Goal: Task Accomplishment & Management: Use online tool/utility

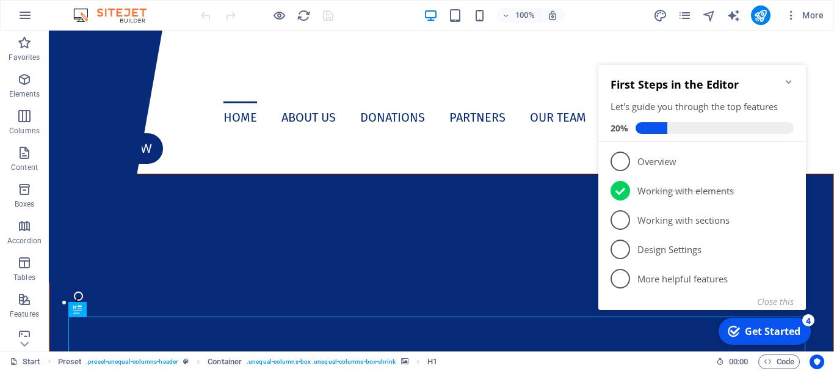
click at [787, 78] on icon "Minimize checklist" at bounding box center [789, 82] width 10 height 10
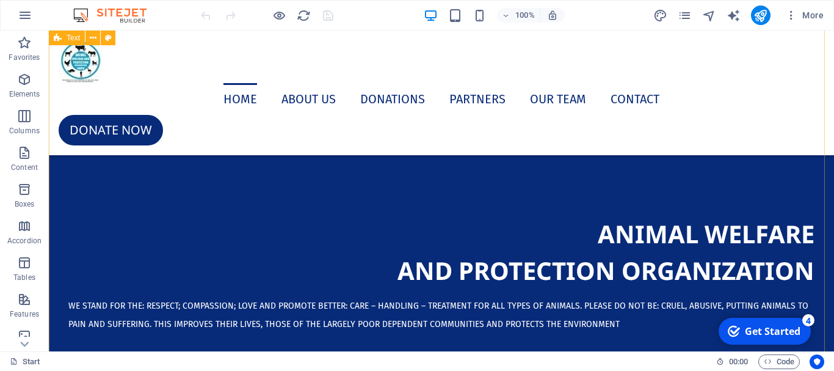
scroll to position [488, 0]
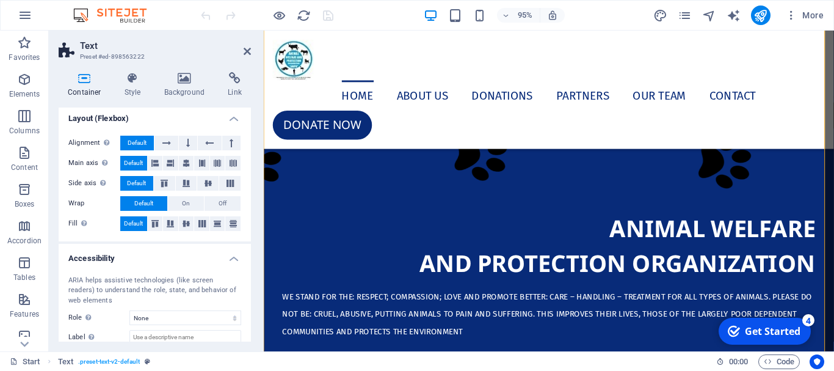
scroll to position [183, 0]
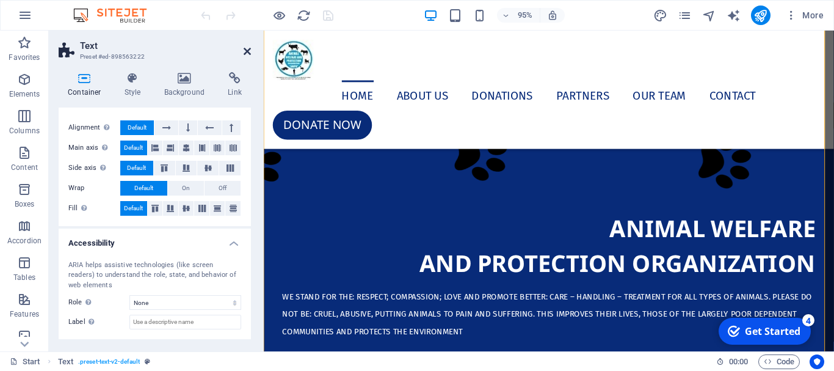
click at [248, 53] on icon at bounding box center [247, 51] width 7 height 10
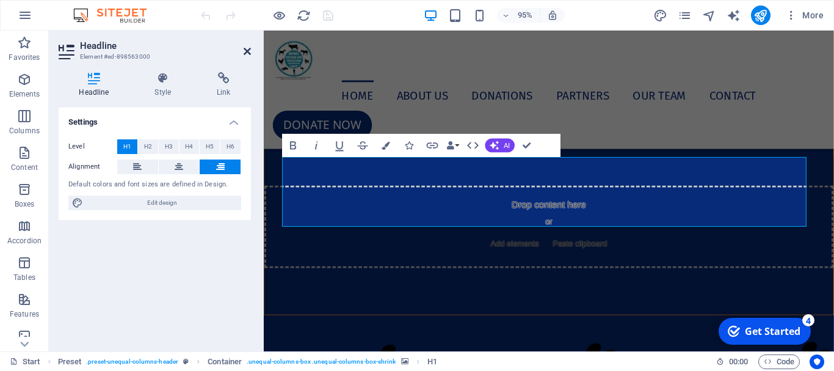
click at [247, 54] on icon at bounding box center [247, 51] width 7 height 10
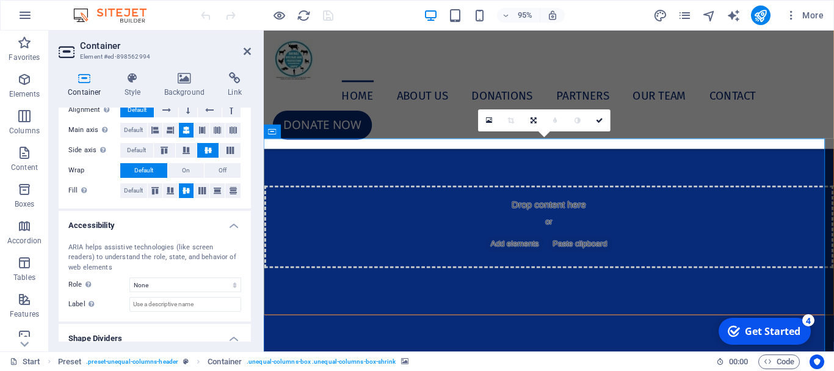
scroll to position [260, 0]
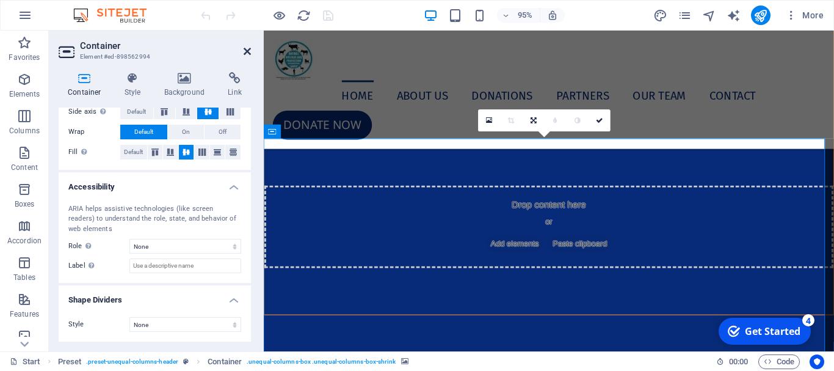
click at [248, 50] on icon at bounding box center [247, 51] width 7 height 10
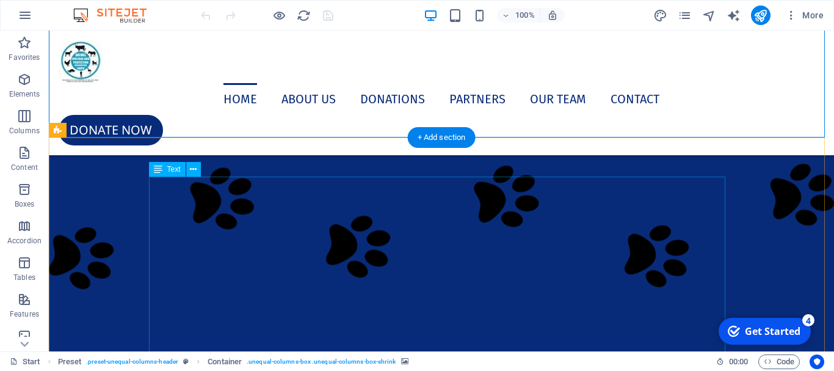
scroll to position [366, 0]
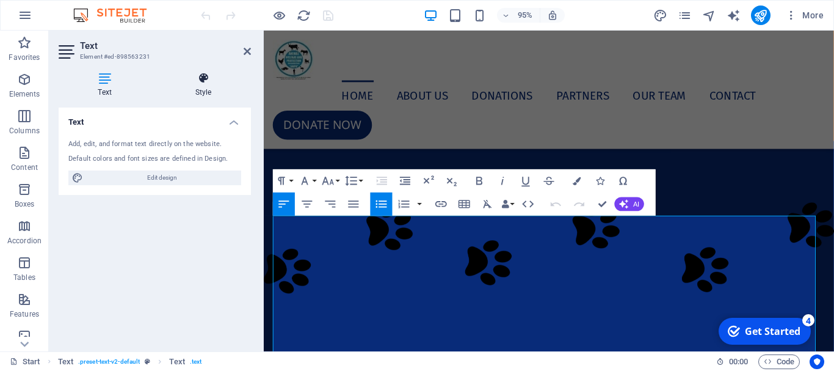
click at [203, 91] on h4 "Style" at bounding box center [203, 85] width 95 height 26
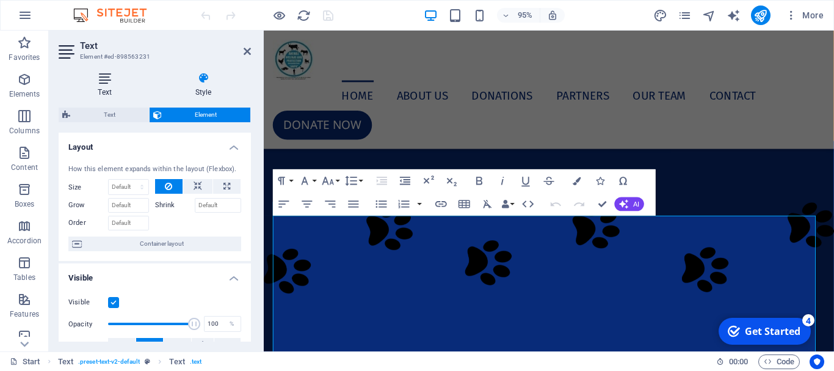
click at [110, 95] on h4 "Text" at bounding box center [107, 85] width 97 height 26
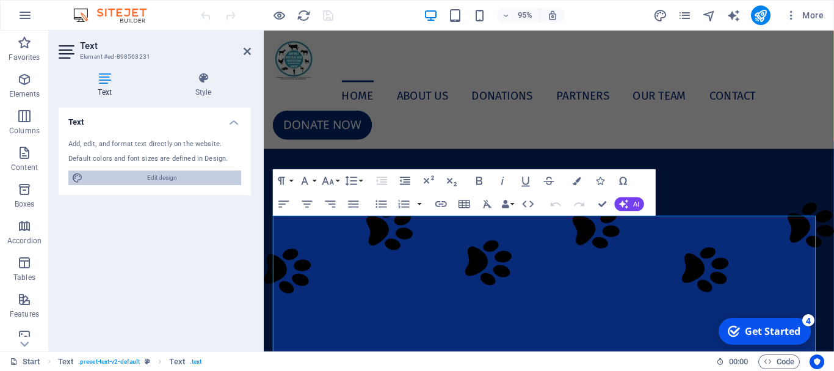
click at [161, 181] on span "Edit design" at bounding box center [162, 177] width 151 height 15
click at [161, 180] on span "Edit design" at bounding box center [162, 177] width 151 height 15
select select "px"
select select "400"
select select "px"
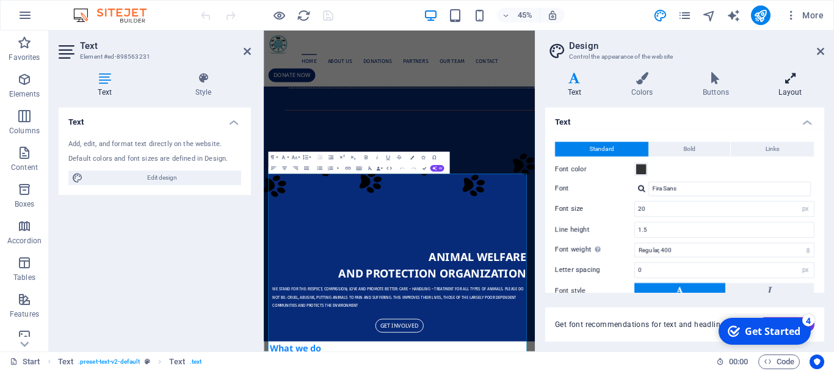
click at [793, 92] on h4 "Layout" at bounding box center [791, 85] width 68 height 26
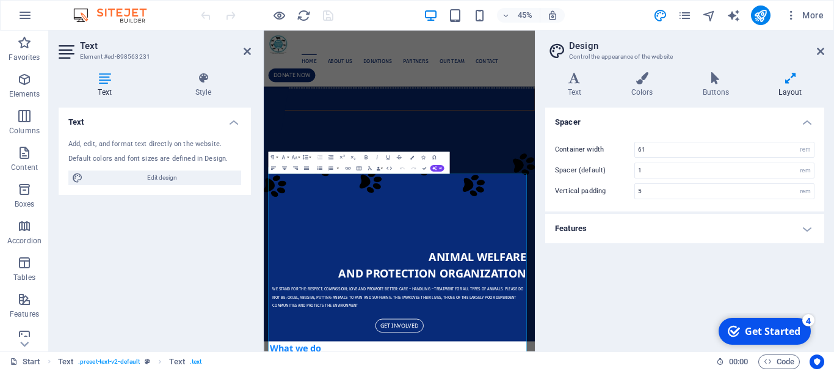
click at [805, 223] on h4 "Features" at bounding box center [684, 228] width 279 height 29
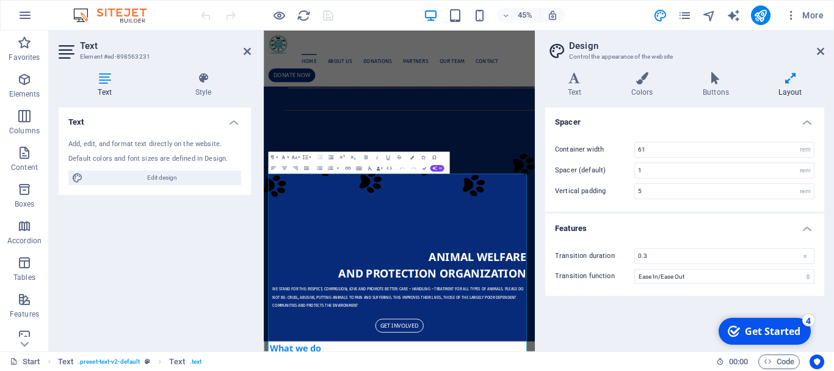
click at [793, 79] on icon at bounding box center [791, 78] width 68 height 12
click at [673, 154] on input "61" at bounding box center [724, 149] width 179 height 15
type input "6"
type input "70"
click at [248, 49] on icon at bounding box center [247, 51] width 7 height 10
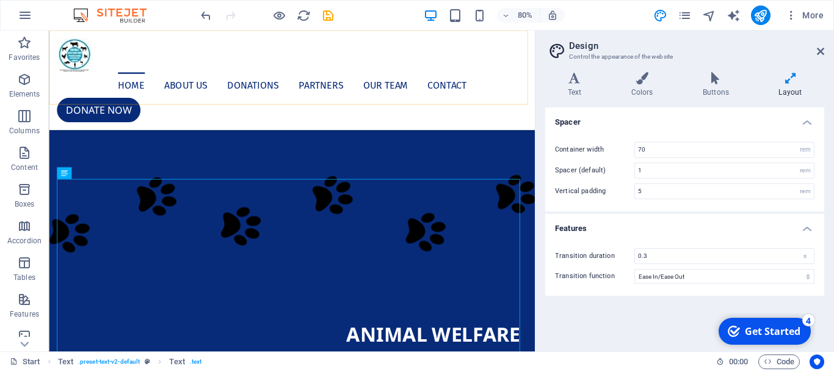
scroll to position [376, 0]
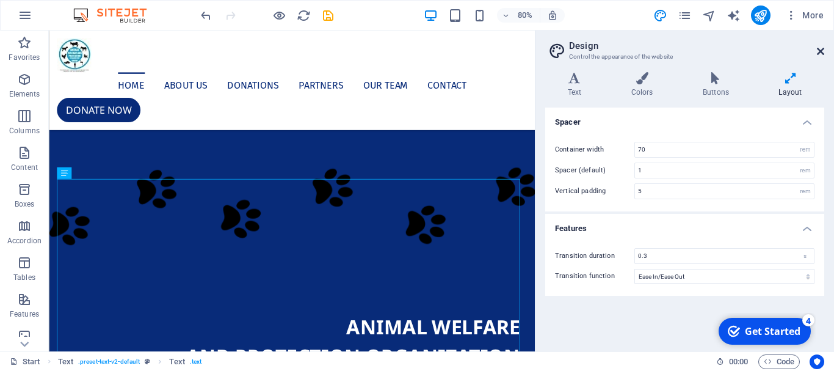
click at [824, 52] on icon at bounding box center [820, 51] width 7 height 10
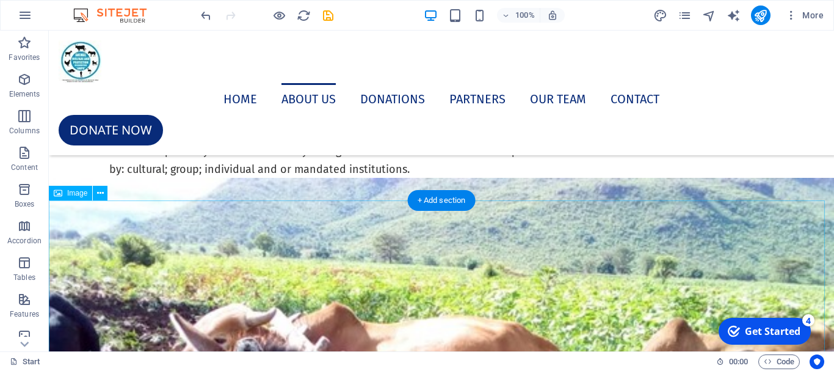
scroll to position [3358, 0]
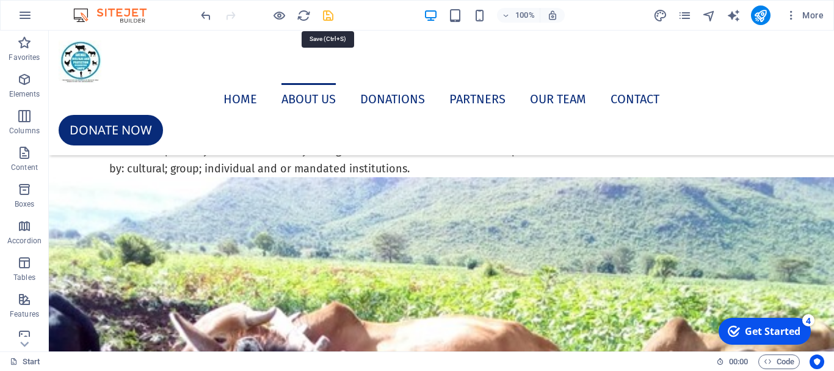
click at [326, 16] on icon "save" at bounding box center [328, 16] width 14 height 14
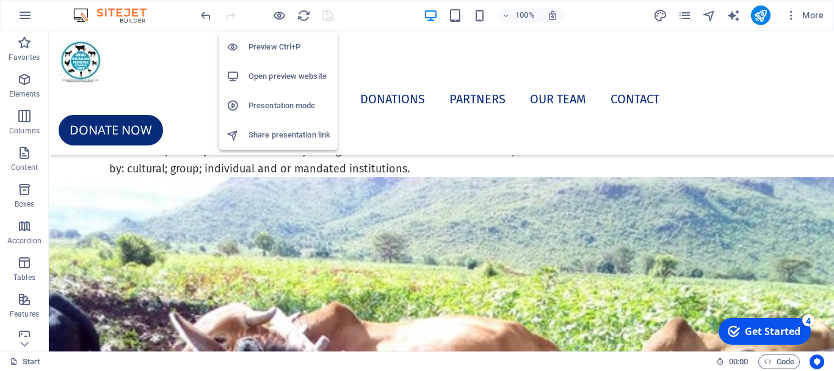
click at [274, 70] on h6 "Open preview website" at bounding box center [290, 76] width 82 height 15
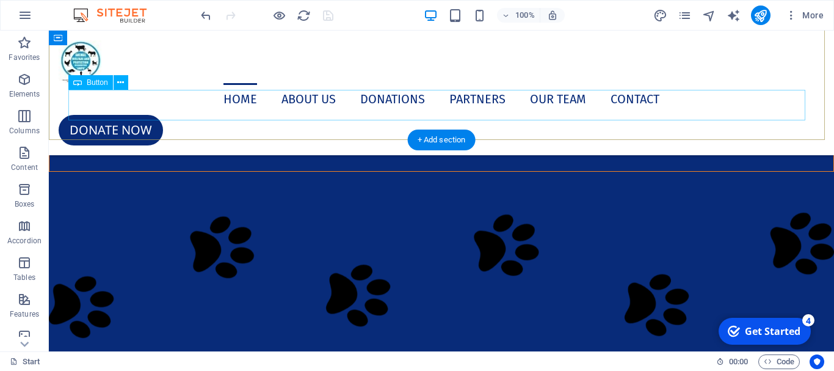
scroll to position [366, 0]
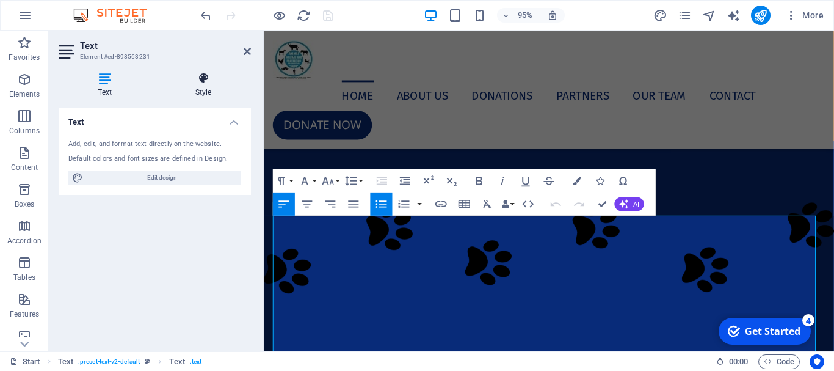
click at [205, 79] on icon at bounding box center [203, 78] width 95 height 12
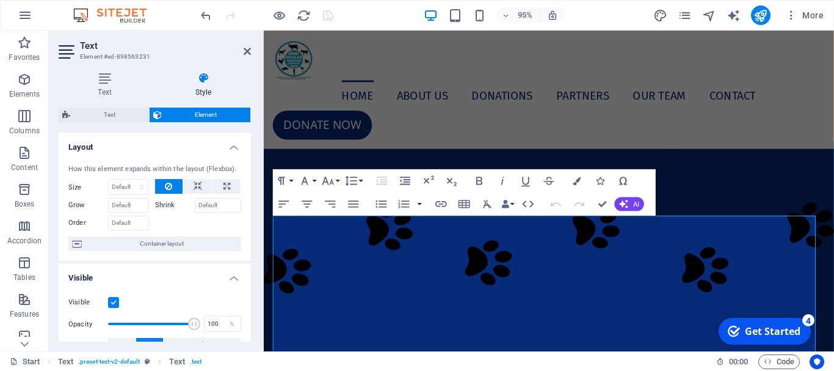
click at [62, 56] on icon at bounding box center [68, 52] width 18 height 20
click at [98, 76] on icon at bounding box center [105, 78] width 92 height 12
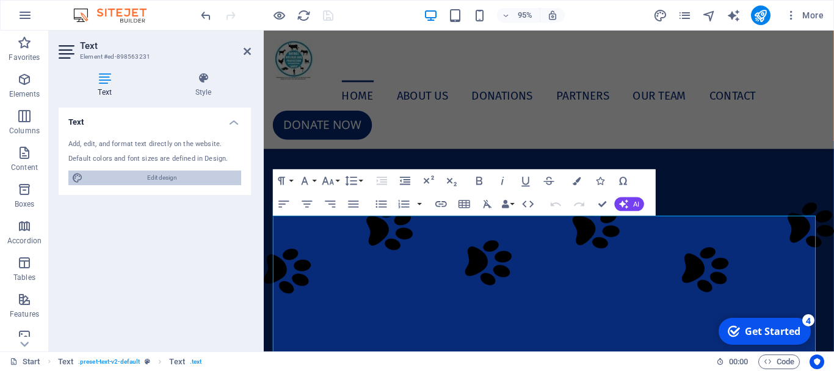
click at [165, 180] on span "Edit design" at bounding box center [162, 177] width 151 height 15
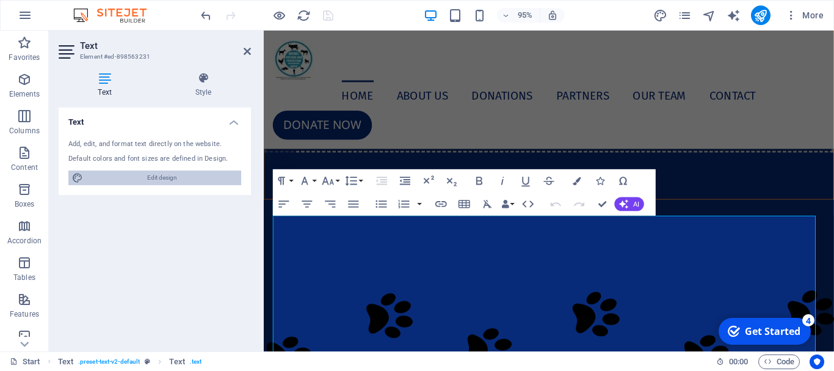
select select "px"
select select "400"
select select "px"
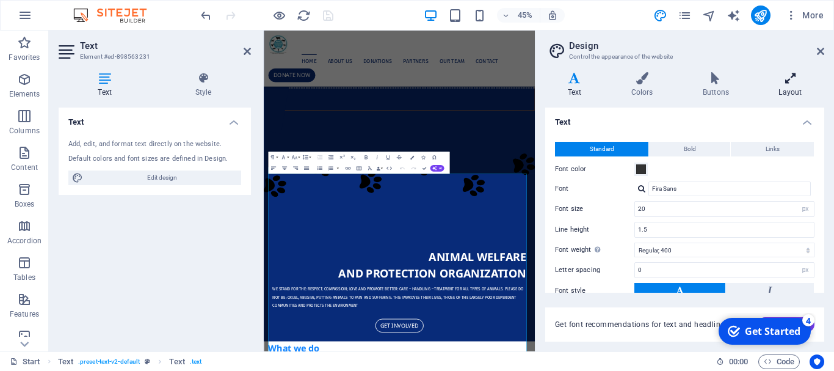
click at [789, 89] on h4 "Layout" at bounding box center [791, 85] width 68 height 26
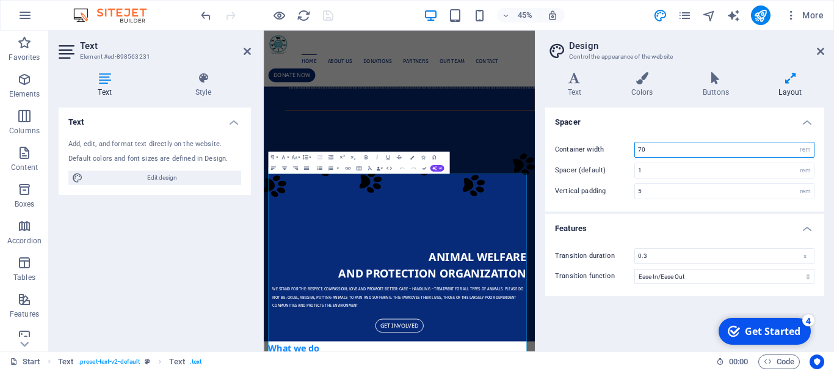
click at [651, 152] on input "70" at bounding box center [724, 149] width 179 height 15
type input "7"
type input "80"
click at [244, 48] on icon at bounding box center [247, 51] width 7 height 10
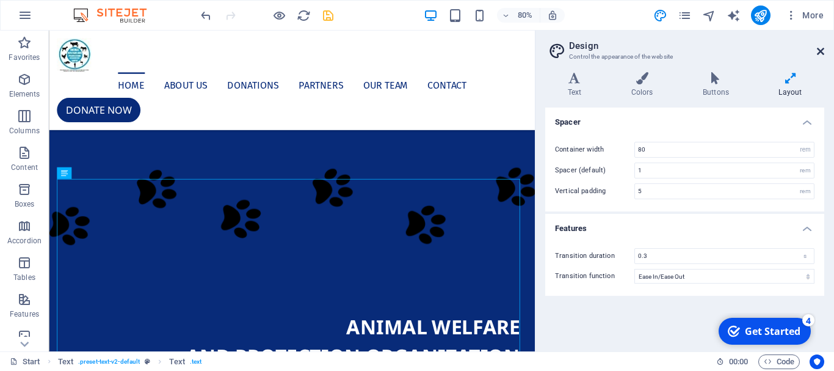
click at [821, 49] on icon at bounding box center [820, 51] width 7 height 10
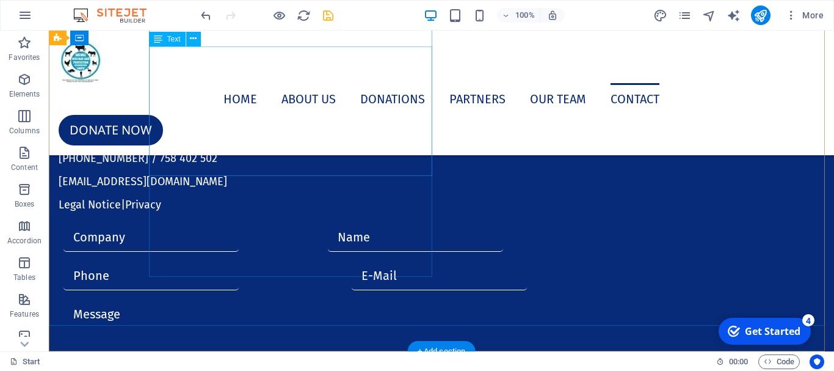
scroll to position [9082, 0]
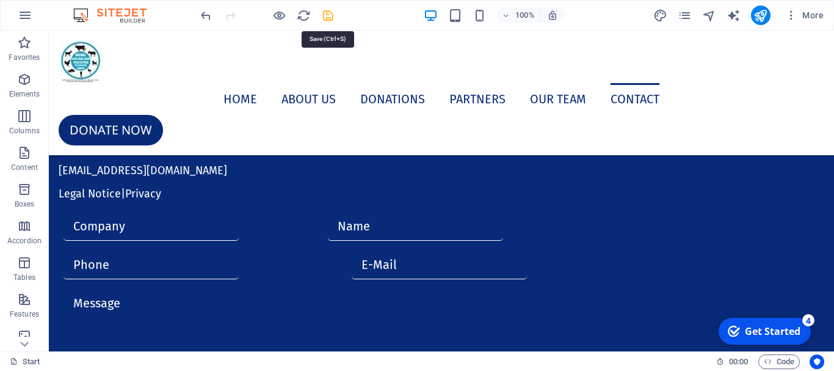
click at [329, 16] on icon "save" at bounding box center [328, 16] width 14 height 14
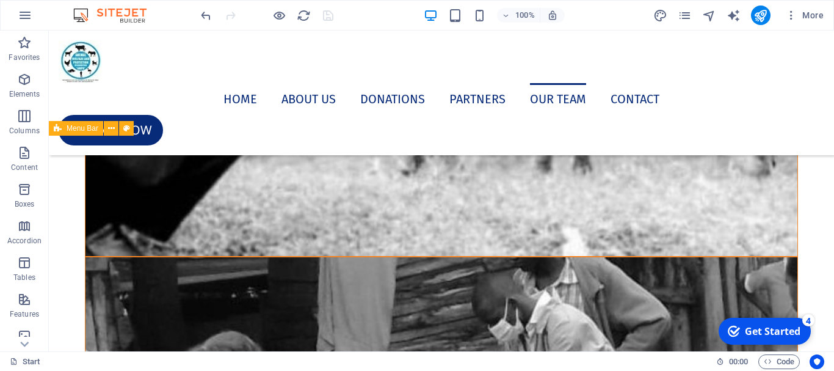
scroll to position [8044, 0]
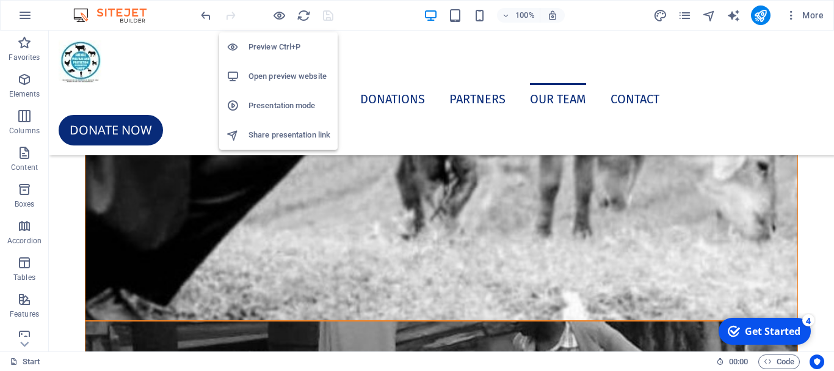
click at [276, 73] on h6 "Open preview website" at bounding box center [290, 76] width 82 height 15
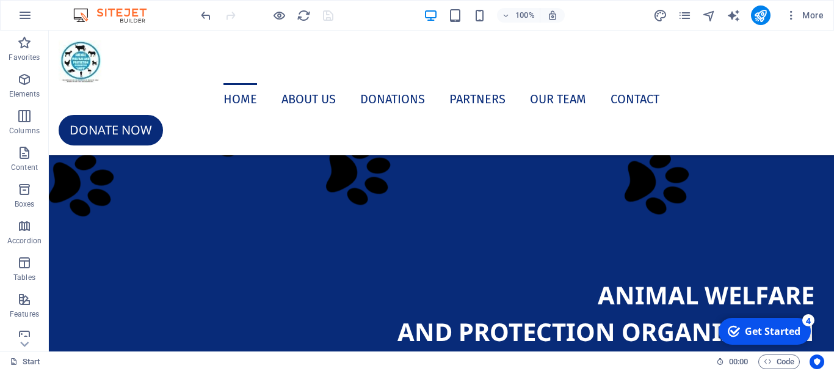
scroll to position [413, 0]
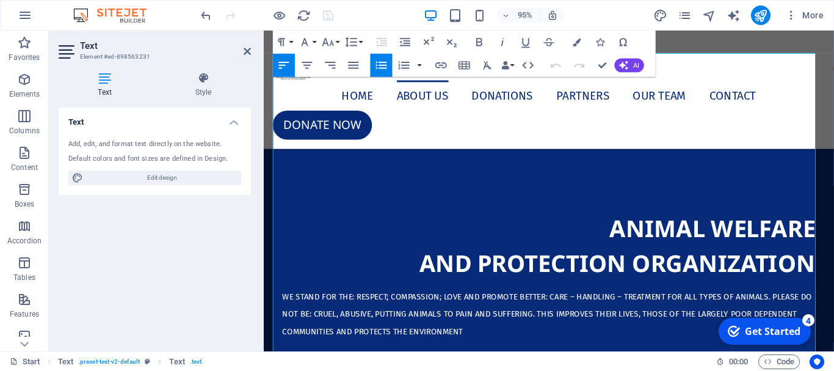
scroll to position [637, 0]
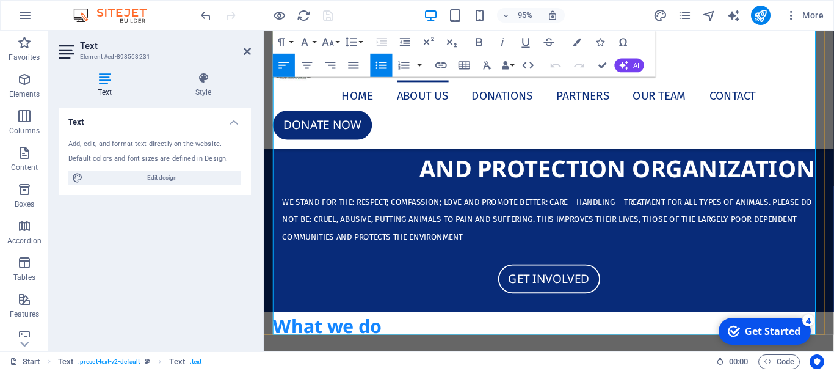
drag, startPoint x: 293, startPoint y: 187, endPoint x: 674, endPoint y: 345, distance: 412.5
click at [350, 65] on icon "button" at bounding box center [354, 65] width 10 height 7
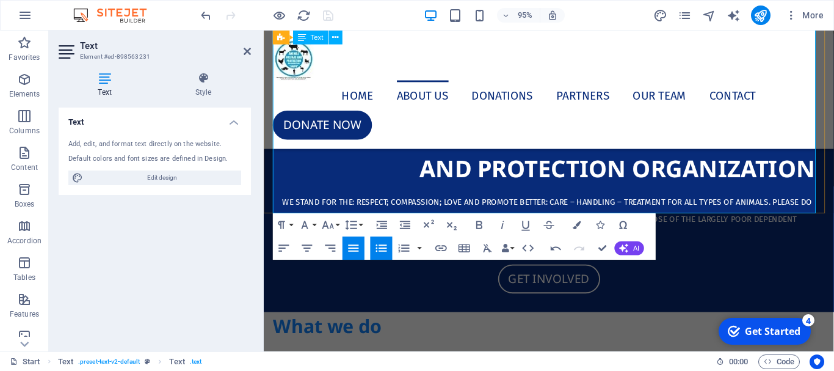
scroll to position [820, 0]
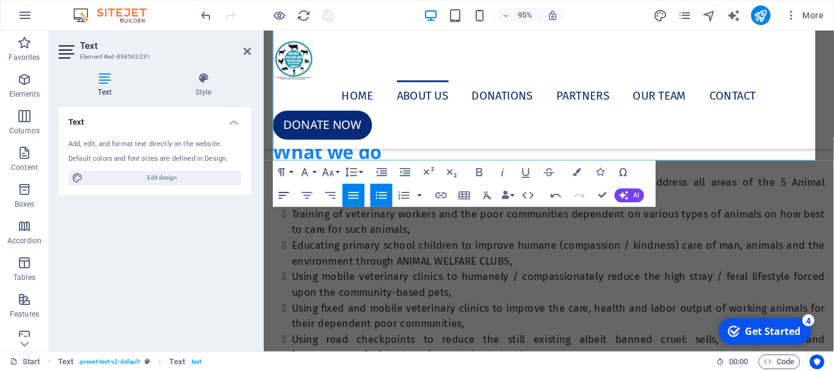
click at [276, 196] on button "Align Left" at bounding box center [284, 195] width 22 height 23
click at [357, 195] on icon "button" at bounding box center [354, 195] width 10 height 7
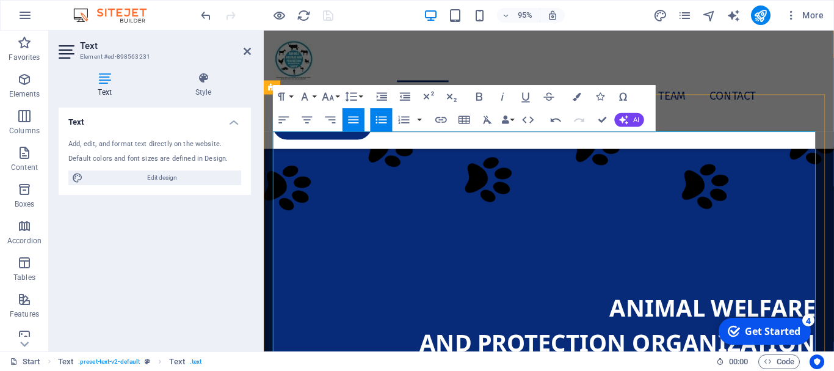
scroll to position [515, 0]
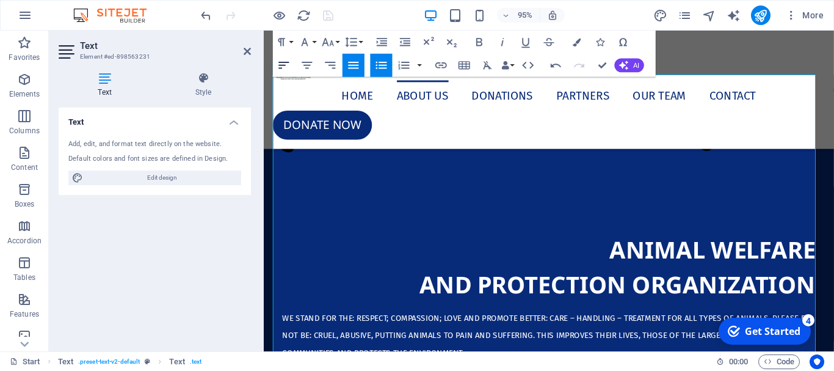
click at [285, 63] on icon "button" at bounding box center [284, 65] width 10 height 7
click at [352, 67] on icon "button" at bounding box center [354, 66] width 14 height 14
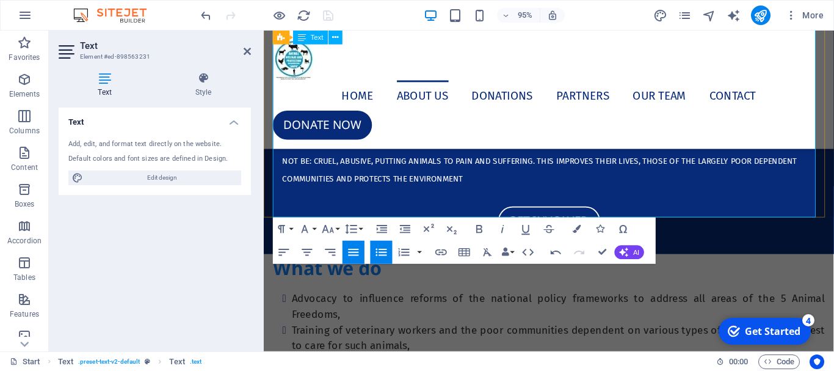
scroll to position [820, 0]
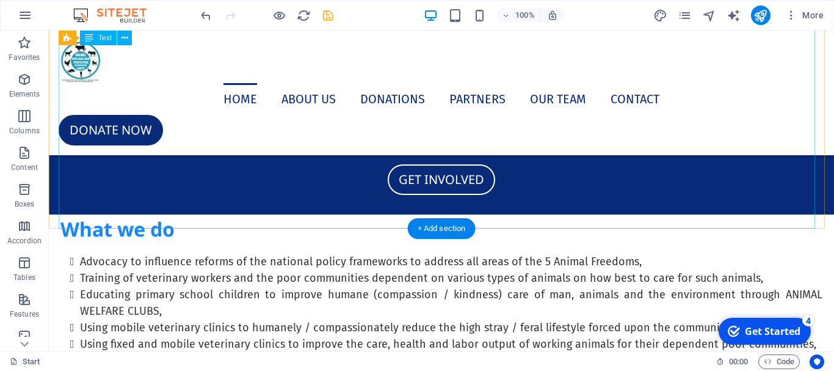
scroll to position [611, 0]
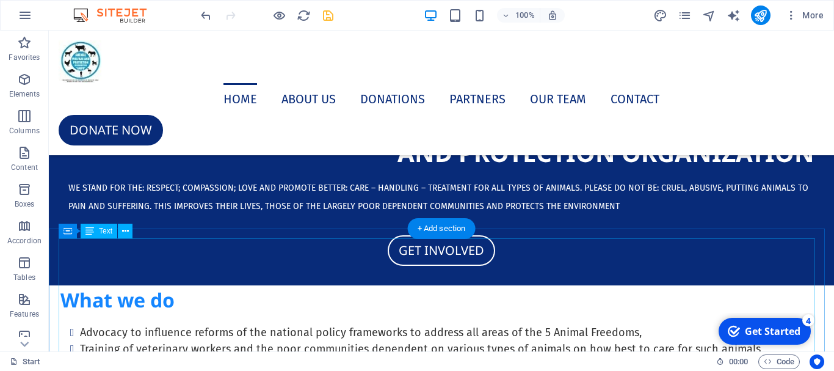
drag, startPoint x: 74, startPoint y: 265, endPoint x: 132, endPoint y: 292, distance: 64.2
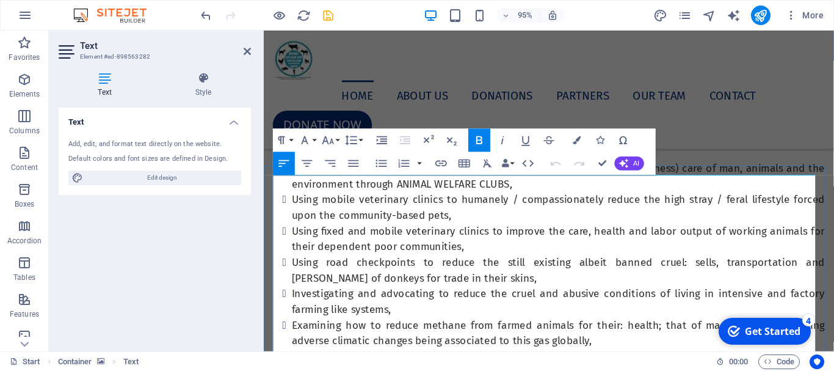
scroll to position [779, 0]
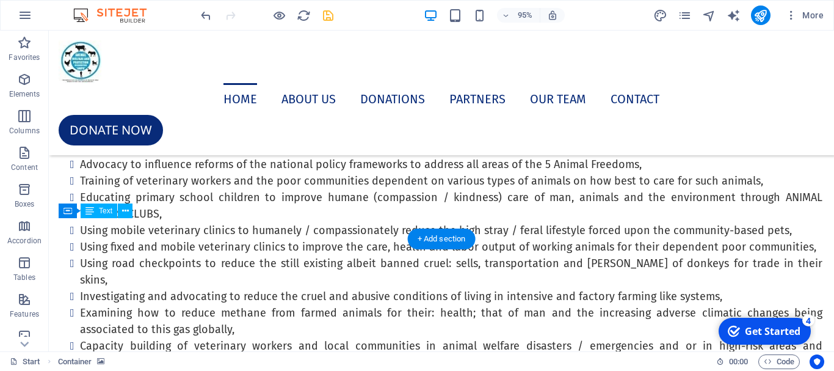
scroll to position [631, 0]
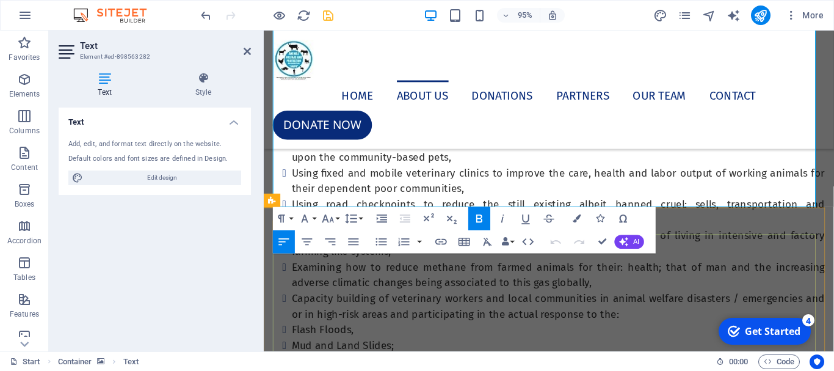
scroll to position [1109, 0]
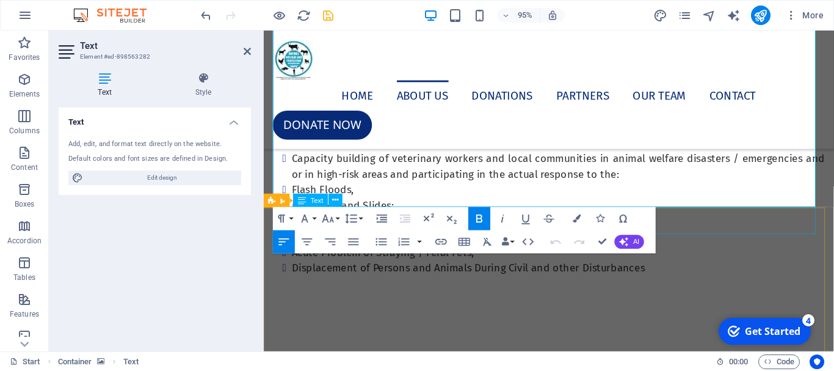
drag, startPoint x: 273, startPoint y: 242, endPoint x: 617, endPoint y: 191, distance: 348.2
click at [352, 244] on icon "button" at bounding box center [354, 241] width 10 height 7
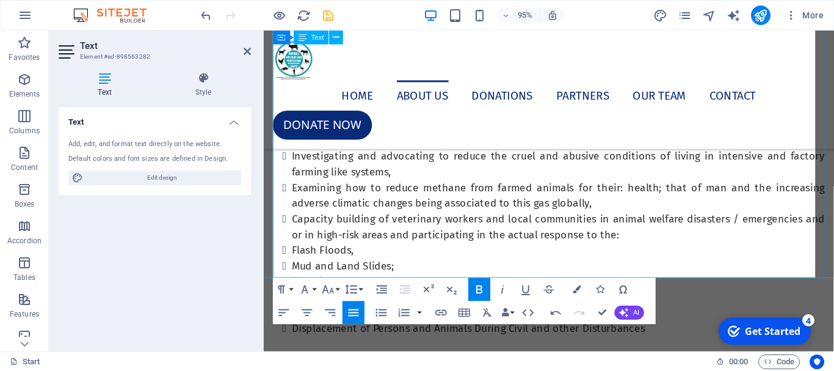
scroll to position [1048, 0]
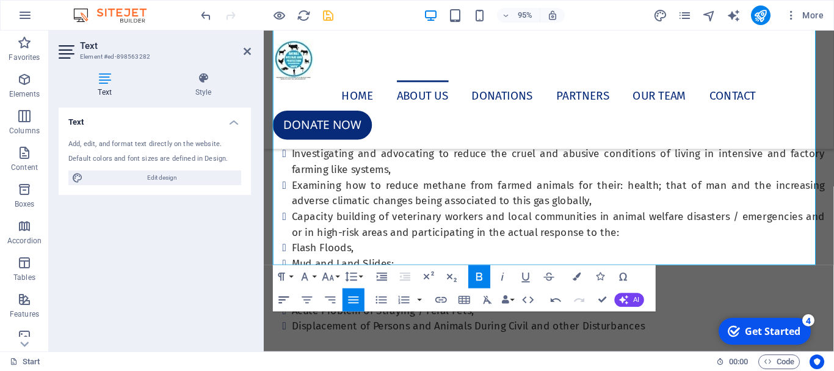
click at [283, 299] on icon "button" at bounding box center [284, 299] width 10 height 7
click at [356, 298] on icon "button" at bounding box center [354, 299] width 14 height 14
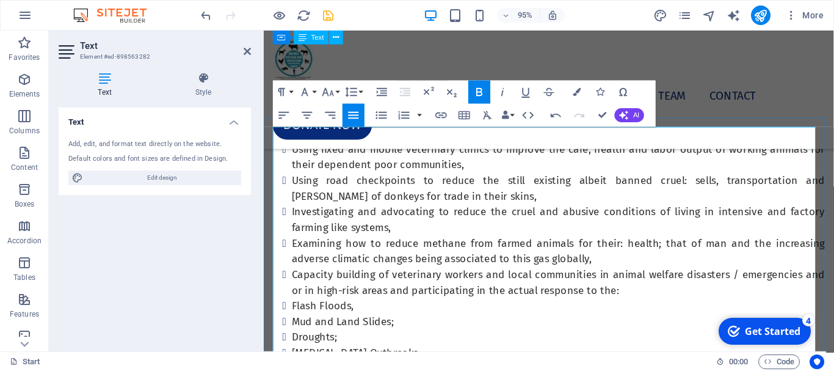
scroll to position [865, 0]
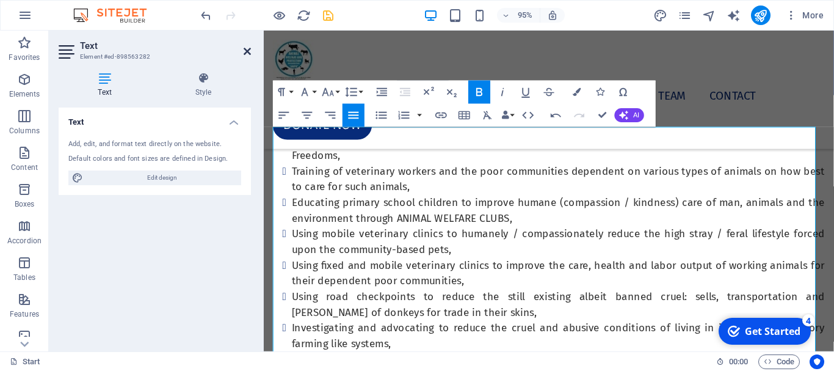
click at [249, 52] on icon at bounding box center [247, 51] width 7 height 10
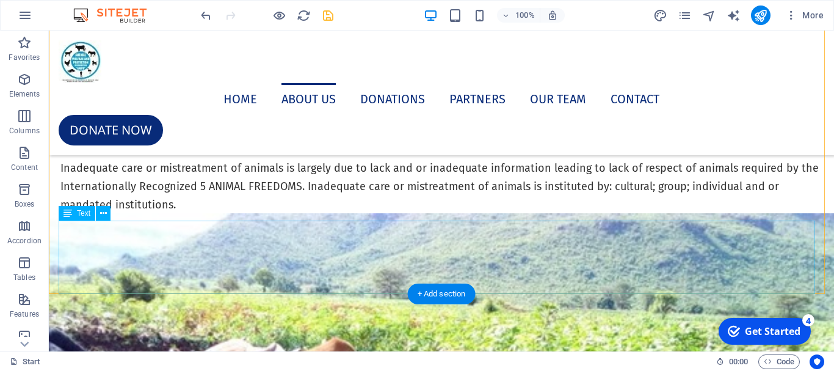
scroll to position [3526, 0]
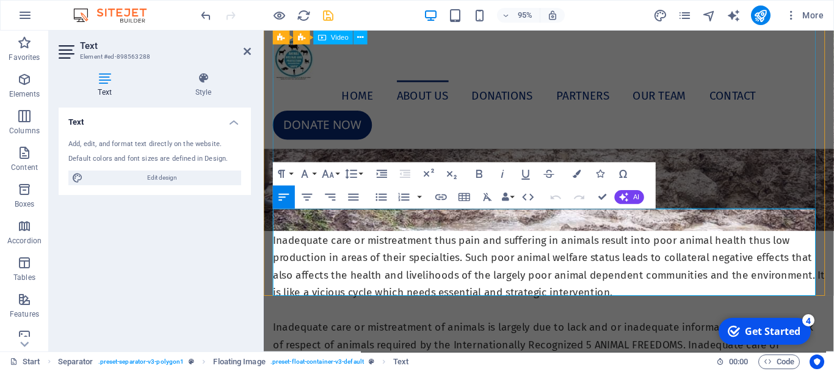
scroll to position [3002, 0]
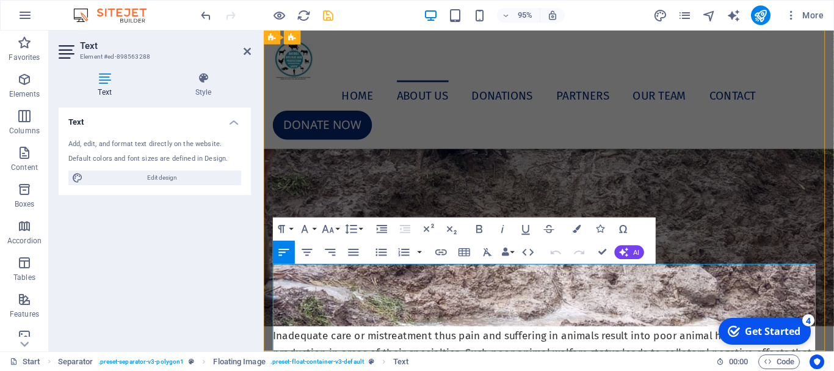
drag, startPoint x: 275, startPoint y: 283, endPoint x: 507, endPoint y: 347, distance: 240.0
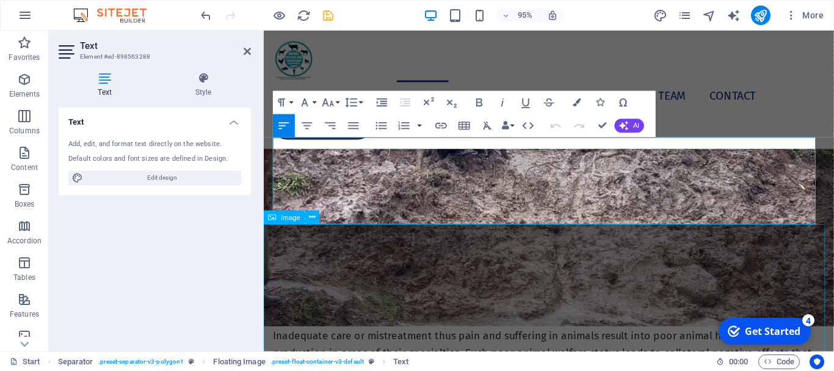
scroll to position [3185, 0]
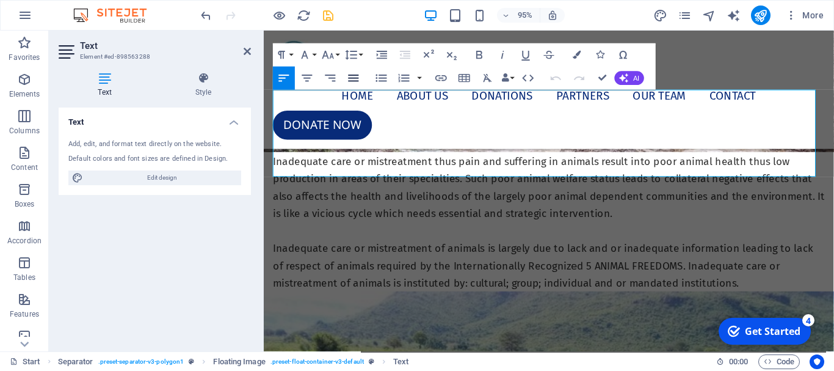
click at [352, 78] on icon "button" at bounding box center [354, 77] width 10 height 7
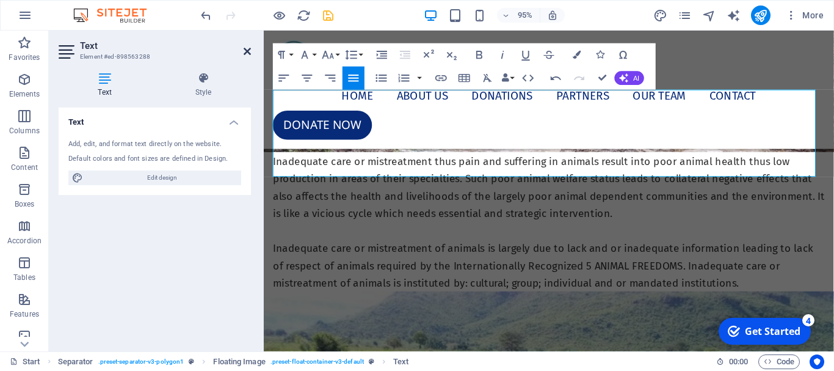
click at [247, 48] on icon at bounding box center [247, 51] width 7 height 10
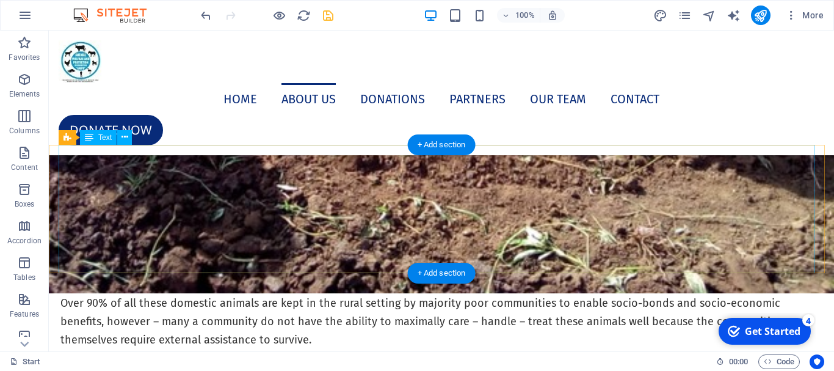
scroll to position [4018, 0]
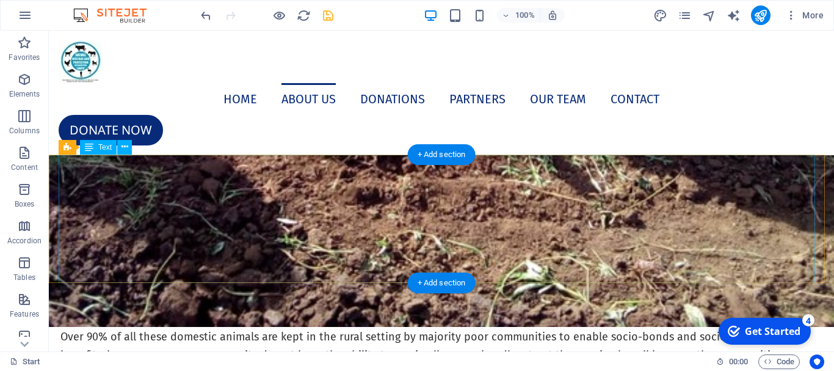
drag, startPoint x: 177, startPoint y: 266, endPoint x: 237, endPoint y: 296, distance: 66.9
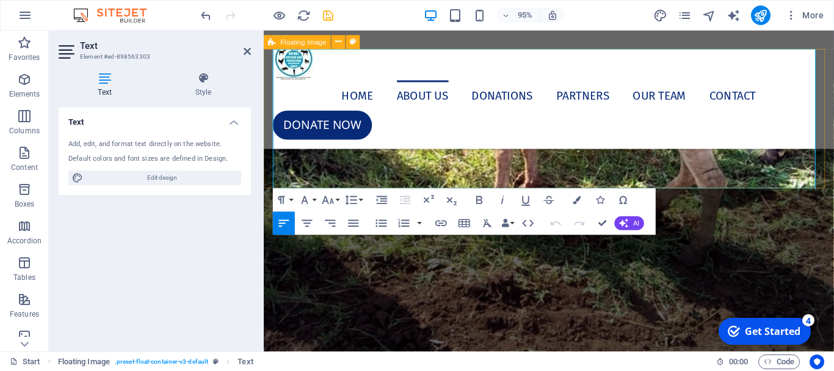
drag, startPoint x: 762, startPoint y: 186, endPoint x: 270, endPoint y: 150, distance: 492.8
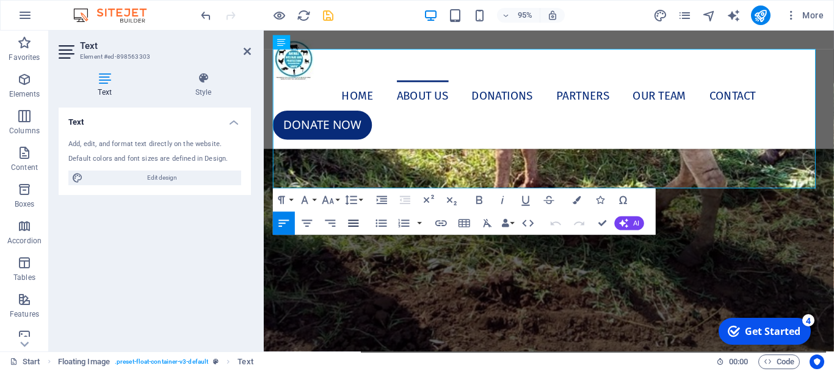
click at [350, 224] on icon "button" at bounding box center [354, 223] width 14 height 14
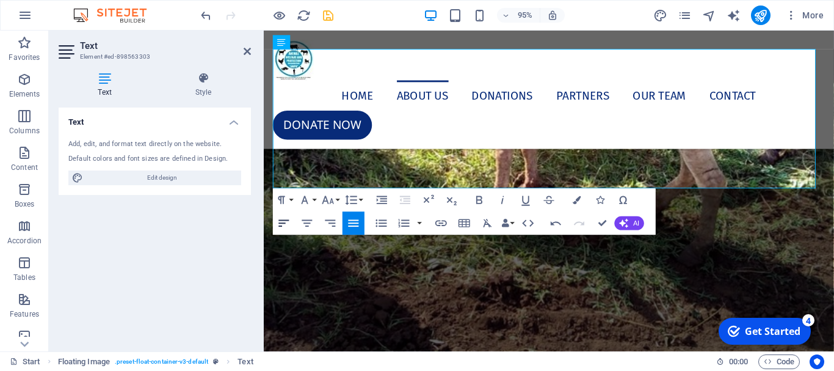
click at [284, 223] on icon "button" at bounding box center [284, 222] width 10 height 7
click at [251, 53] on aside "Text Element #ed-898563303 Text Style Text Add, edit, and format text directly …" at bounding box center [156, 191] width 215 height 321
click at [252, 53] on aside "Text Element #ed-898563303 Text Style Text Add, edit, and format text directly …" at bounding box center [156, 191] width 215 height 321
click at [248, 53] on icon at bounding box center [247, 51] width 7 height 10
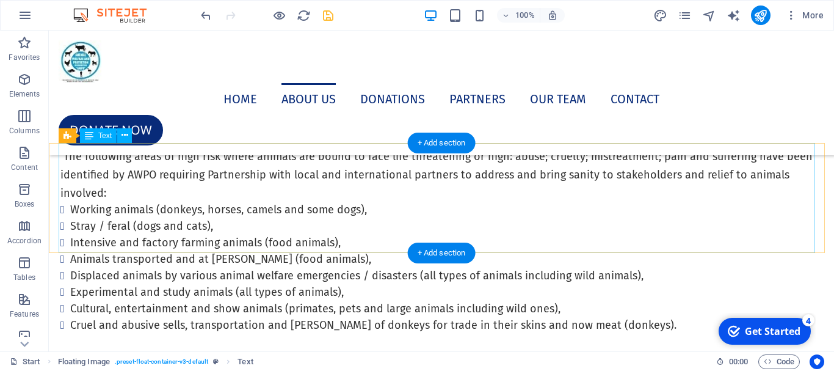
scroll to position [4934, 0]
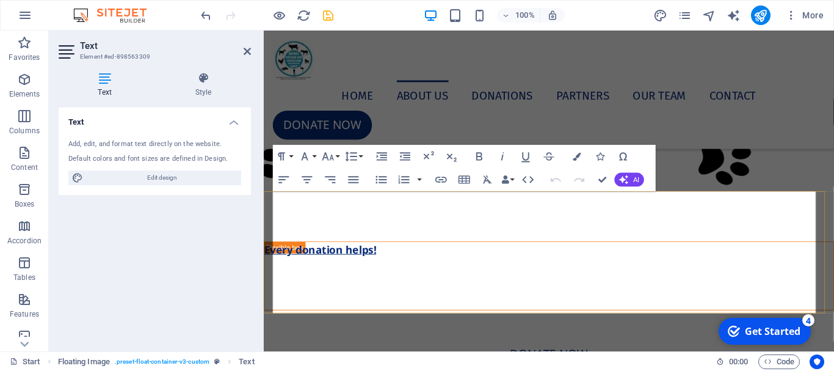
scroll to position [4239, 0]
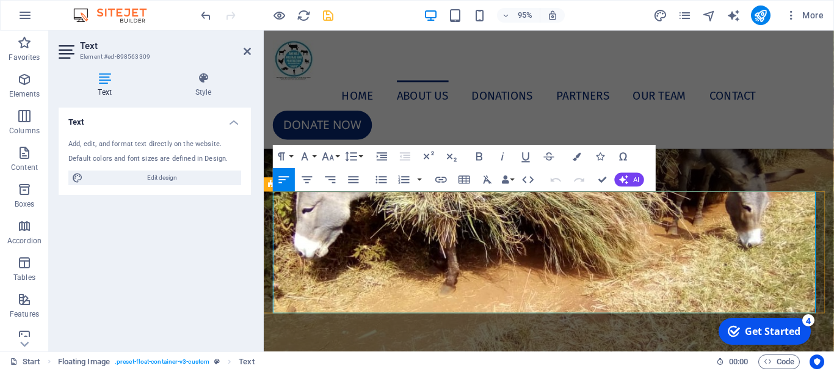
drag, startPoint x: 509, startPoint y: 320, endPoint x: 270, endPoint y: 206, distance: 264.4
click at [357, 182] on icon "button" at bounding box center [354, 179] width 10 height 7
click at [244, 49] on icon at bounding box center [247, 51] width 7 height 10
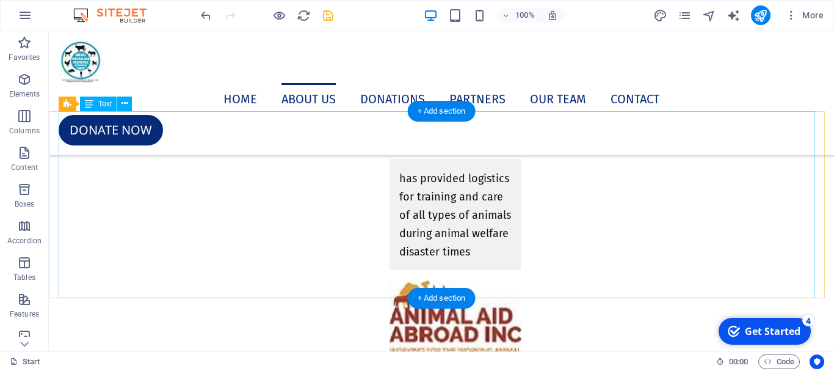
scroll to position [5612, 0]
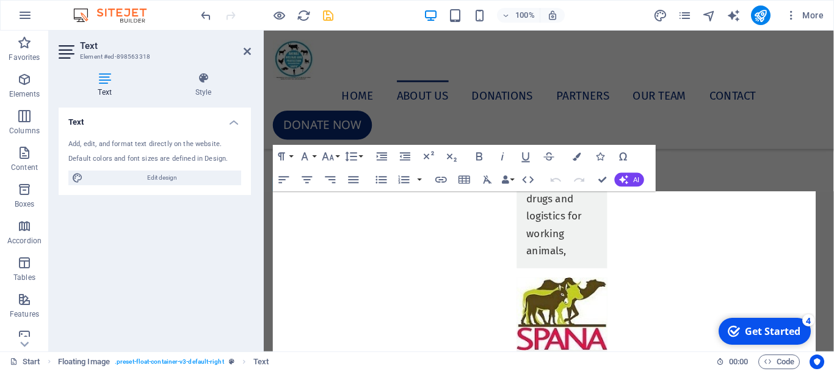
scroll to position [4811, 0]
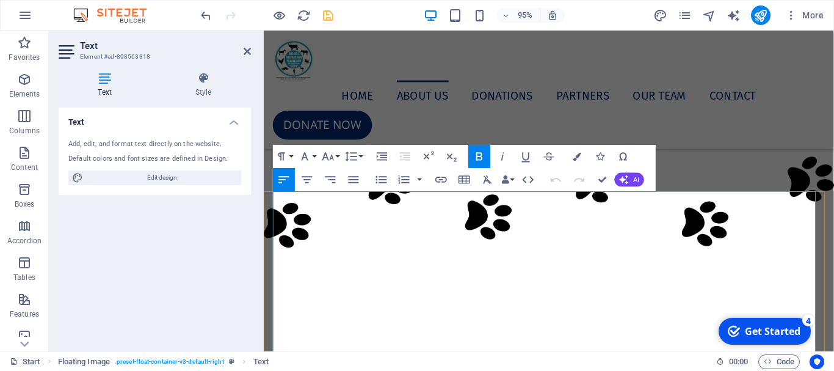
drag, startPoint x: 275, startPoint y: 208, endPoint x: 479, endPoint y: 380, distance: 266.0
click at [522, 29] on li "Displaced animals by various animal welfare emergencies / disasters (all types …" at bounding box center [568, 12] width 571 height 33
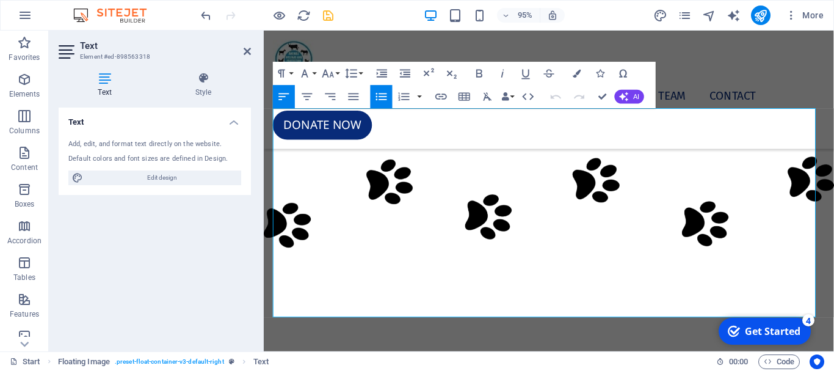
scroll to position [4933, 0]
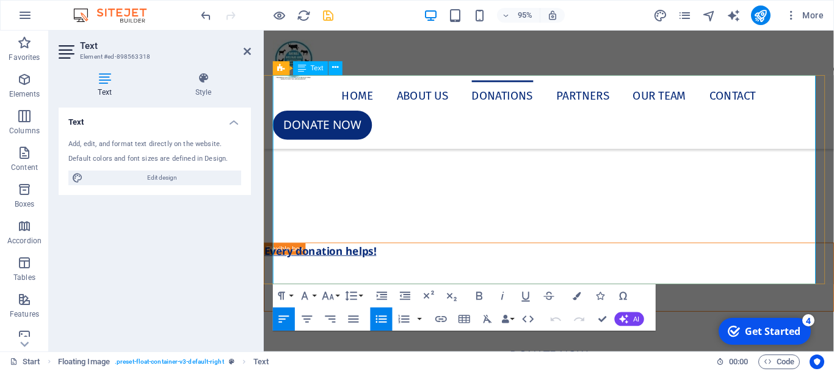
drag, startPoint x: 800, startPoint y: 277, endPoint x: 418, endPoint y: 239, distance: 384.0
drag, startPoint x: 604, startPoint y: 314, endPoint x: 321, endPoint y: 278, distance: 285.5
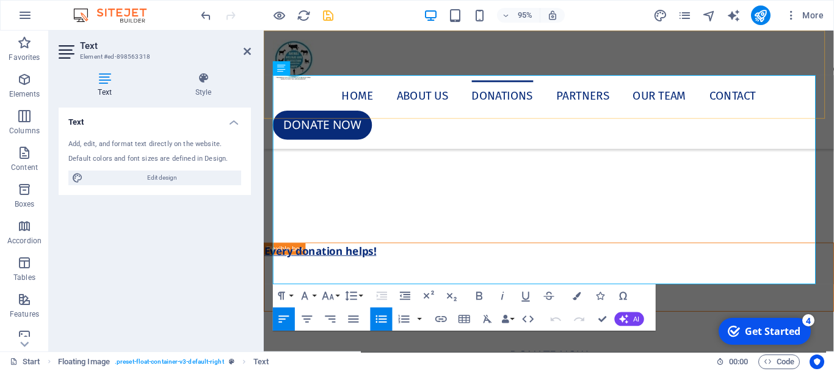
drag, startPoint x: 341, startPoint y: 288, endPoint x: 273, endPoint y: 120, distance: 180.5
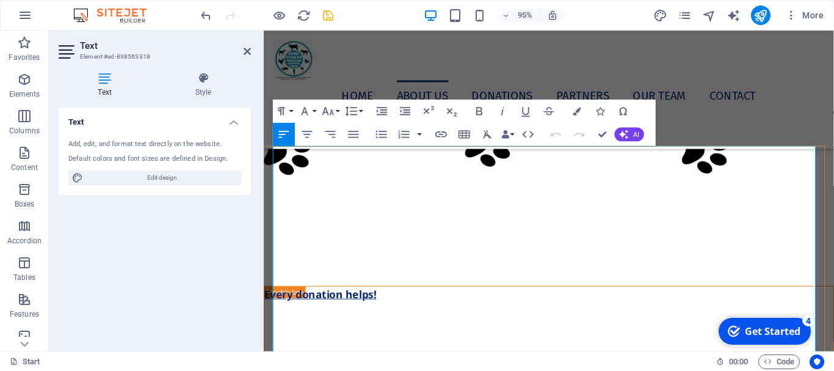
scroll to position [4811, 0]
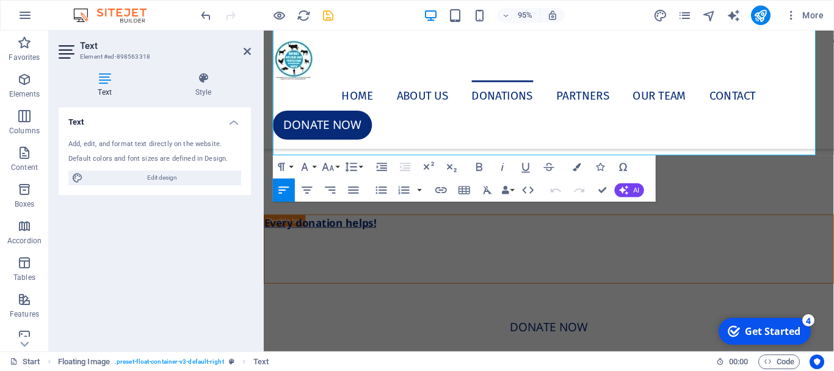
scroll to position [5068, 0]
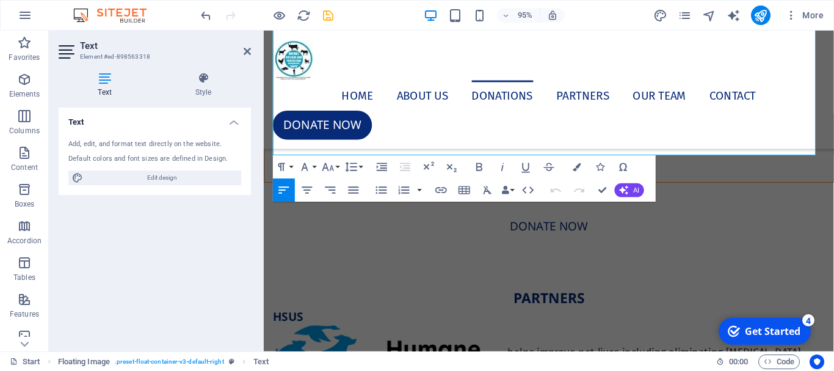
drag, startPoint x: 278, startPoint y: 209, endPoint x: 879, endPoint y: 188, distance: 601.2
click at [348, 192] on icon "button" at bounding box center [354, 190] width 14 height 14
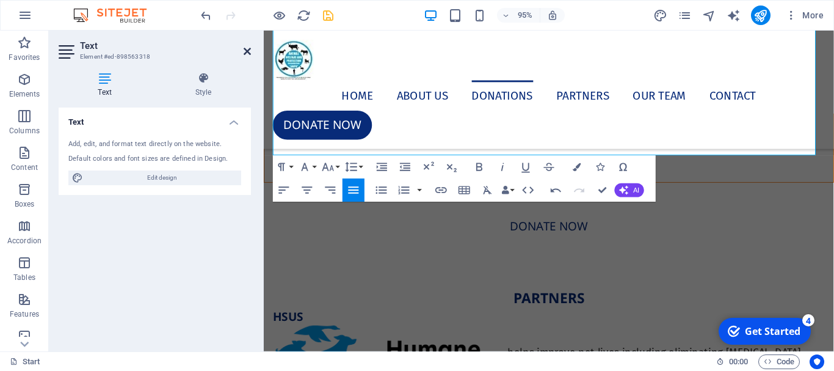
click at [247, 51] on icon at bounding box center [247, 51] width 7 height 10
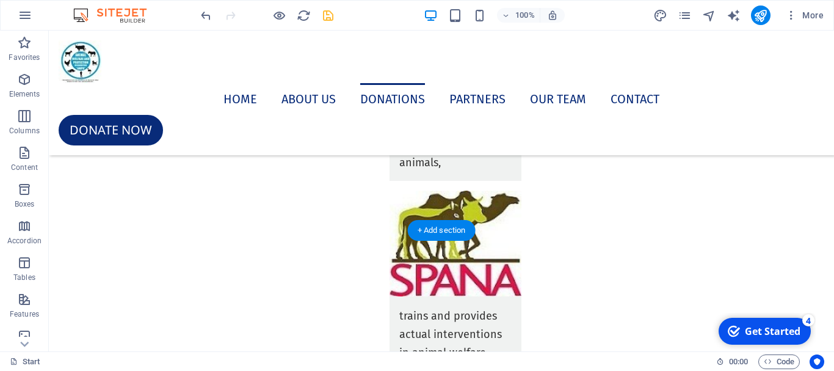
scroll to position [5888, 0]
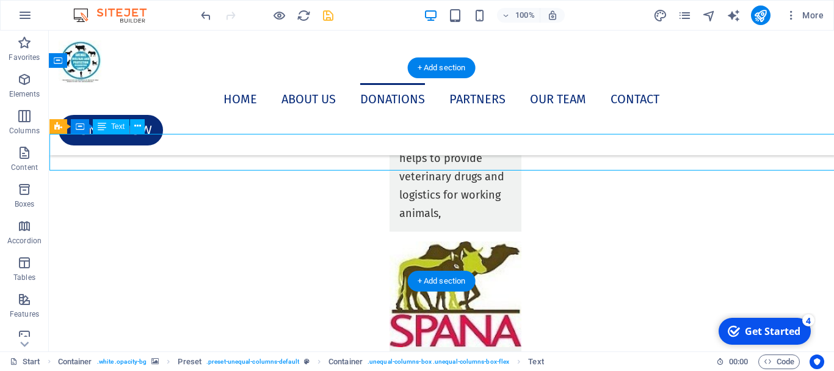
drag, startPoint x: 53, startPoint y: 137, endPoint x: 101, endPoint y: 169, distance: 58.3
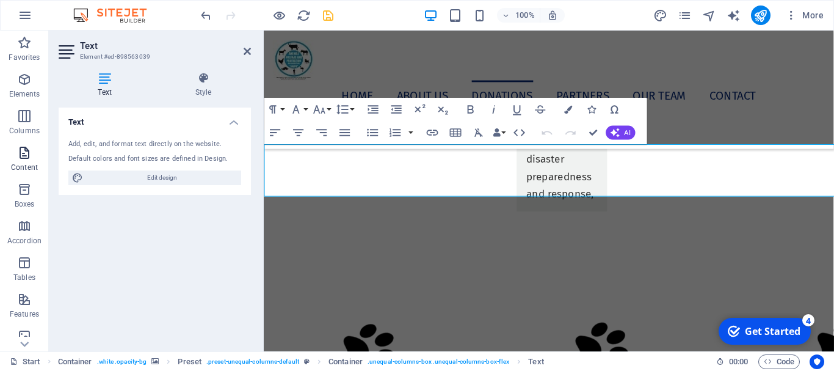
scroll to position [5146, 0]
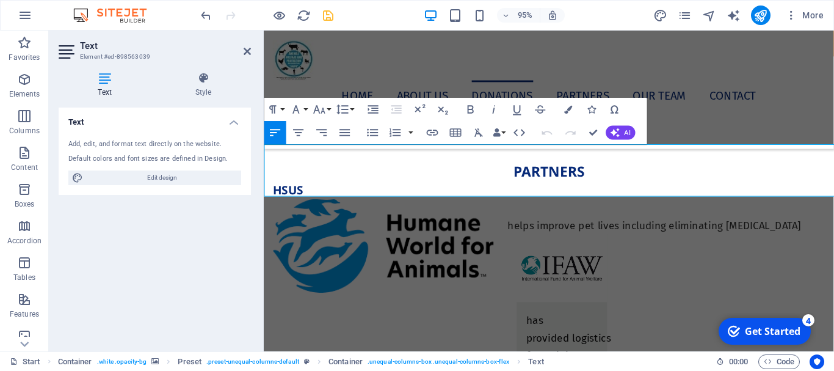
drag, startPoint x: 378, startPoint y: 203, endPoint x: 261, endPoint y: 158, distance: 125.6
click at [347, 135] on icon "button" at bounding box center [344, 132] width 10 height 7
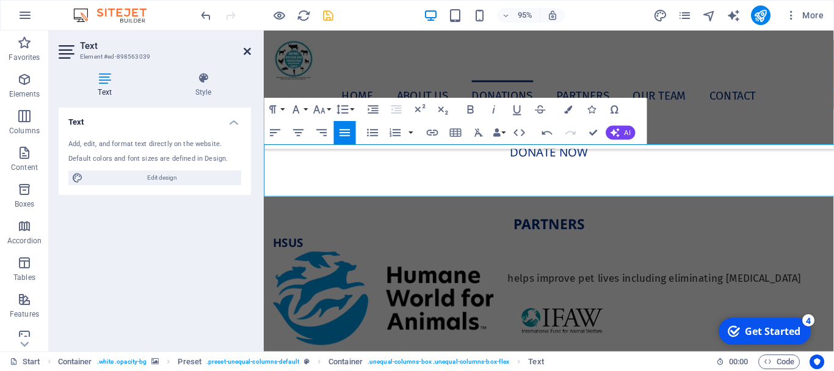
drag, startPoint x: 246, startPoint y: 52, endPoint x: 299, endPoint y: 134, distance: 97.7
click at [246, 52] on icon at bounding box center [247, 51] width 7 height 10
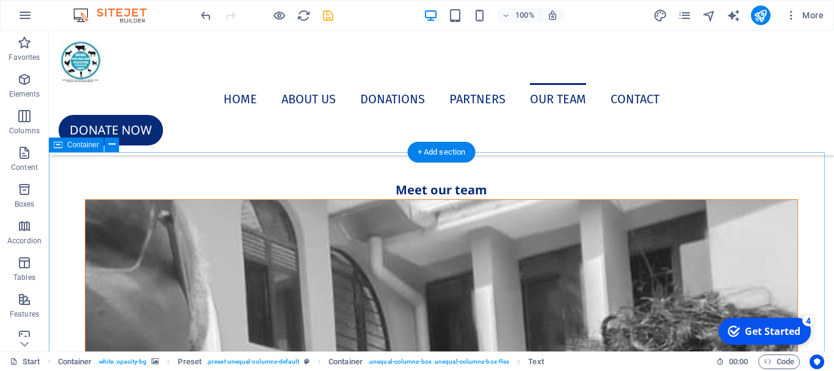
scroll to position [6926, 0]
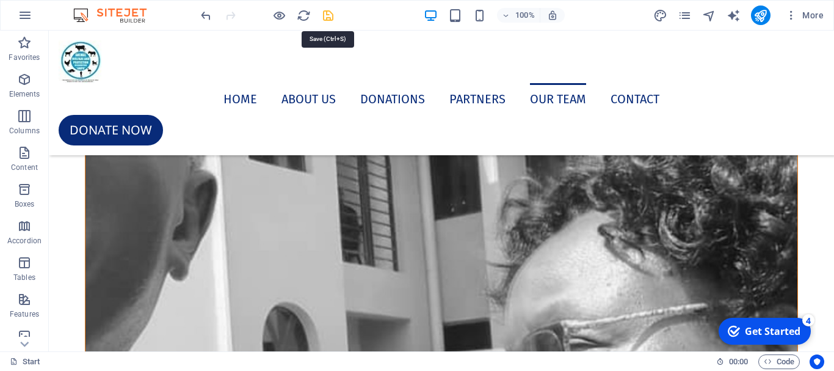
click at [327, 13] on icon "save" at bounding box center [328, 16] width 14 height 14
click at [758, 15] on icon "publish" at bounding box center [760, 16] width 14 height 14
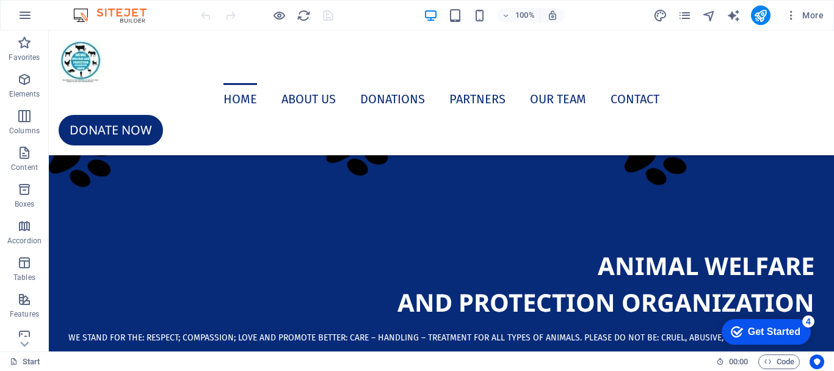
scroll to position [424, 0]
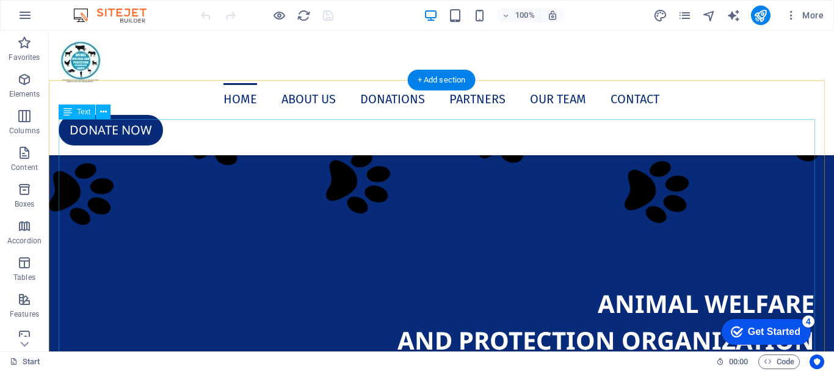
drag, startPoint x: 96, startPoint y: 131, endPoint x: 204, endPoint y: 34, distance: 145.3
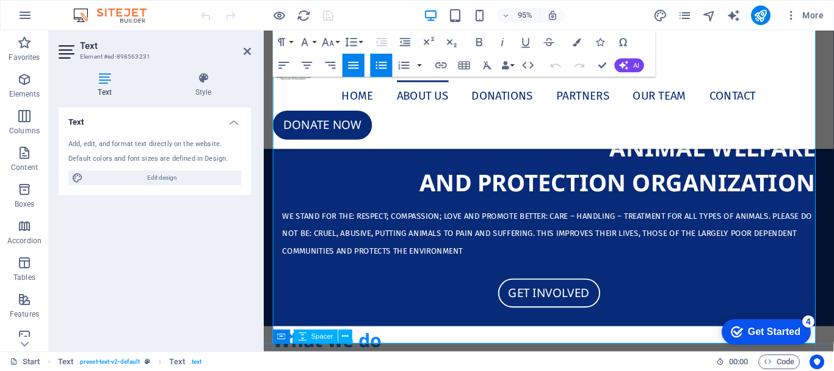
scroll to position [628, 0]
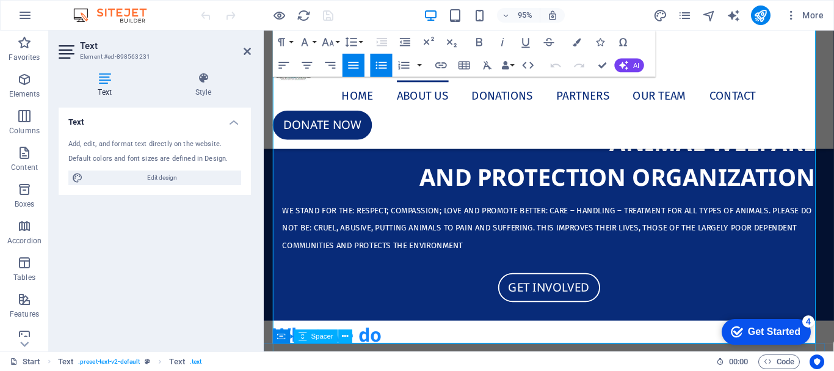
drag, startPoint x: 294, startPoint y: 175, endPoint x: 647, endPoint y: 343, distance: 391.1
click at [282, 64] on icon "button" at bounding box center [284, 66] width 14 height 14
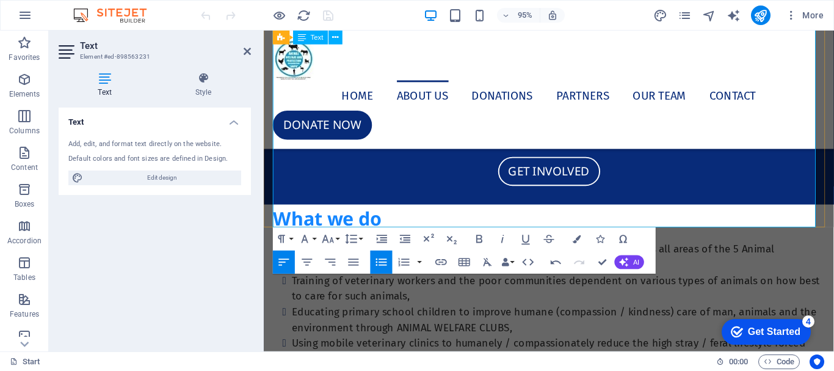
scroll to position [811, 0]
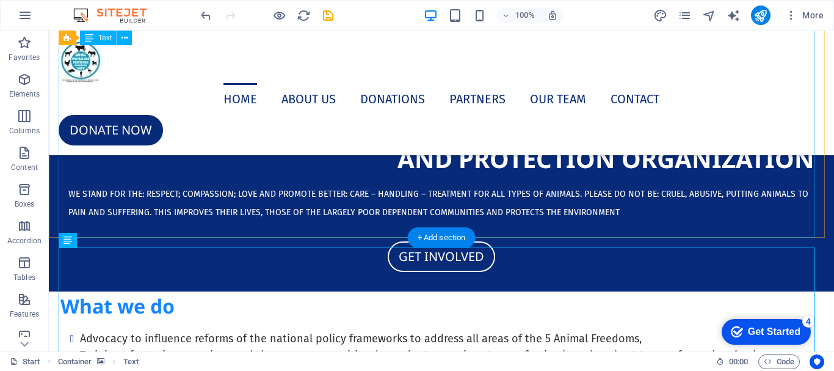
scroll to position [602, 0]
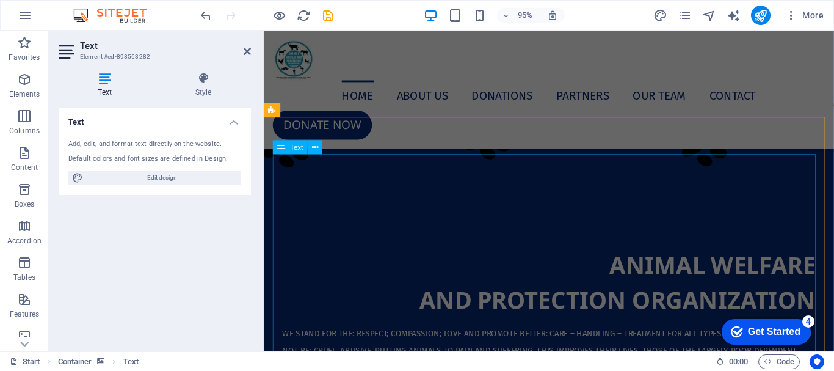
scroll to position [611, 0]
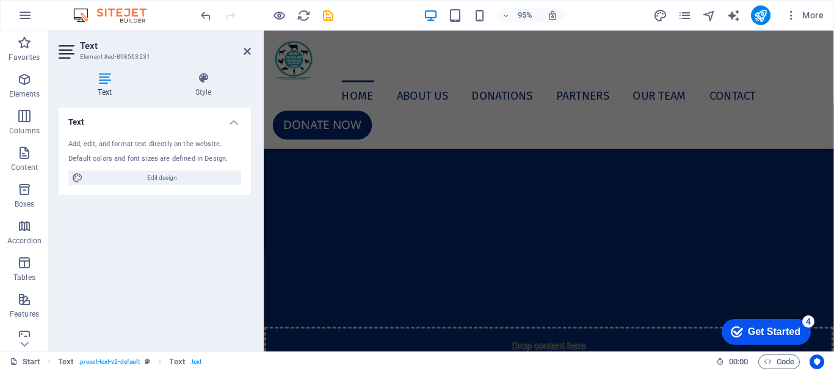
scroll to position [0, 0]
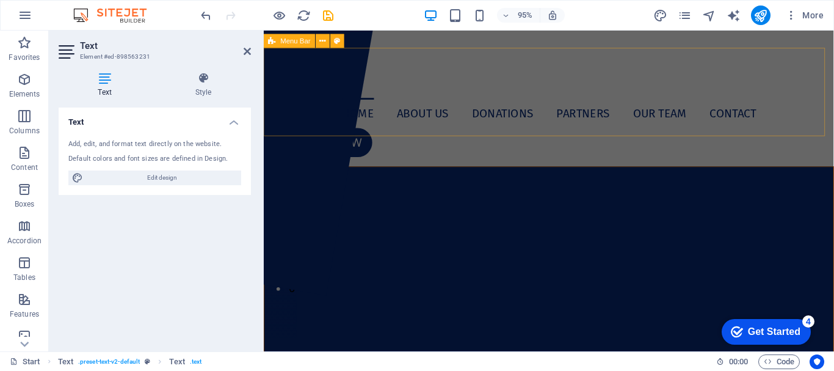
drag, startPoint x: 293, startPoint y: 207, endPoint x: 545, endPoint y: 49, distance: 297.3
click at [255, 53] on aside "Text Element #ed-898563231 Text Style Text Add, edit, and format text directly …" at bounding box center [156, 191] width 215 height 321
click at [250, 52] on icon at bounding box center [247, 51] width 7 height 10
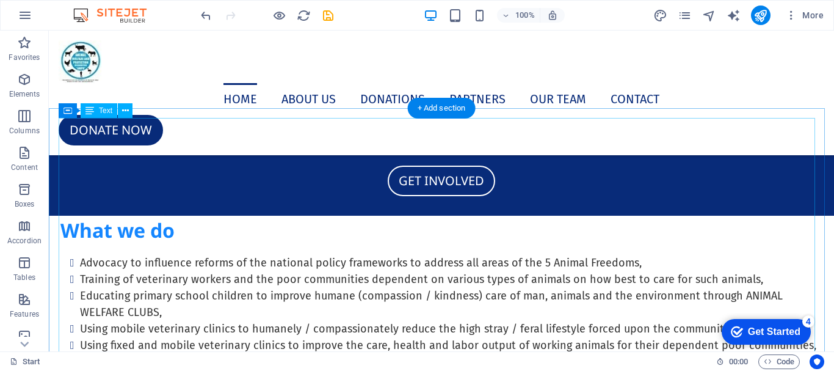
scroll to position [611, 0]
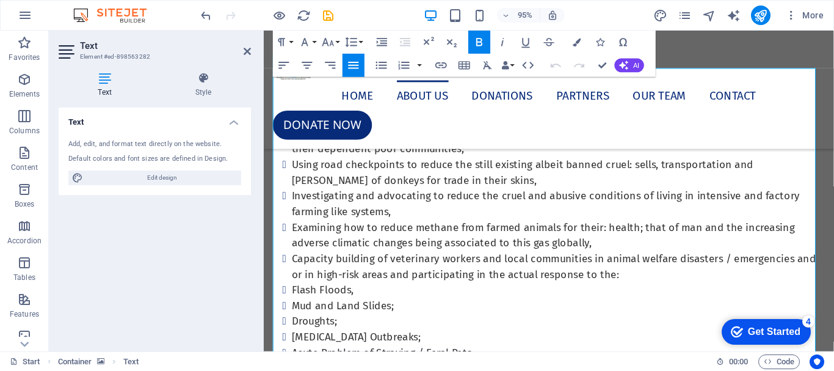
scroll to position [1029, 0]
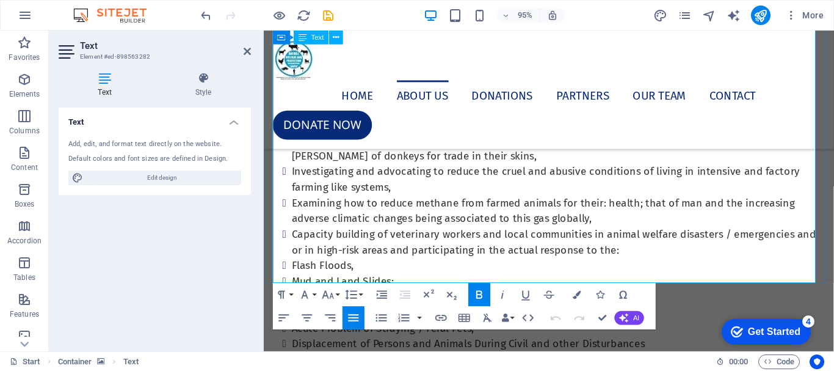
drag, startPoint x: 273, startPoint y: 294, endPoint x: 639, endPoint y: 295, distance: 366.4
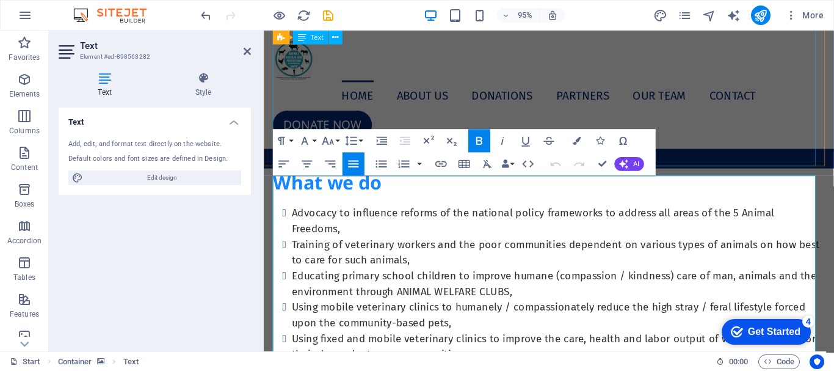
scroll to position [785, 0]
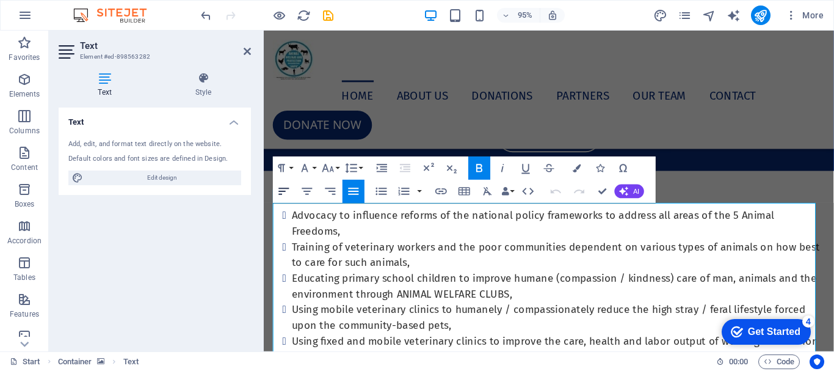
click at [286, 192] on icon "button" at bounding box center [284, 191] width 14 height 14
click at [383, 195] on icon "button" at bounding box center [381, 191] width 14 height 14
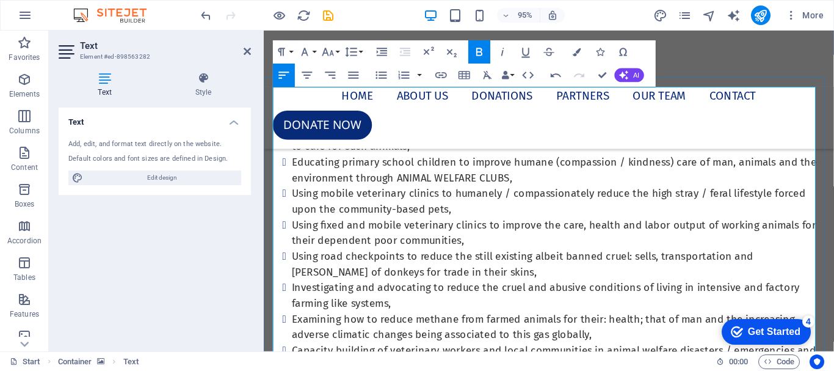
scroll to position [968, 0]
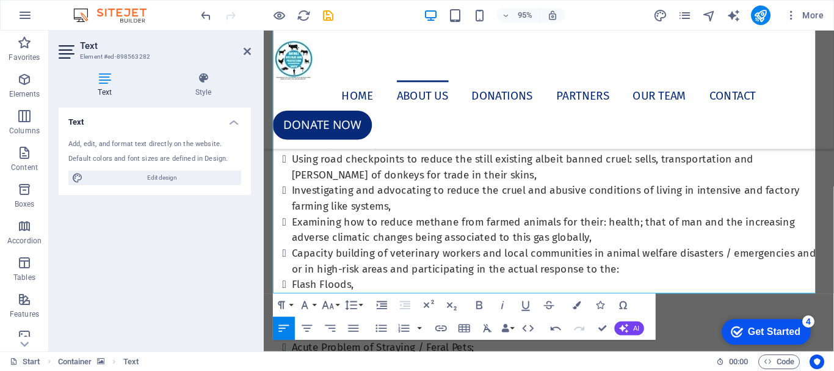
scroll to position [1020, 0]
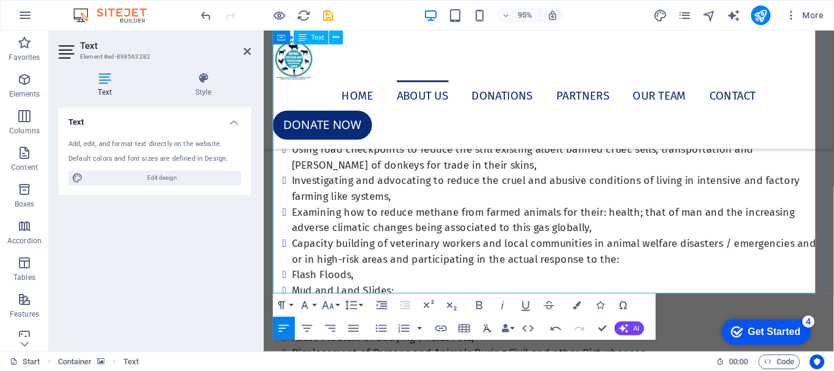
drag, startPoint x: 308, startPoint y: 256, endPoint x: 636, endPoint y: 302, distance: 331.1
click at [381, 307] on icon "button" at bounding box center [382, 305] width 14 height 14
click at [247, 49] on icon at bounding box center [247, 51] width 7 height 10
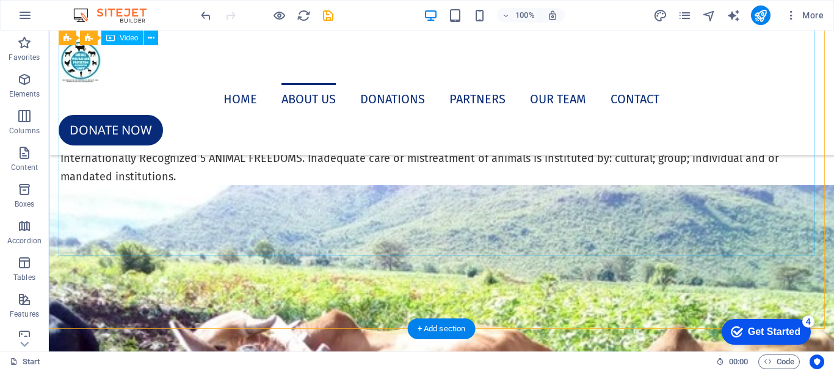
scroll to position [3370, 0]
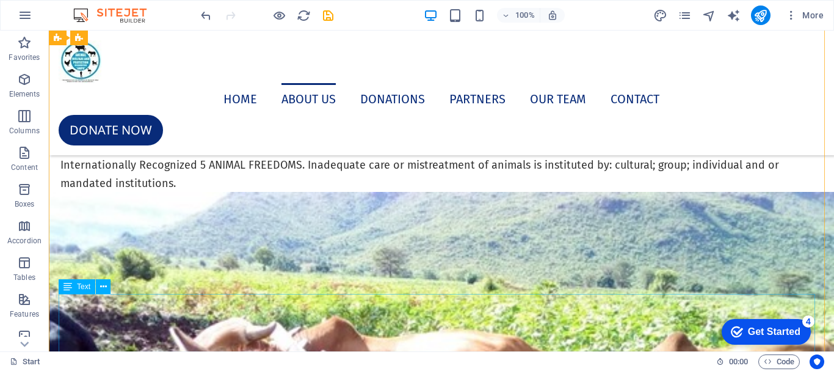
drag, startPoint x: 59, startPoint y: 306, endPoint x: 109, endPoint y: 307, distance: 49.5
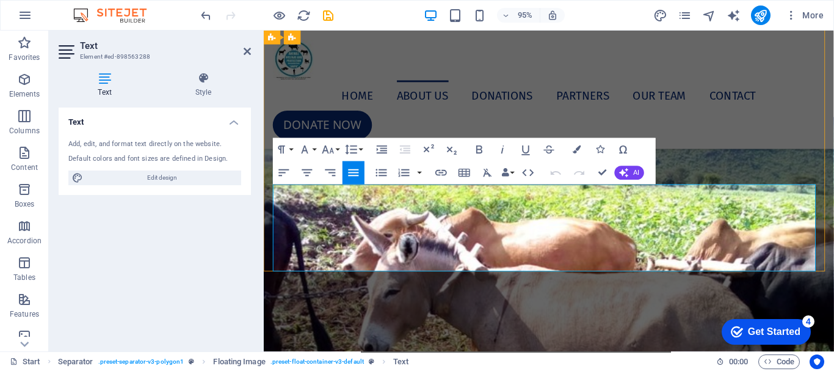
scroll to position [3087, 0]
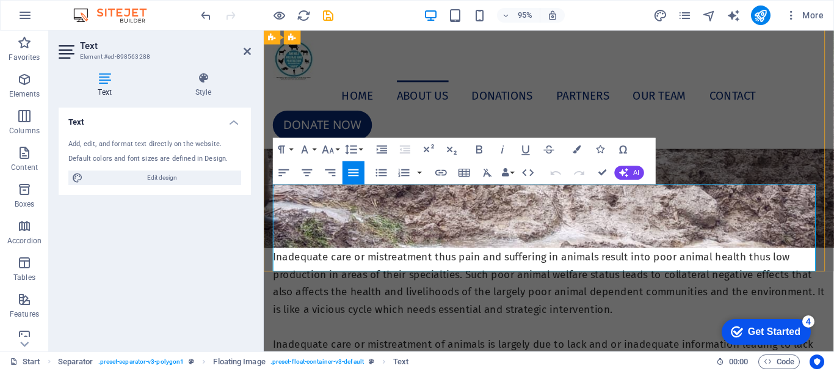
drag, startPoint x: 424, startPoint y: 259, endPoint x: 274, endPoint y: 202, distance: 160.2
click at [285, 172] on icon "button" at bounding box center [284, 172] width 14 height 14
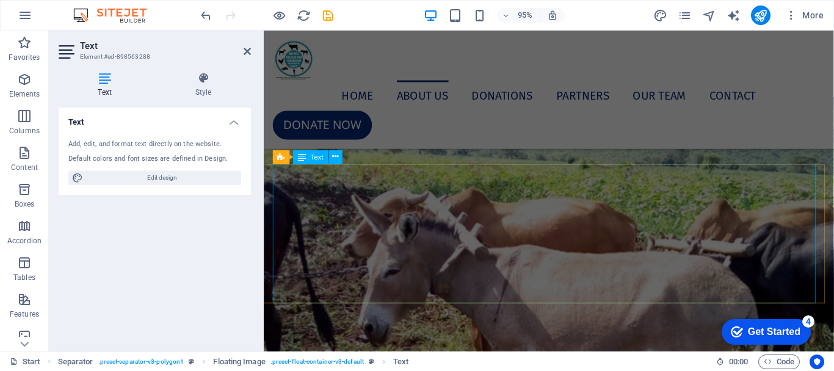
scroll to position [3575, 0]
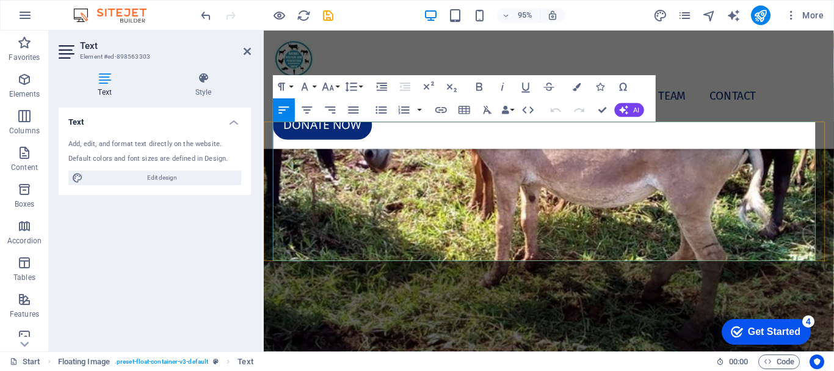
scroll to position [3576, 0]
drag, startPoint x: 781, startPoint y: 263, endPoint x: 262, endPoint y: 117, distance: 539.3
click at [283, 111] on icon "button" at bounding box center [284, 110] width 14 height 14
click at [307, 111] on icon "button" at bounding box center [307, 110] width 14 height 14
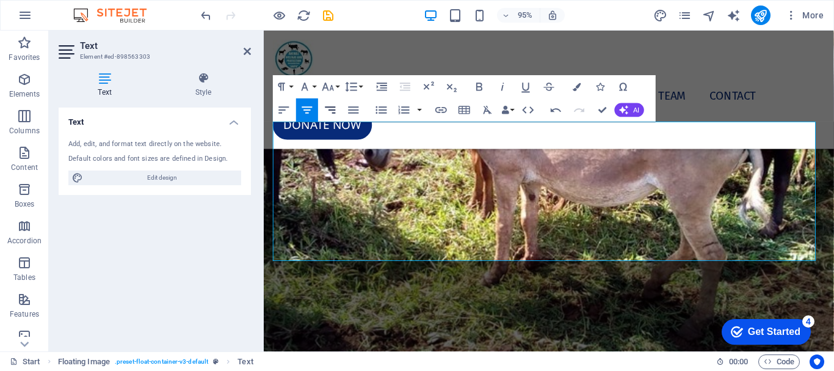
click at [333, 109] on icon "button" at bounding box center [330, 109] width 10 height 7
click at [354, 112] on icon "button" at bounding box center [354, 109] width 10 height 7
click at [286, 107] on icon "button" at bounding box center [284, 110] width 14 height 14
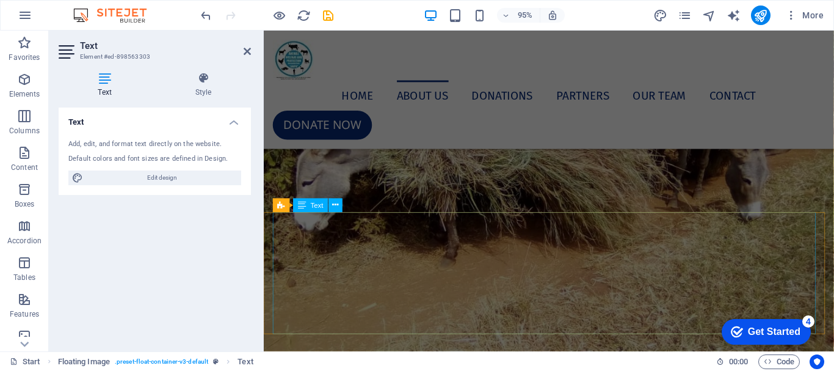
scroll to position [4309, 0]
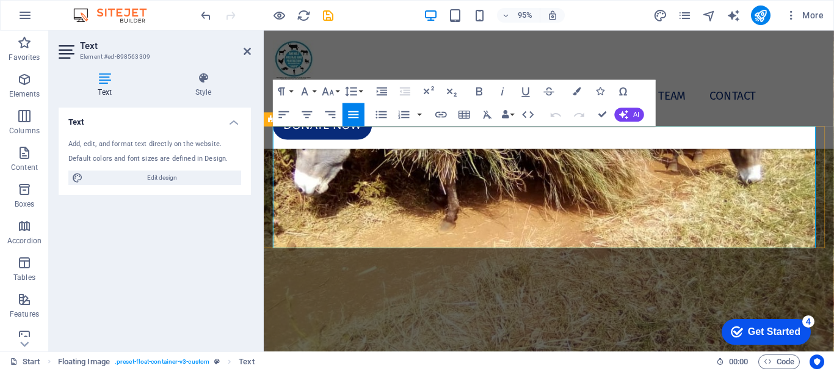
drag, startPoint x: 509, startPoint y: 255, endPoint x: 269, endPoint y: 145, distance: 263.1
click at [283, 111] on icon "button" at bounding box center [284, 114] width 14 height 14
click at [350, 114] on icon "button" at bounding box center [354, 114] width 10 height 7
click at [285, 115] on icon "button" at bounding box center [284, 114] width 10 height 7
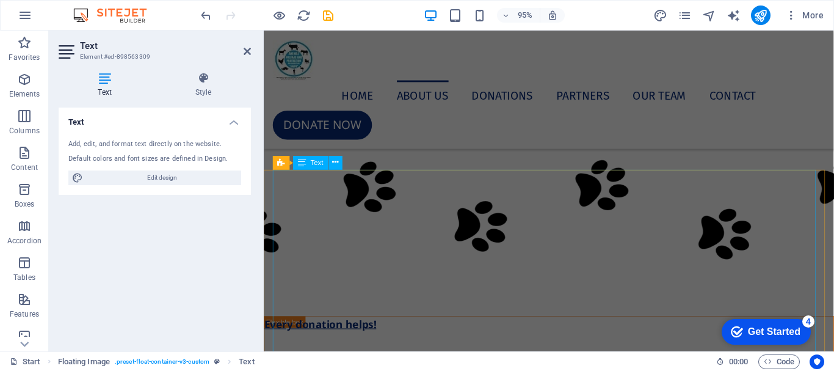
scroll to position [4797, 0]
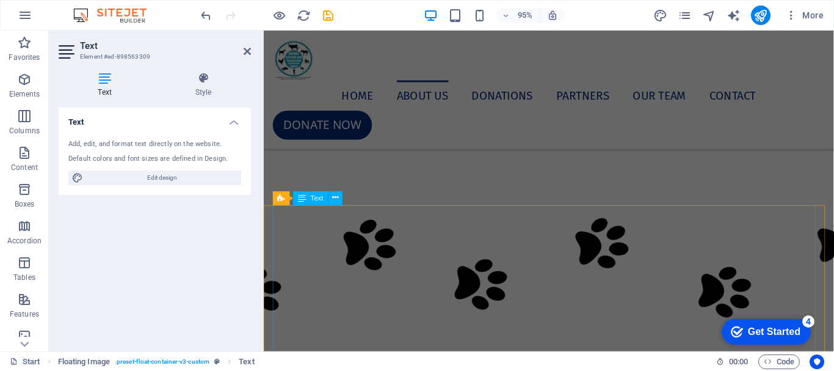
click at [312, 111] on div "The following areas of high risk where animals are bound to face life threateni…" at bounding box center [564, 1] width 581 height 220
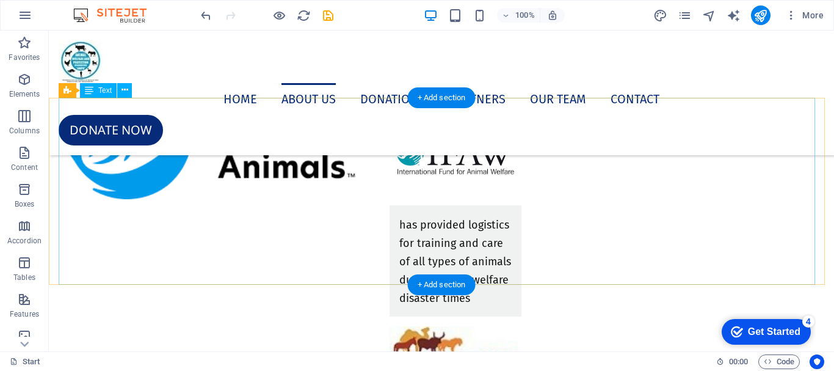
scroll to position [5611, 0]
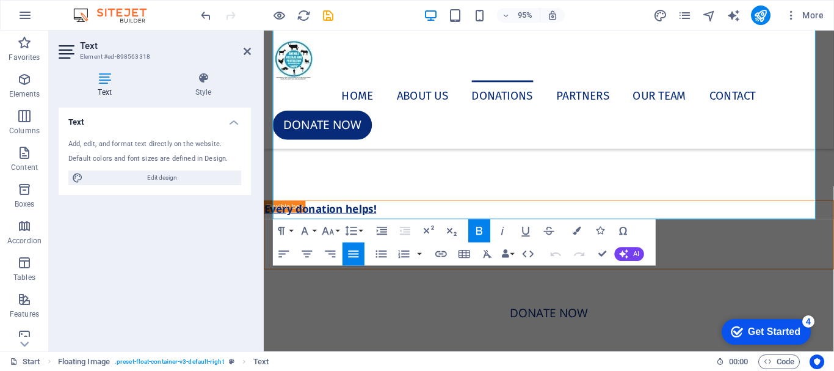
scroll to position [5003, 0]
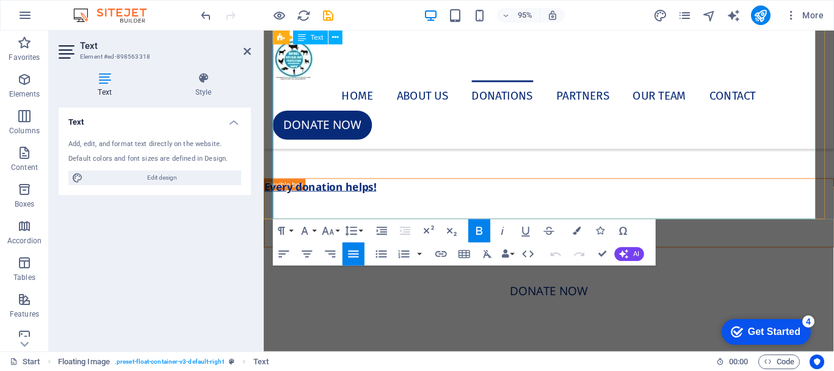
drag, startPoint x: 279, startPoint y: 207, endPoint x: 777, endPoint y: 222, distance: 498.5
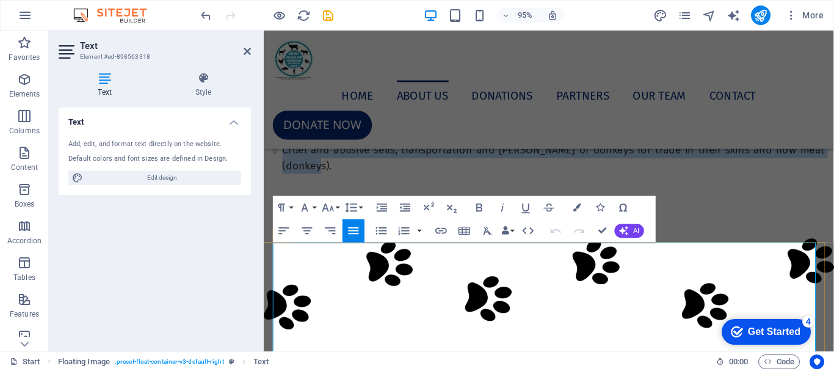
scroll to position [4758, 0]
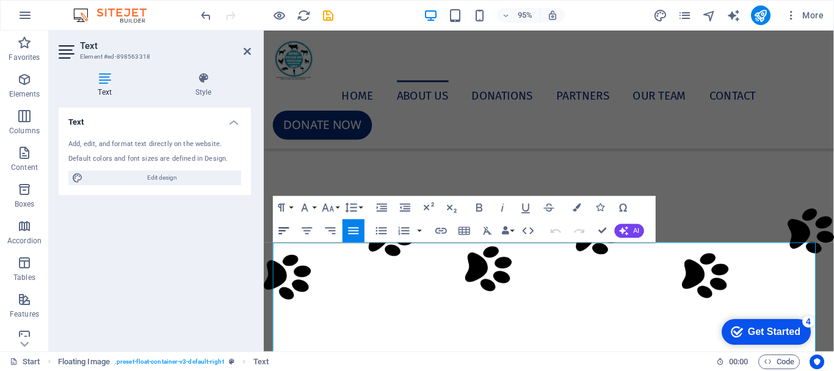
click at [284, 230] on icon "button" at bounding box center [284, 230] width 14 height 14
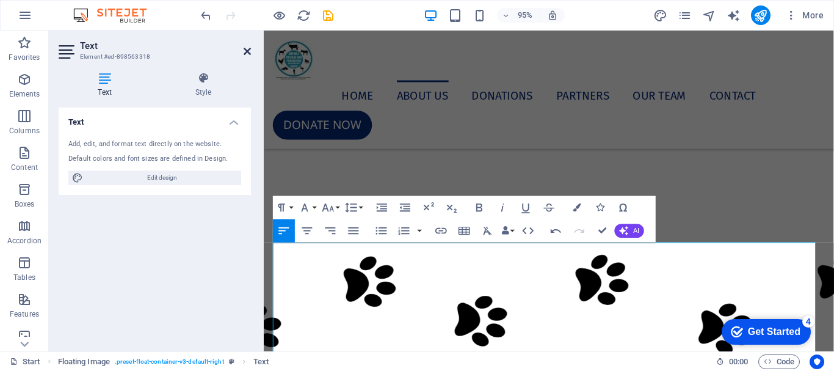
click at [246, 49] on icon at bounding box center [247, 51] width 7 height 10
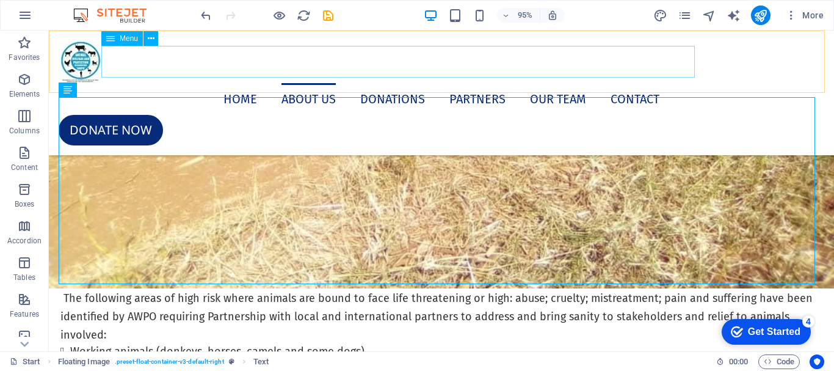
scroll to position [5673, 0]
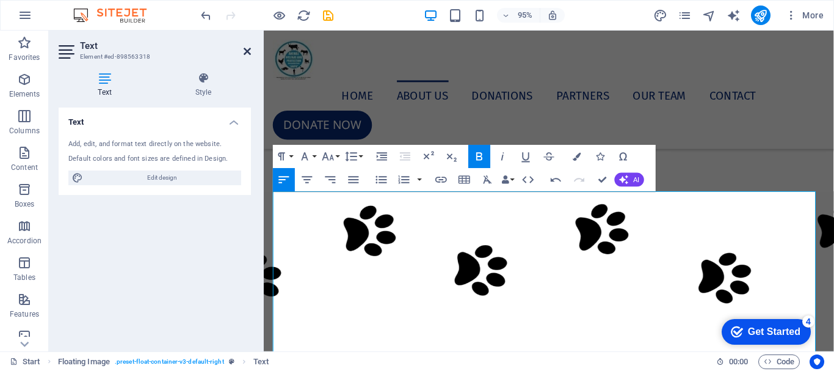
drag, startPoint x: 245, startPoint y: 49, endPoint x: 227, endPoint y: 68, distance: 25.9
click at [245, 49] on icon at bounding box center [247, 51] width 7 height 10
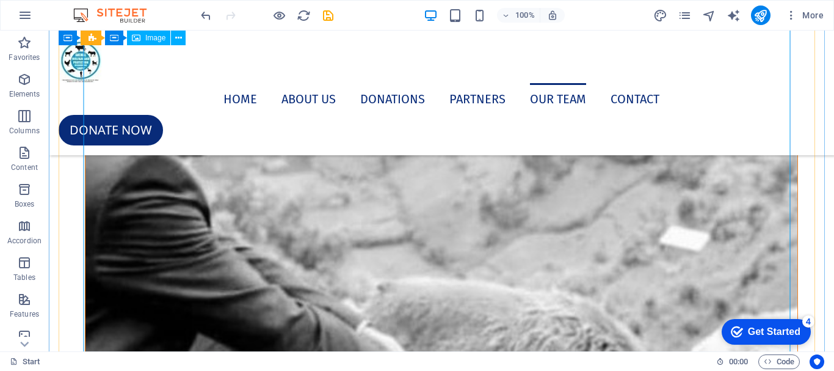
scroll to position [7740, 0]
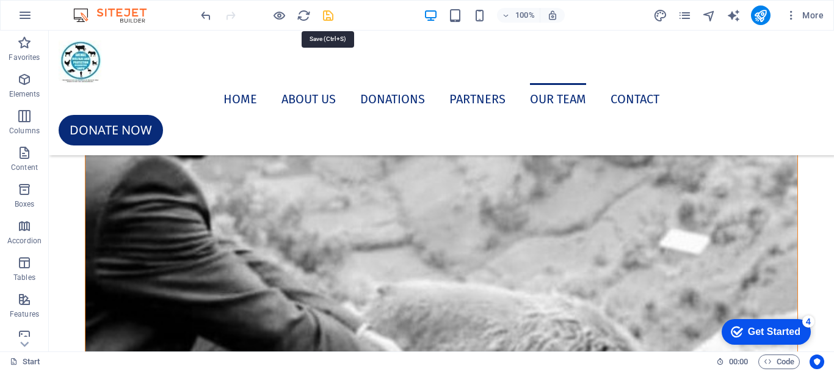
click at [322, 17] on icon "save" at bounding box center [328, 16] width 14 height 14
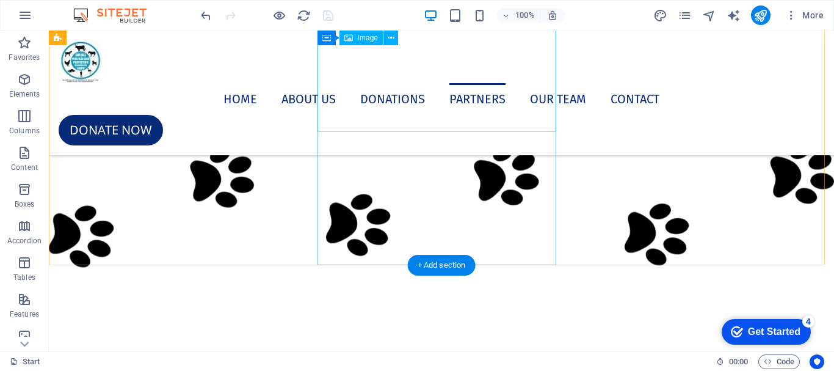
scroll to position [6275, 0]
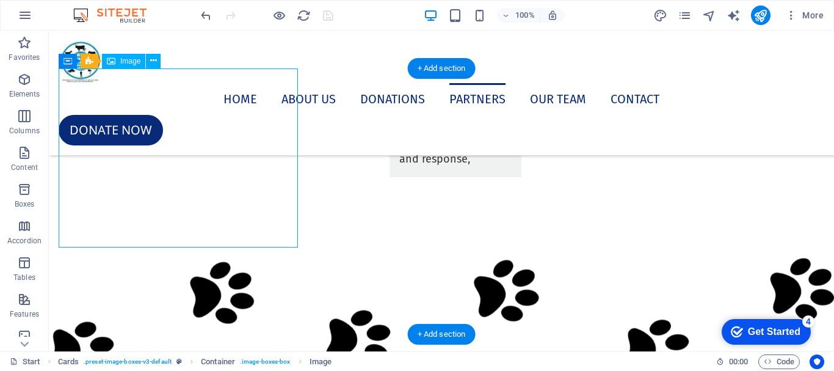
select select "%"
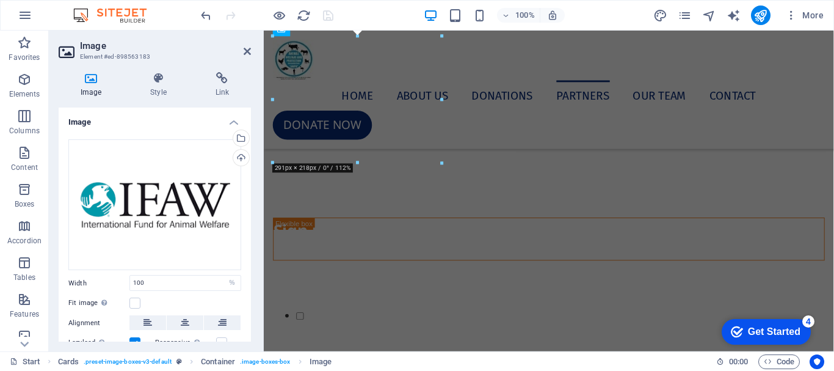
scroll to position [5568, 0]
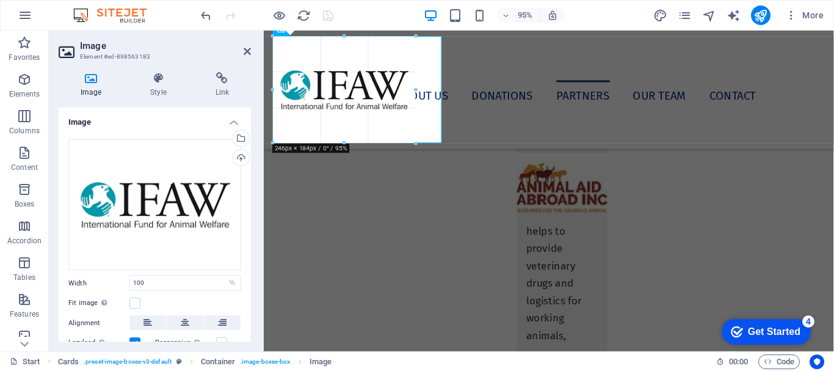
drag, startPoint x: 355, startPoint y: 162, endPoint x: 89, endPoint y: 114, distance: 270.4
type input "246"
select select "px"
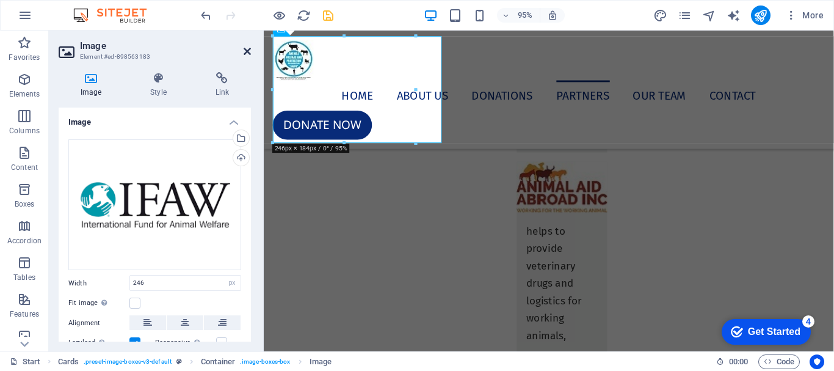
click at [249, 51] on icon at bounding box center [247, 51] width 7 height 10
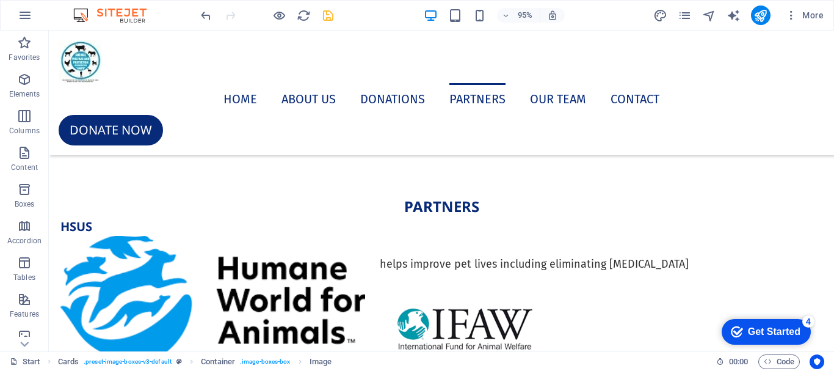
scroll to position [6275, 0]
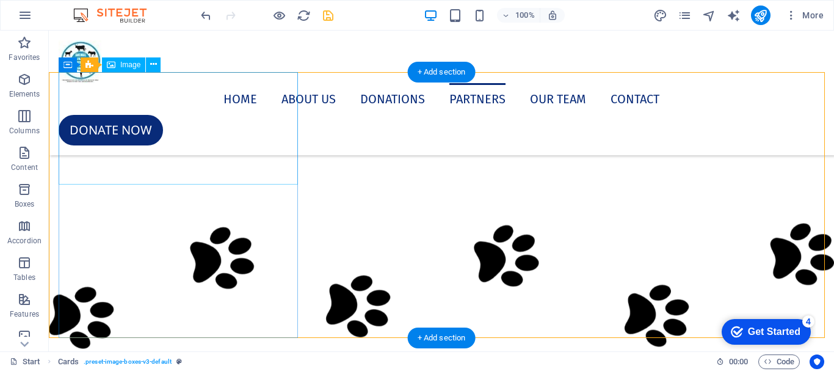
scroll to position [6214, 0]
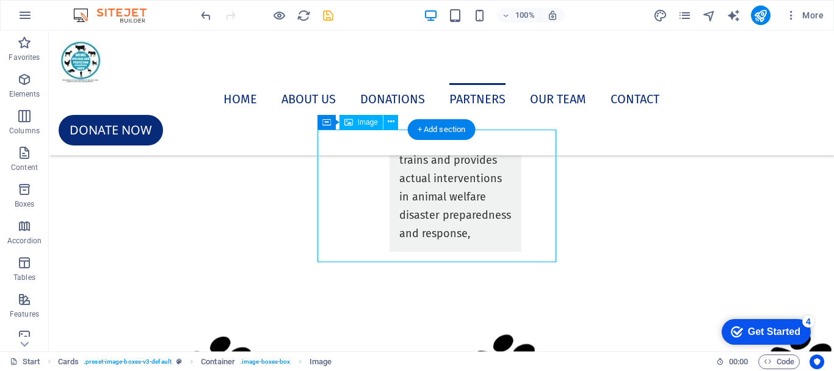
select select "%"
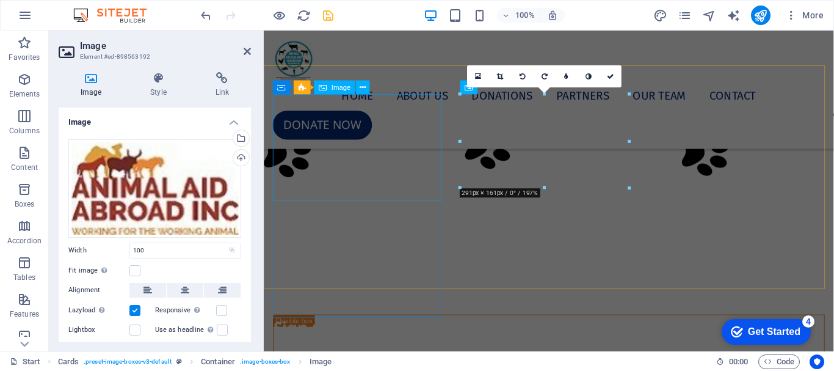
scroll to position [5507, 0]
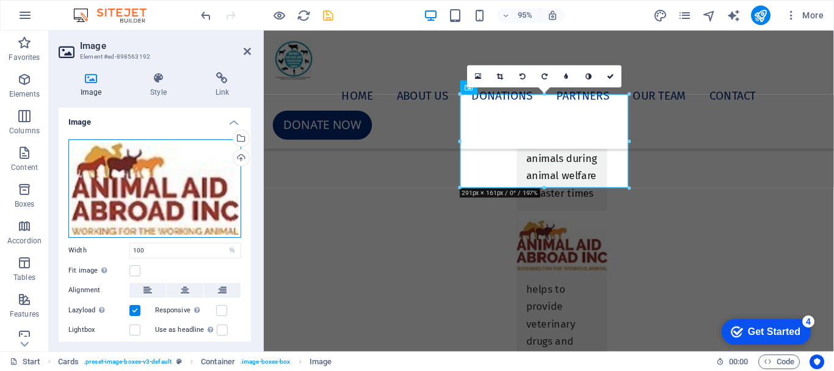
click at [217, 211] on div "Drag files here, click to choose files or select files from Files or our free s…" at bounding box center [154, 188] width 173 height 98
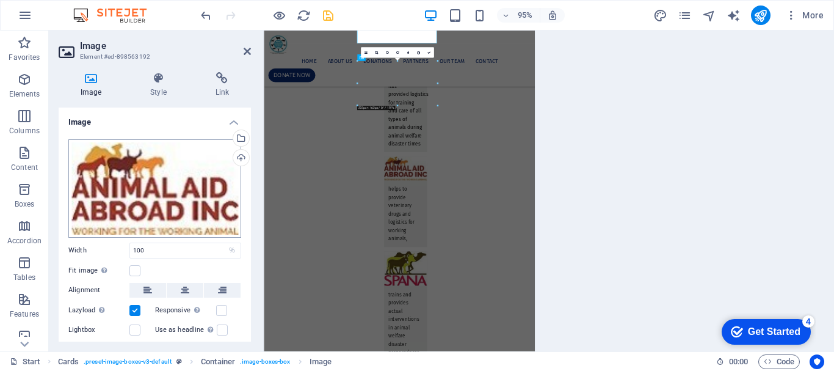
scroll to position [5644, 0]
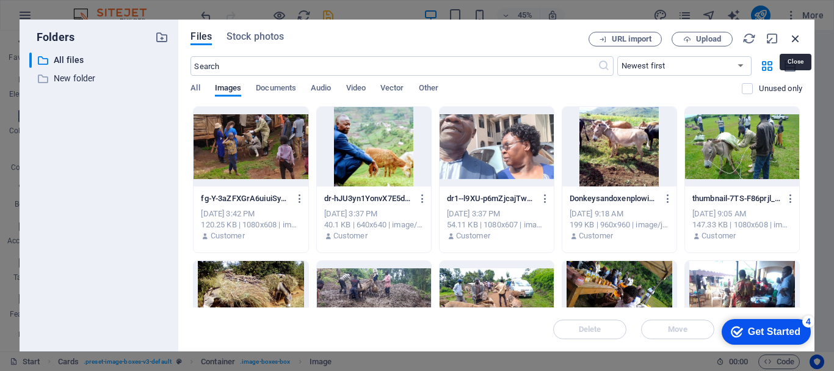
drag, startPoint x: 800, startPoint y: 35, endPoint x: 477, endPoint y: 24, distance: 323.2
click at [800, 35] on icon "button" at bounding box center [795, 38] width 13 height 13
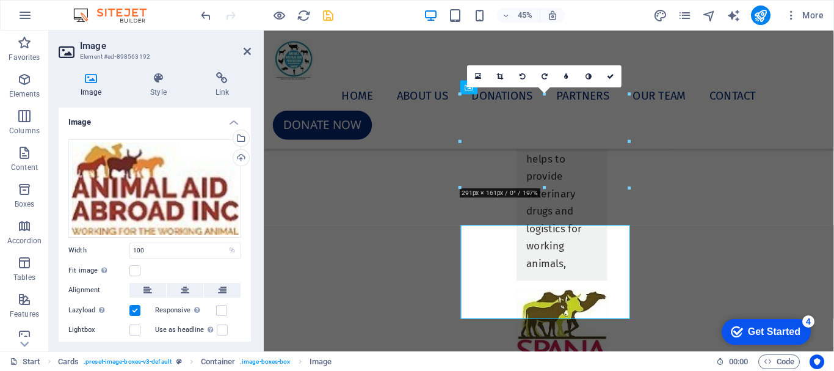
scroll to position [5507, 0]
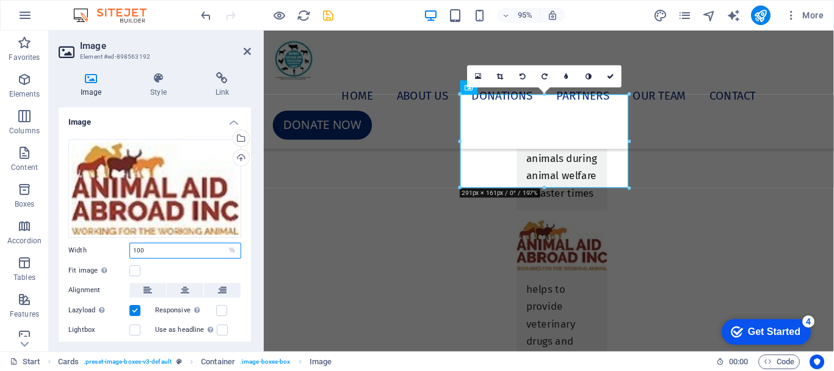
click at [148, 248] on input "100" at bounding box center [185, 250] width 111 height 15
type input "1"
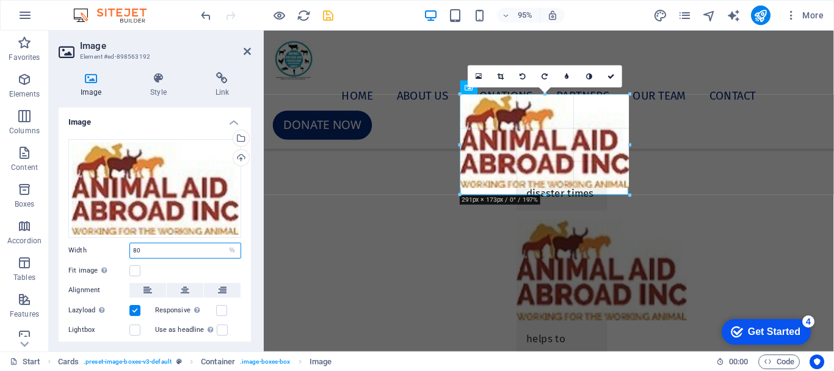
drag, startPoint x: 526, startPoint y: 170, endPoint x: 316, endPoint y: 169, distance: 210.0
type input "291"
select select "px"
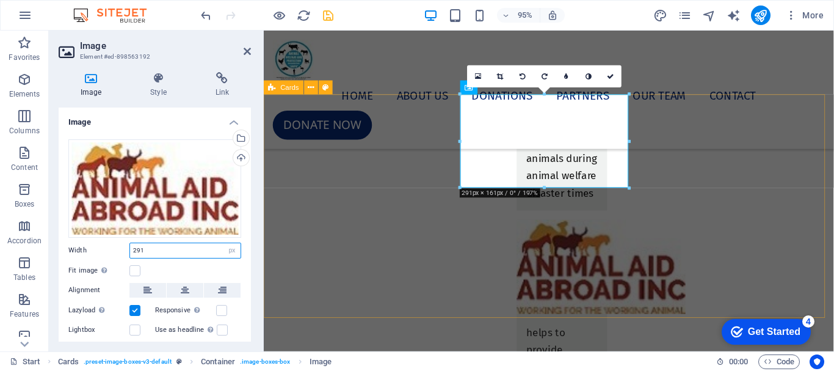
type input "291"
click at [656, 208] on div "has provided logistics for training and care of all types of animals during ani…" at bounding box center [692, 343] width 344 height 805
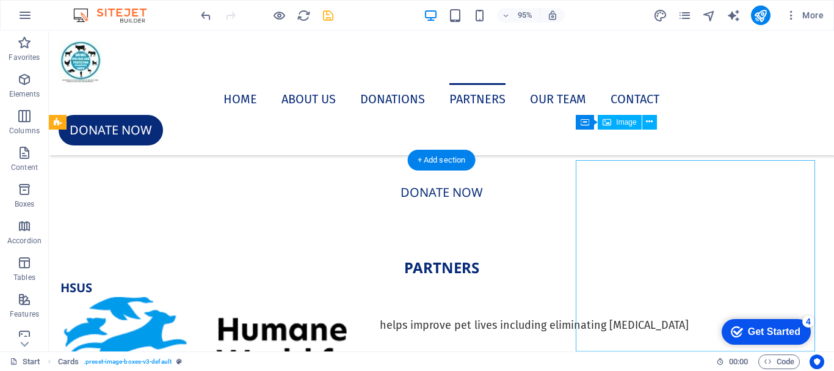
scroll to position [6214, 0]
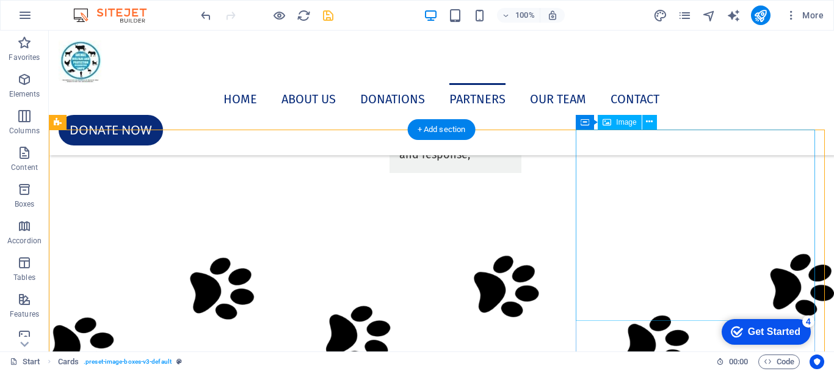
click at [521, 62] on figure at bounding box center [456, 10] width 132 height 106
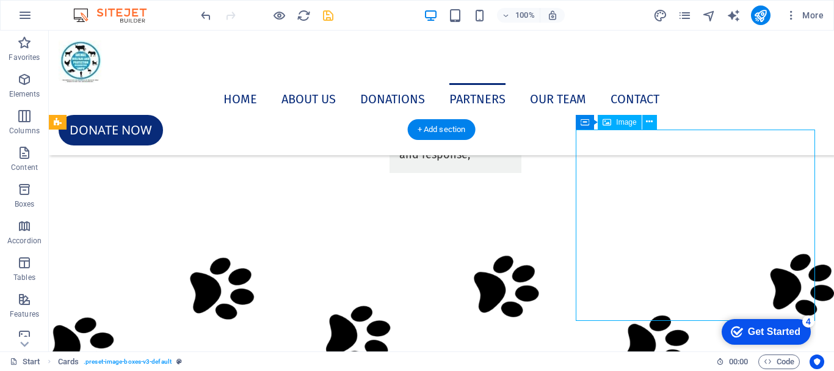
click at [521, 62] on figure at bounding box center [456, 10] width 132 height 106
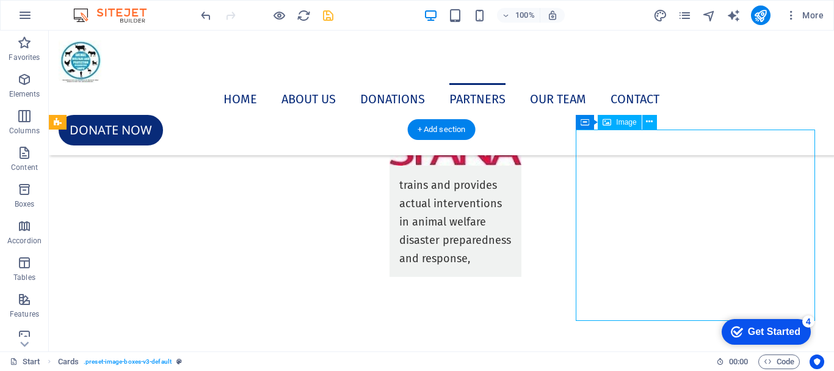
select select "%"
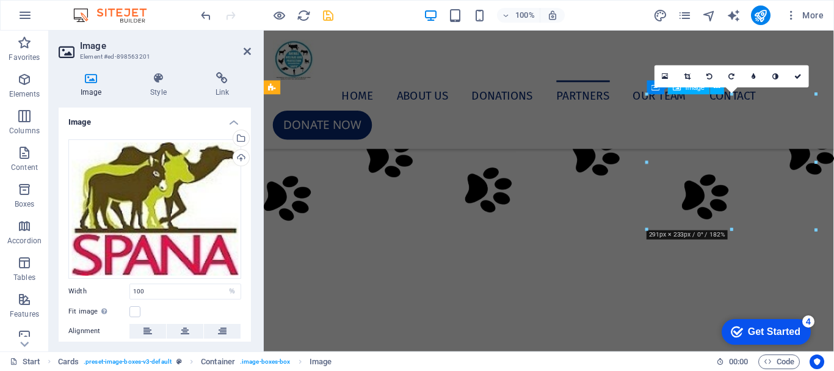
scroll to position [5507, 0]
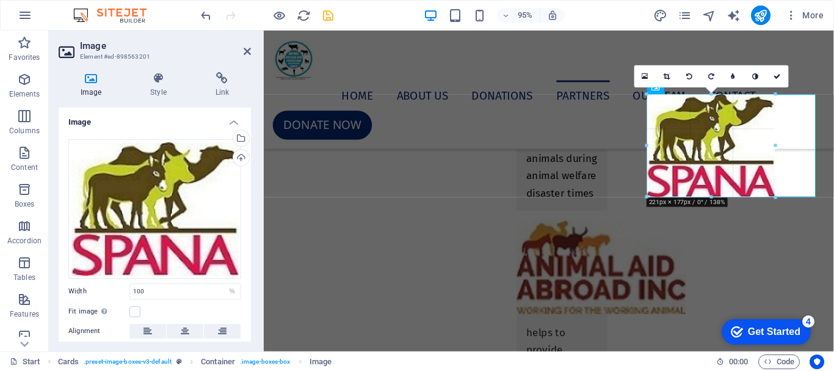
drag, startPoint x: 732, startPoint y: 229, endPoint x: 735, endPoint y: 194, distance: 34.9
type input "221"
select select "px"
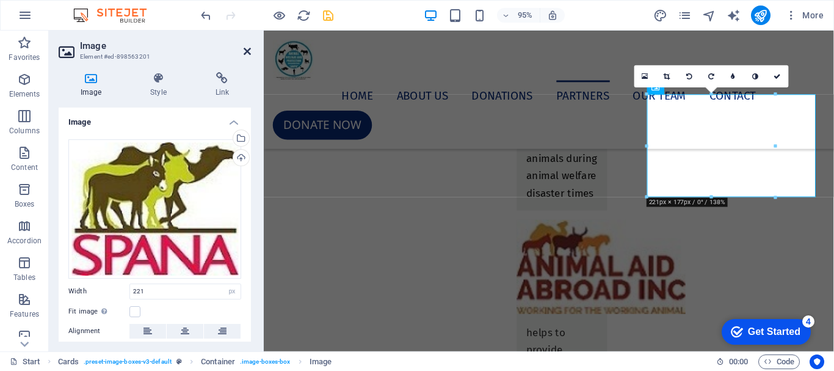
click at [247, 53] on icon at bounding box center [247, 51] width 7 height 10
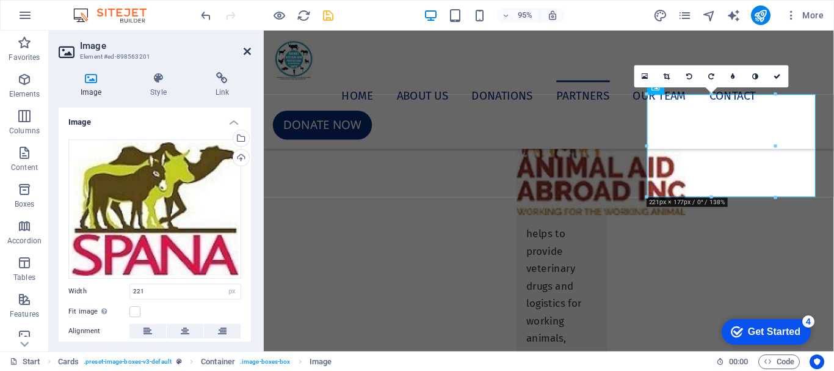
scroll to position [6214, 0]
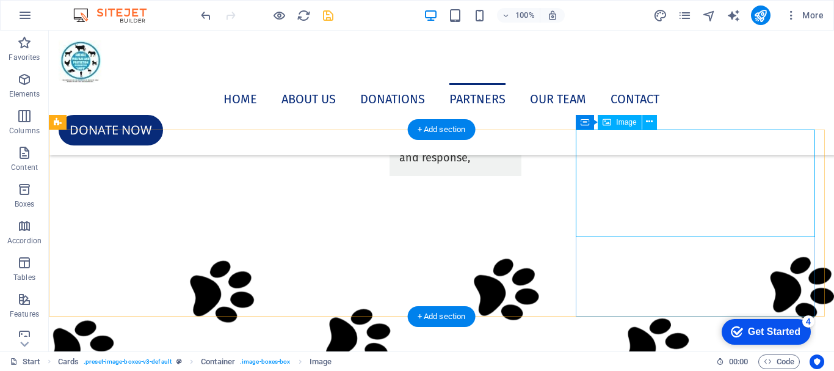
click at [521, 65] on figure at bounding box center [456, 11] width 132 height 108
select select "px"
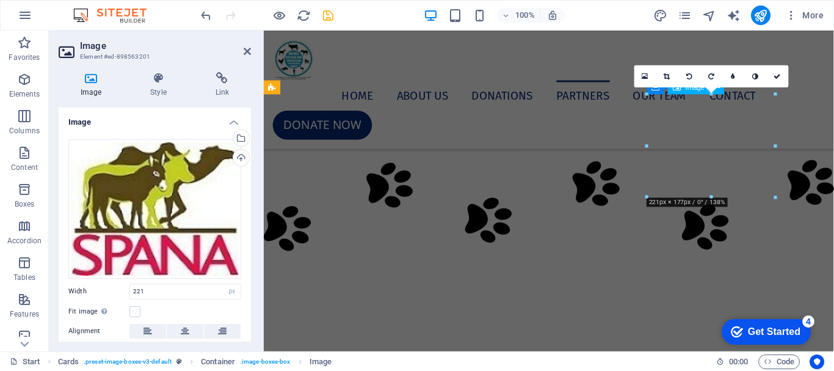
scroll to position [5507, 0]
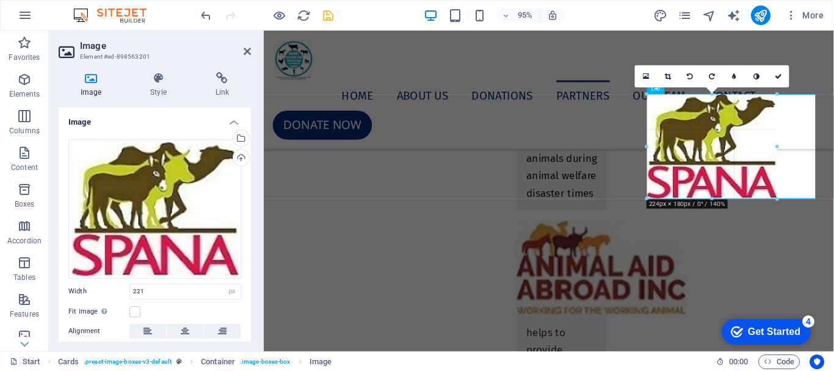
type input "224"
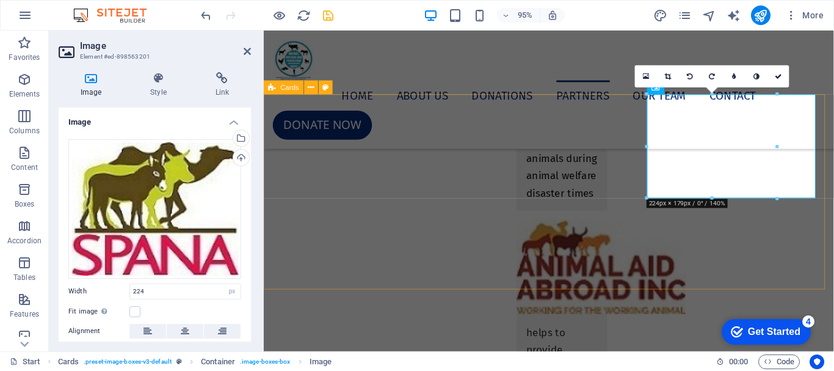
click at [659, 272] on div "has provided logistics for training and care of all types of animals during ani…" at bounding box center [692, 360] width 344 height 838
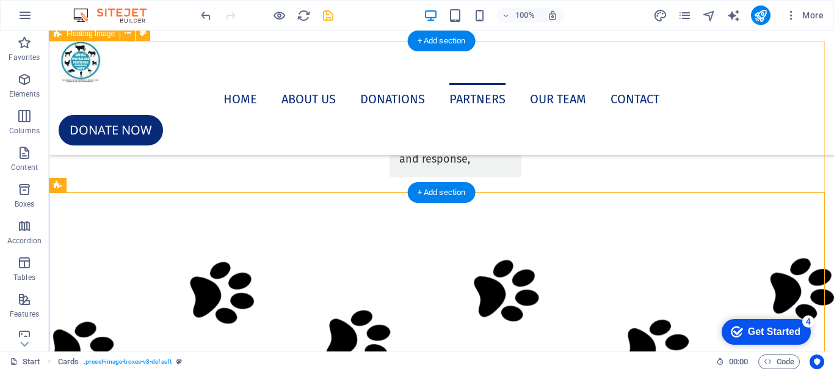
scroll to position [6092, 0]
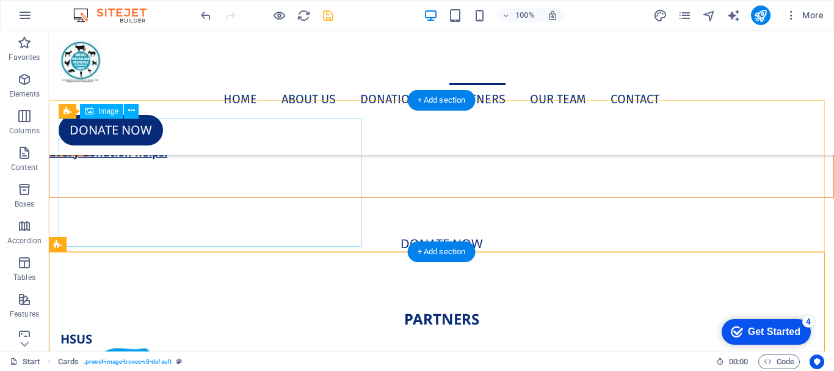
select select "%"
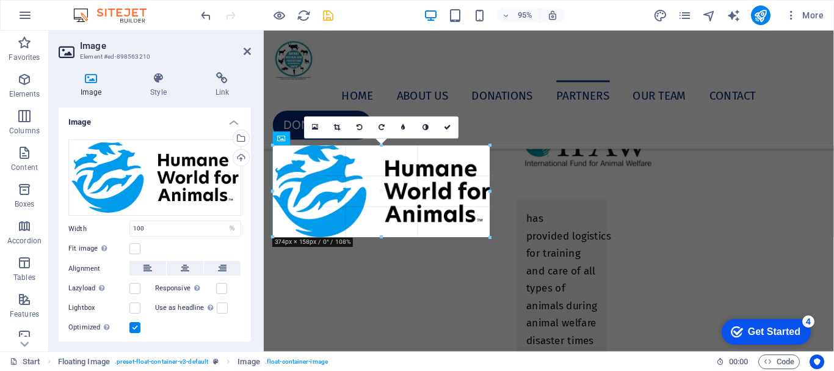
click at [382, 235] on div at bounding box center [381, 237] width 217 height 4
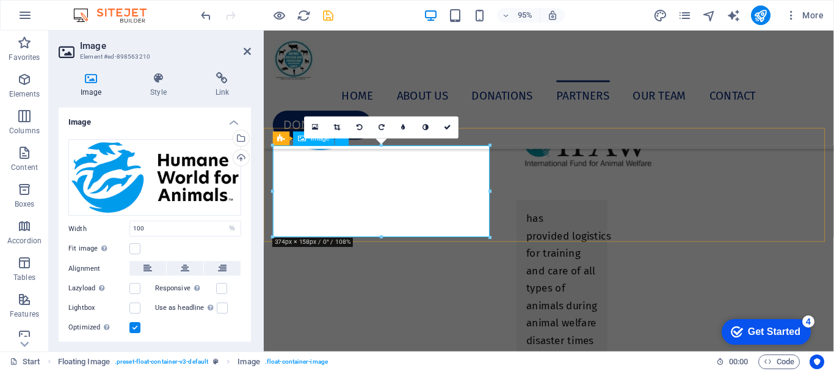
drag, startPoint x: 752, startPoint y: 220, endPoint x: 487, endPoint y: 197, distance: 266.1
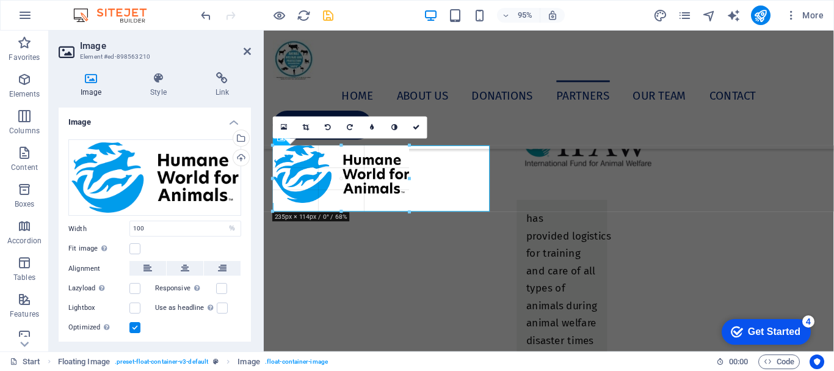
click at [404, 230] on div at bounding box center [357, 313] width 169 height 195
type input "235"
select select "px"
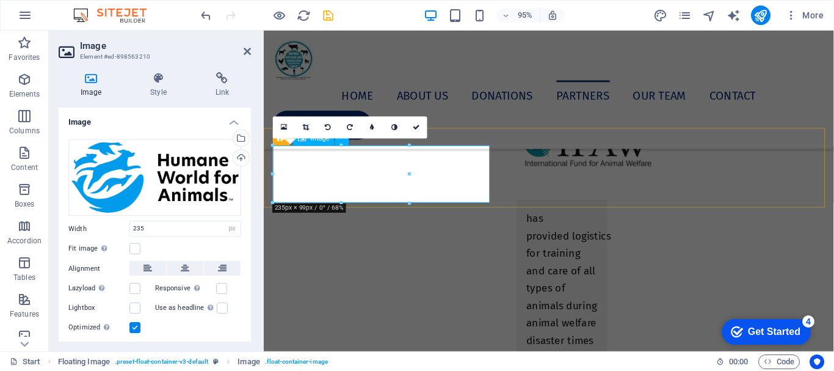
click at [477, 120] on figure at bounding box center [390, 90] width 232 height 60
click at [499, 120] on figure at bounding box center [390, 90] width 232 height 60
click at [248, 53] on icon at bounding box center [247, 51] width 7 height 10
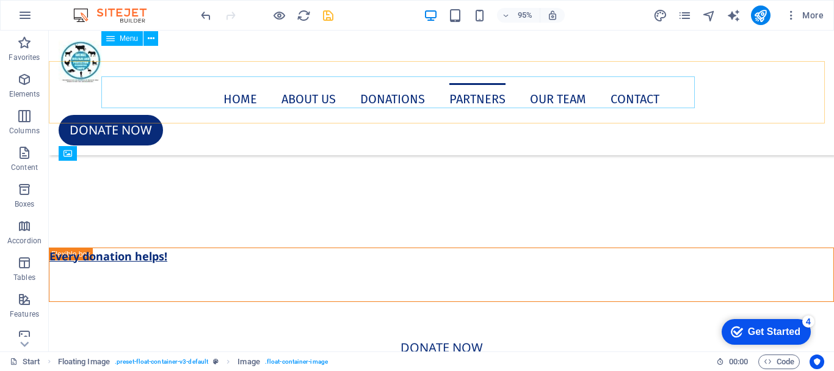
scroll to position [5951, 0]
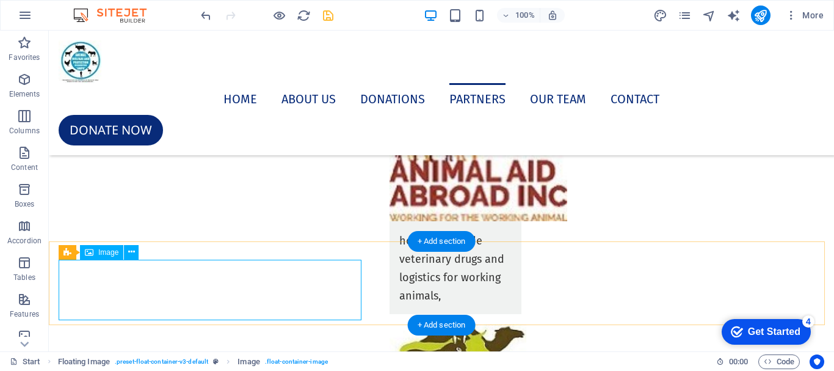
select select "px"
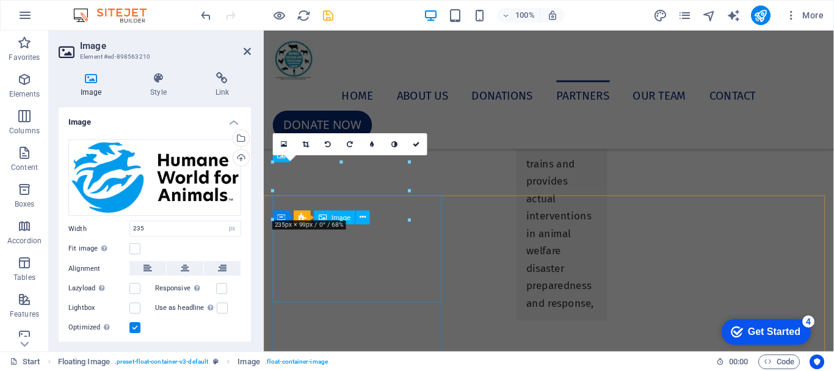
scroll to position [5334, 0]
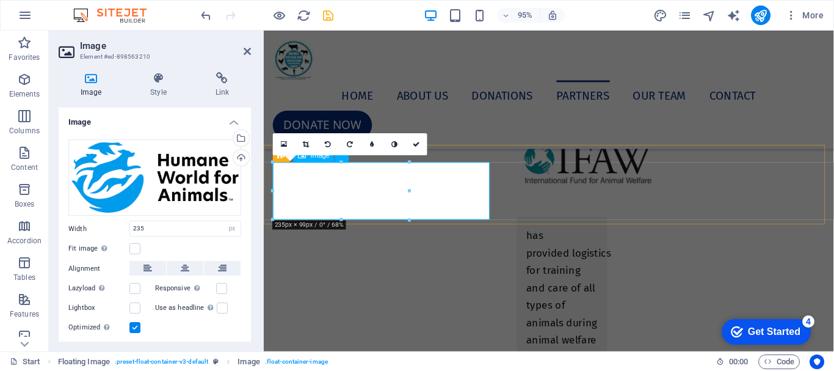
click at [445, 138] on figure at bounding box center [390, 108] width 232 height 60
click at [474, 138] on figure at bounding box center [390, 108] width 232 height 60
click at [499, 138] on figure at bounding box center [390, 108] width 232 height 60
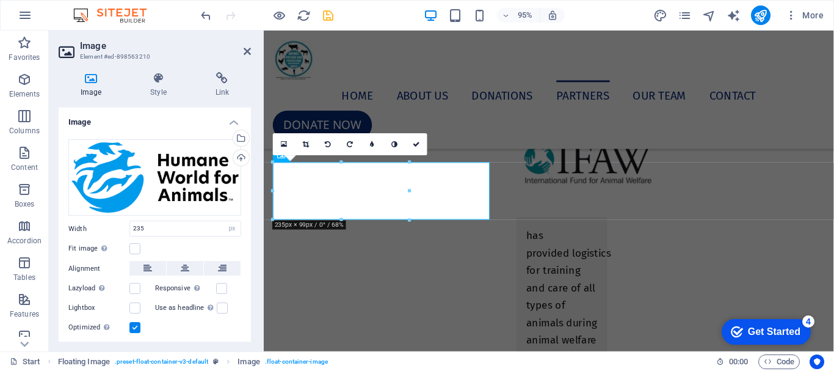
click at [252, 52] on aside "Image Element #ed-898563210 Image Style Link Image Drag files here, click to ch…" at bounding box center [156, 191] width 215 height 321
click at [249, 52] on icon at bounding box center [247, 51] width 7 height 10
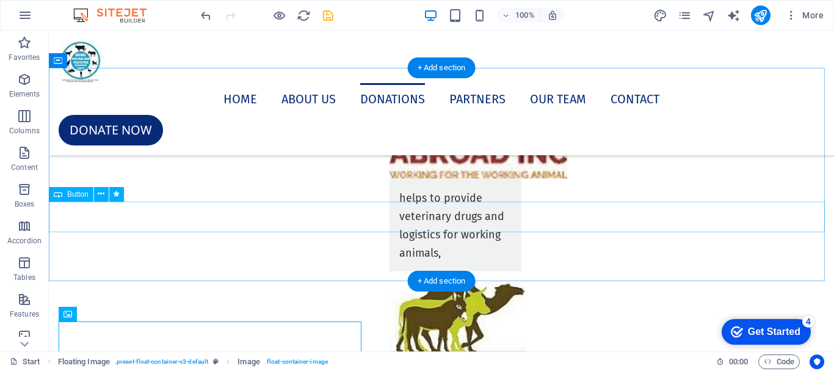
scroll to position [5768, 0]
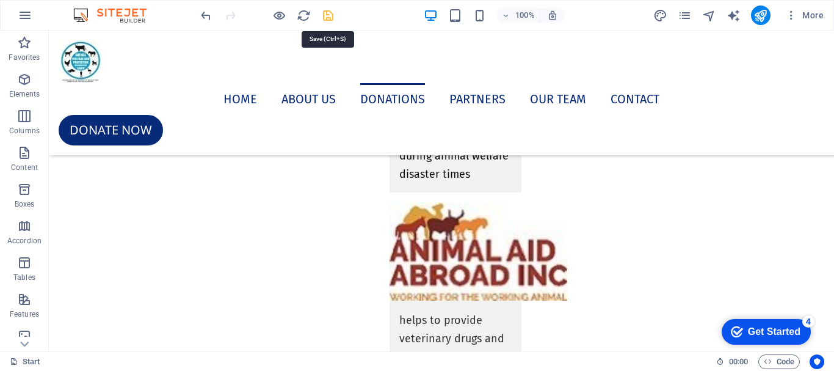
click at [324, 15] on icon "save" at bounding box center [328, 16] width 14 height 14
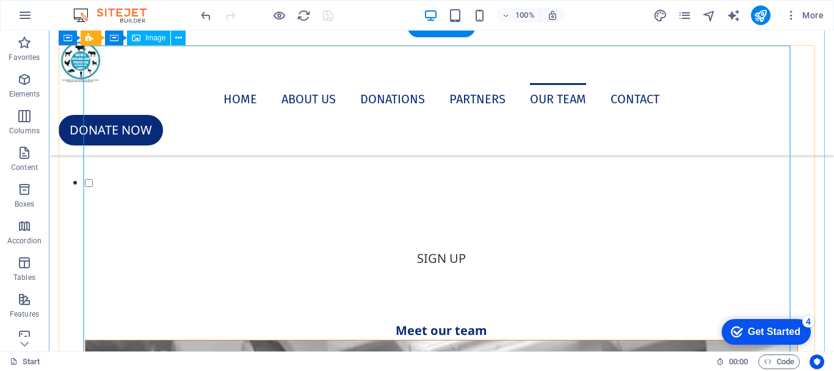
scroll to position [6622, 0]
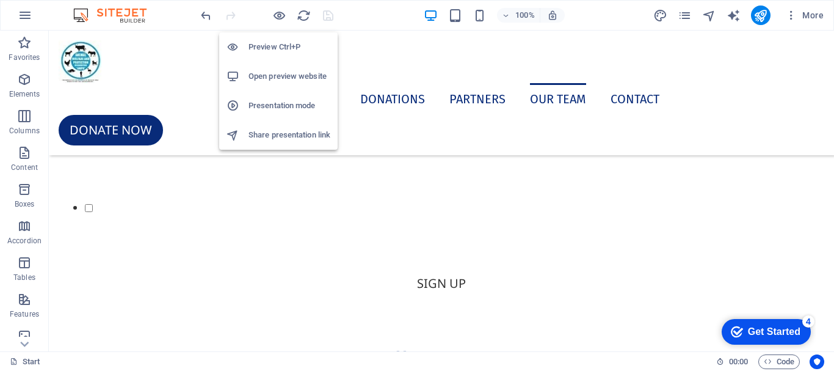
click at [268, 69] on h6 "Open preview website" at bounding box center [290, 76] width 82 height 15
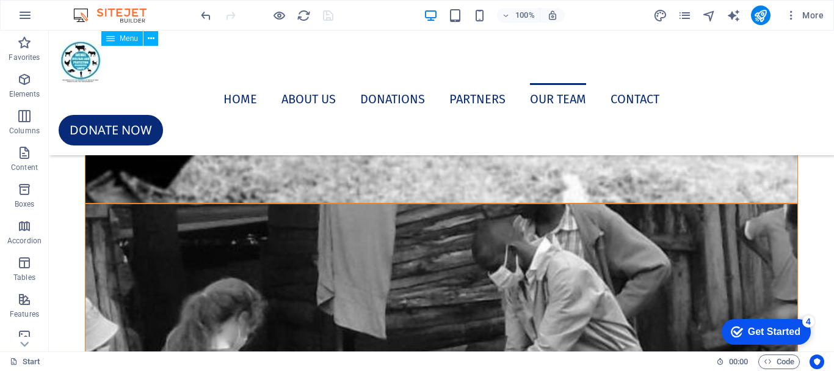
scroll to position [8088, 0]
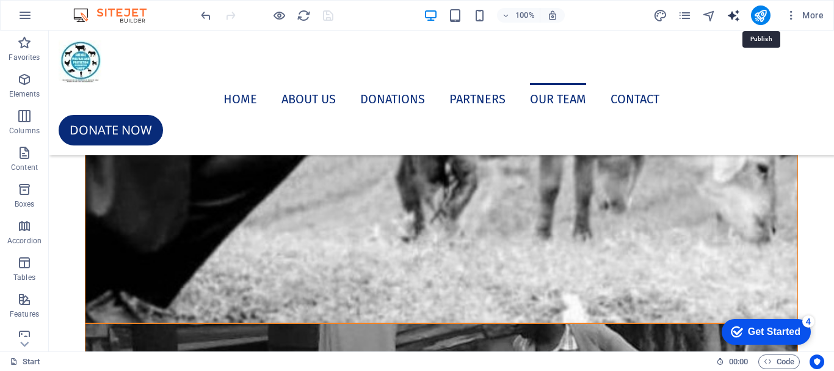
click at [761, 18] on icon "publish" at bounding box center [760, 16] width 14 height 14
click at [758, 12] on icon "publish" at bounding box center [760, 16] width 14 height 14
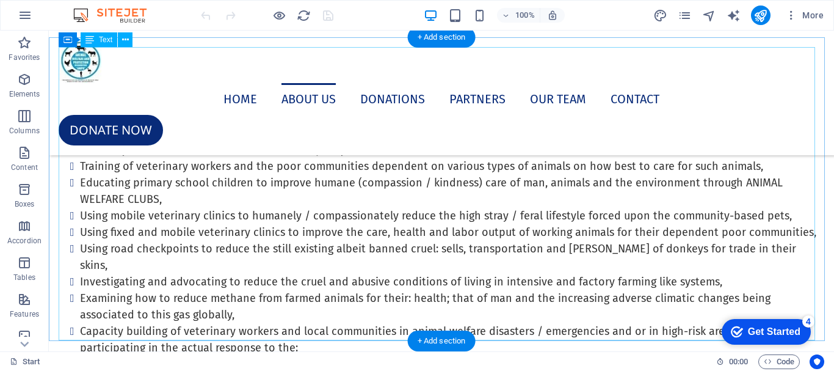
scroll to position [855, 0]
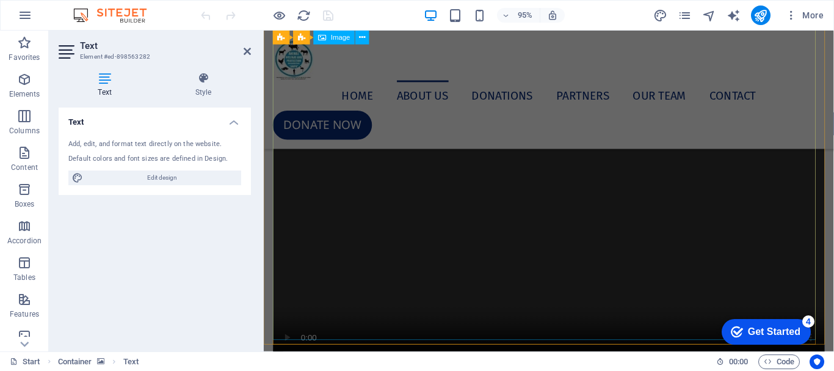
scroll to position [2717, 0]
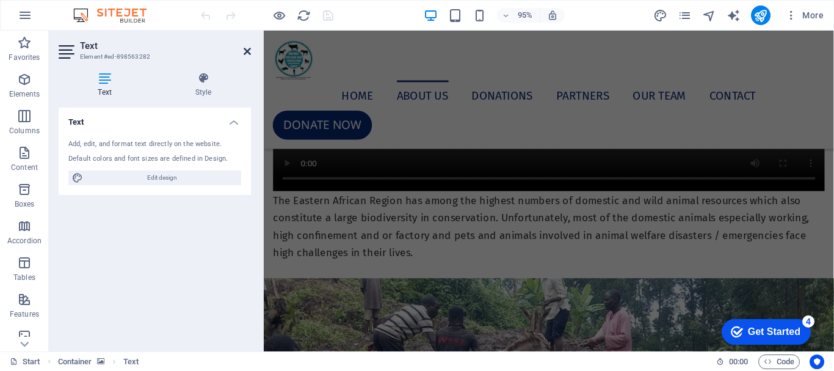
click at [250, 47] on icon at bounding box center [247, 51] width 7 height 10
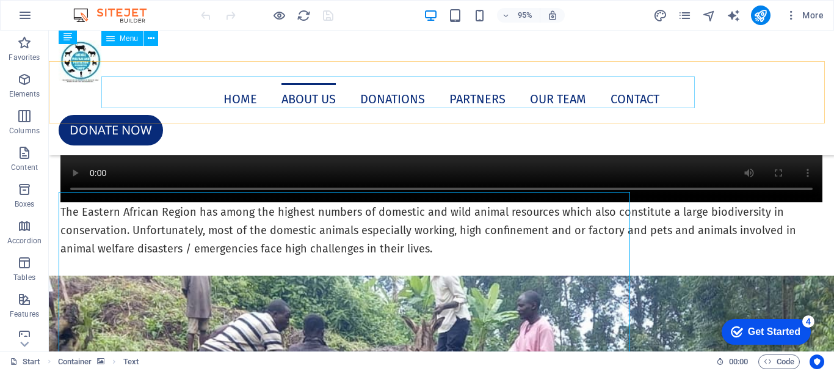
scroll to position [805, 0]
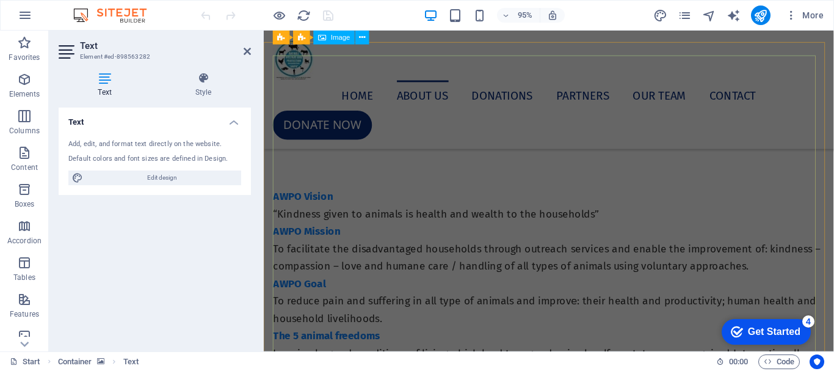
scroll to position [1503, 0]
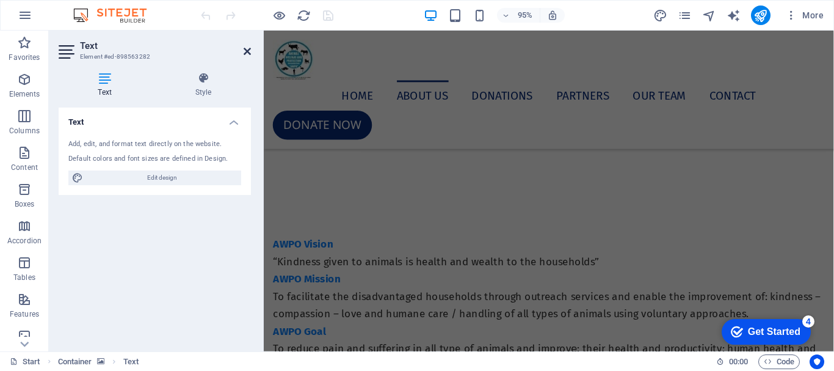
click at [249, 50] on icon at bounding box center [247, 51] width 7 height 10
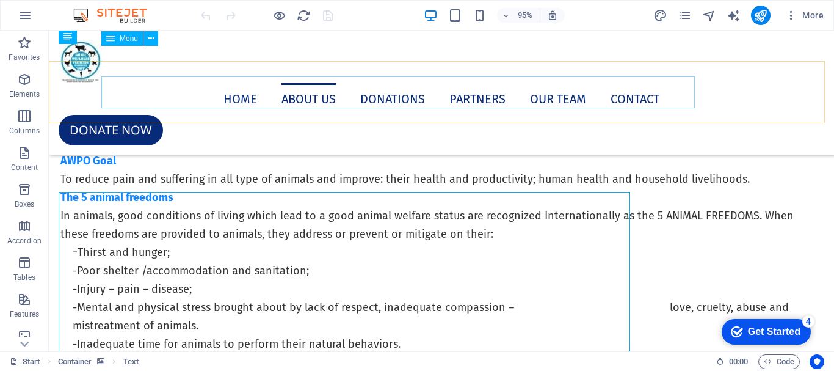
scroll to position [805, 0]
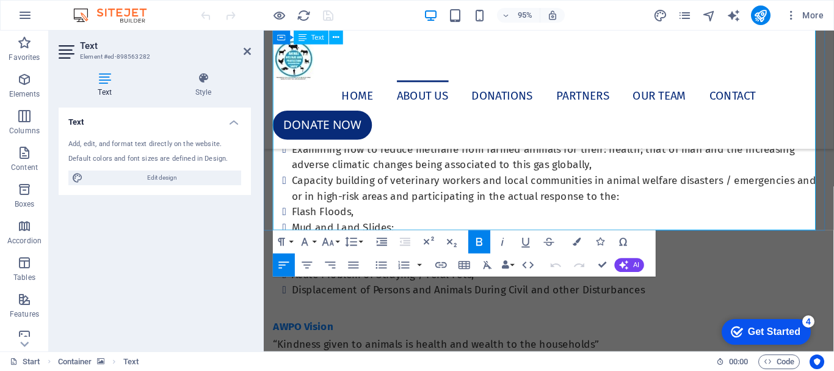
scroll to position [1075, 0]
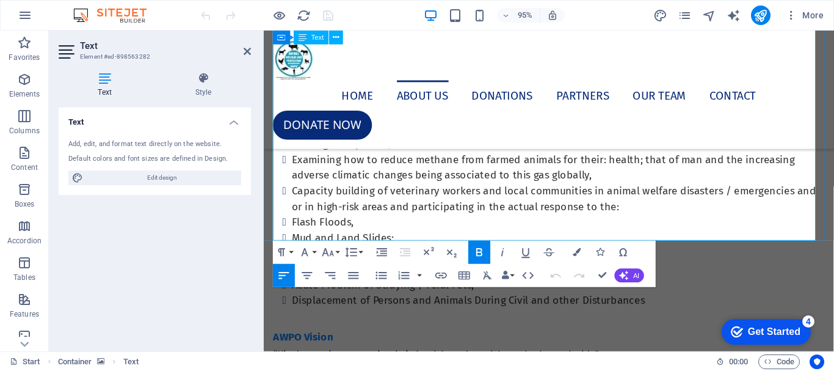
click at [247, 48] on icon at bounding box center [247, 51] width 7 height 10
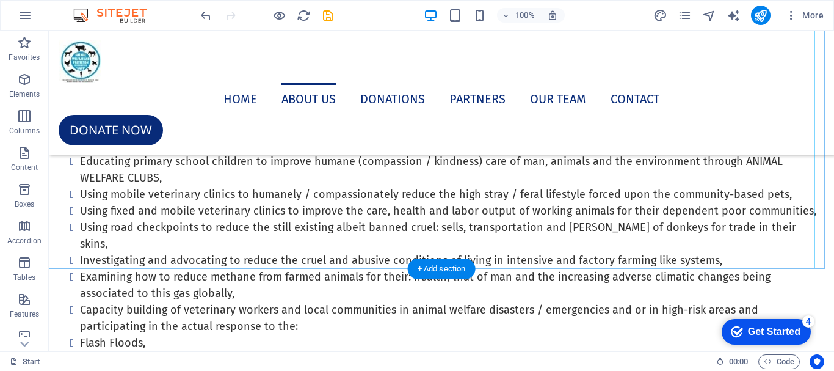
scroll to position [923, 0]
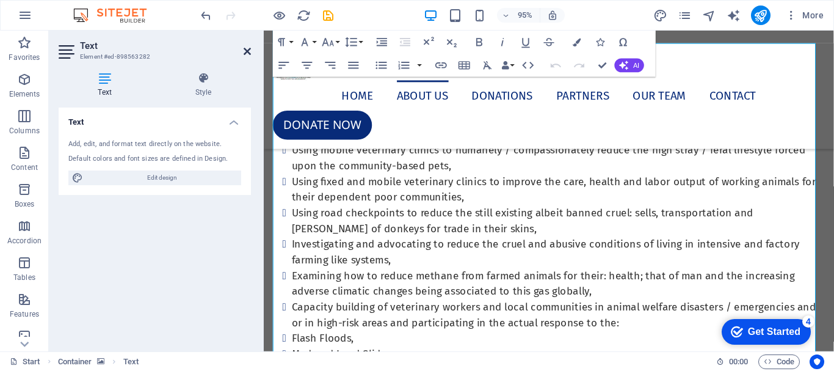
click at [246, 51] on icon at bounding box center [247, 51] width 7 height 10
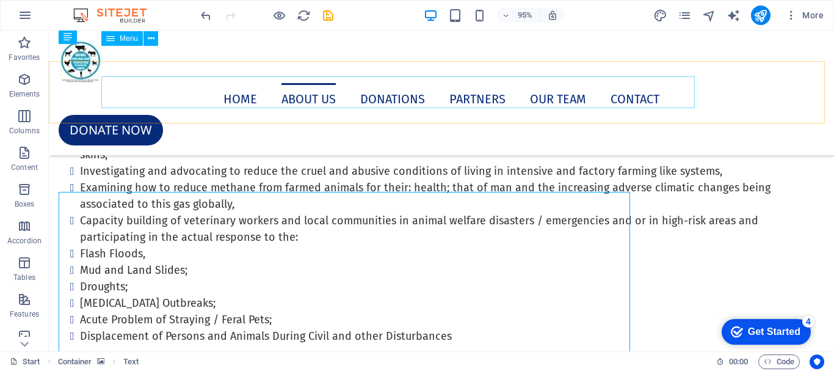
scroll to position [805, 0]
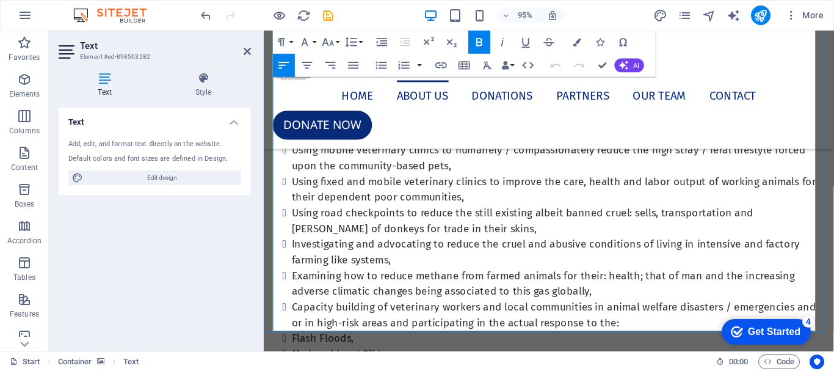
scroll to position [1014, 0]
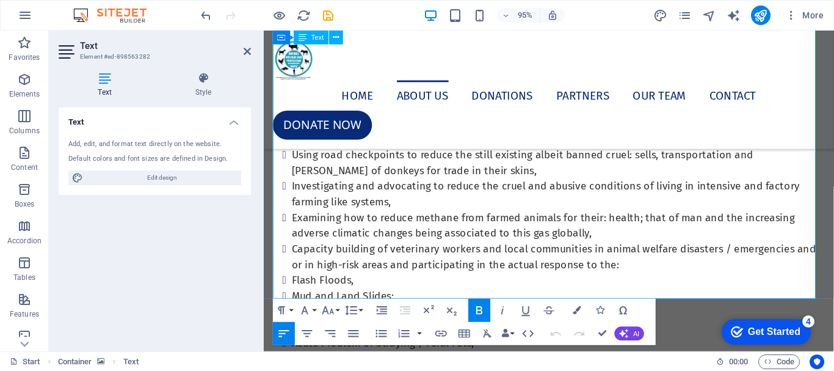
drag, startPoint x: 288, startPoint y: 281, endPoint x: 533, endPoint y: 286, distance: 245.5
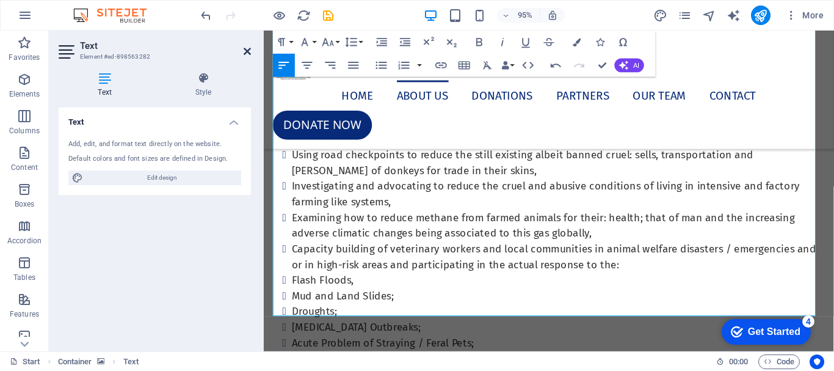
click at [247, 52] on icon at bounding box center [247, 51] width 7 height 10
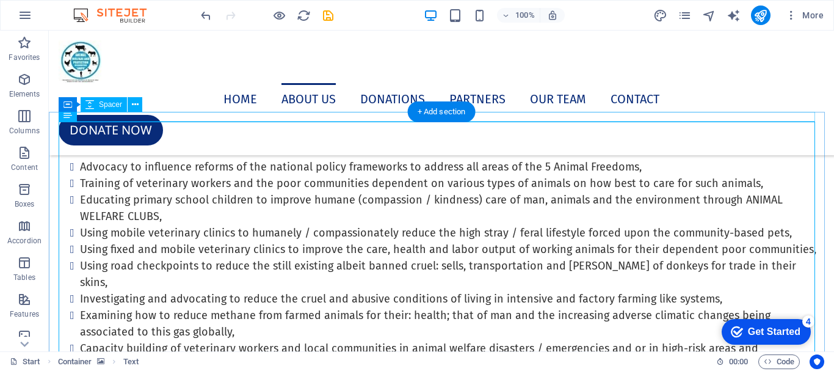
scroll to position [862, 0]
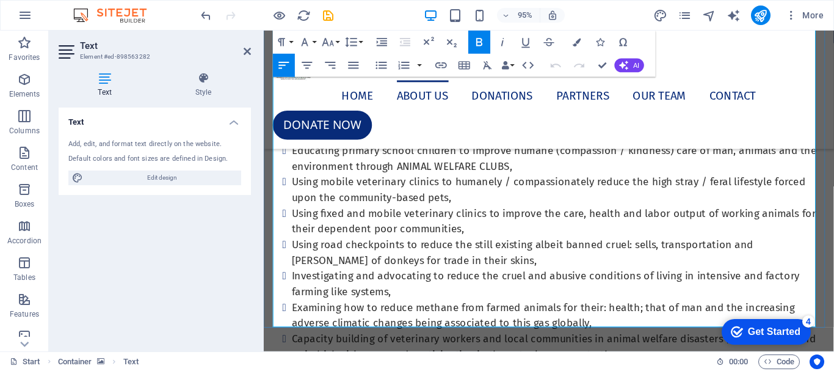
scroll to position [1014, 0]
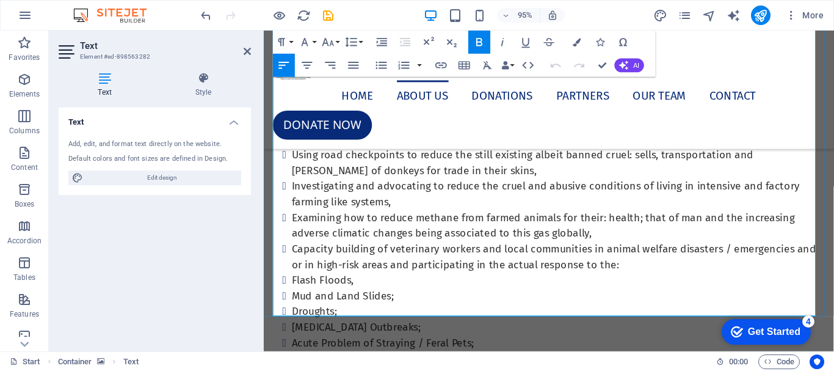
click at [247, 46] on icon at bounding box center [247, 51] width 7 height 10
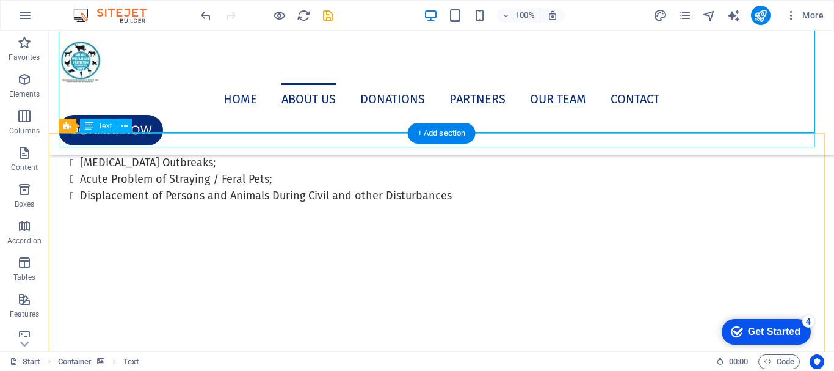
scroll to position [923, 0]
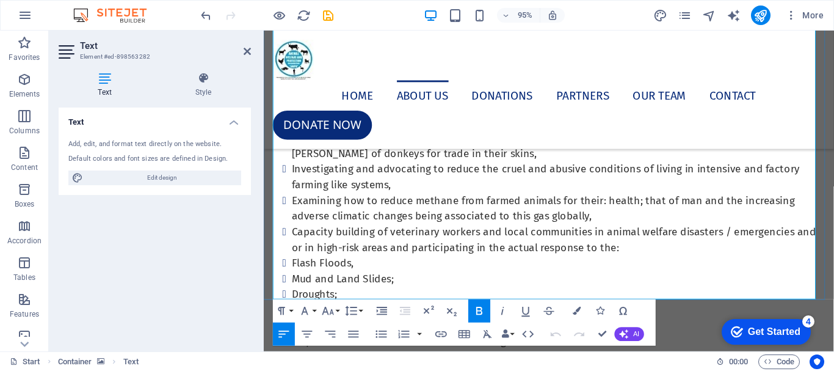
scroll to position [1136, 0]
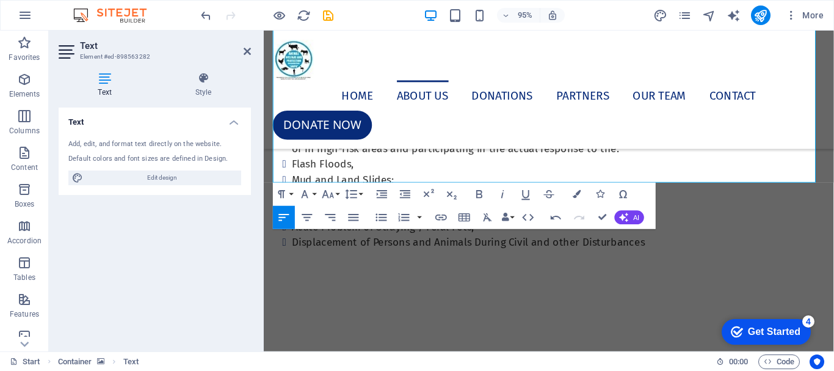
click at [242, 53] on header "Text Element #ed-898563282" at bounding box center [155, 47] width 192 height 32
click at [245, 51] on icon at bounding box center [247, 51] width 7 height 10
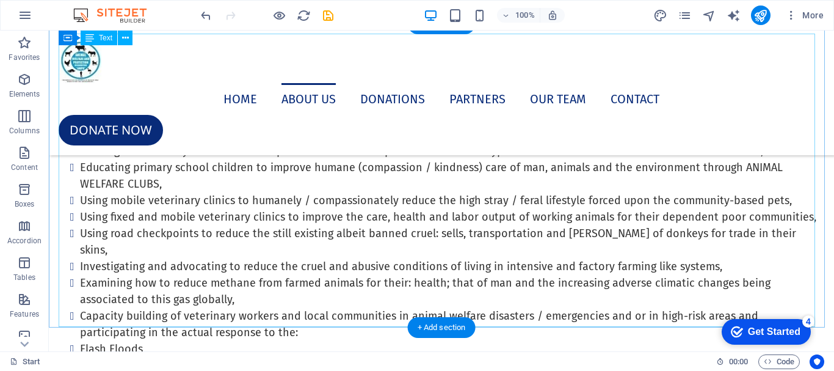
scroll to position [800, 0]
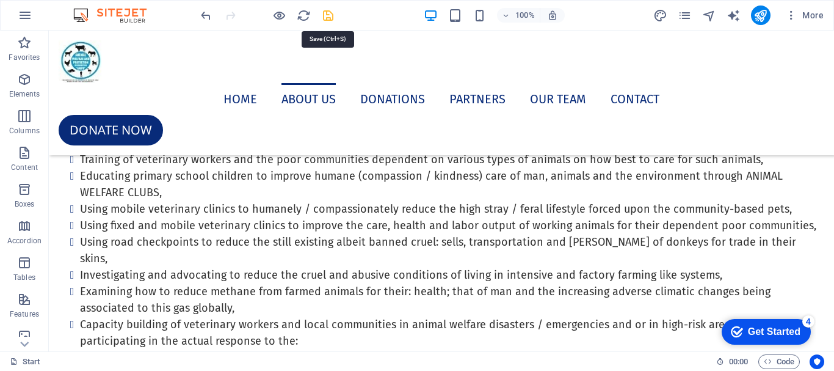
click at [329, 13] on icon "save" at bounding box center [328, 16] width 14 height 14
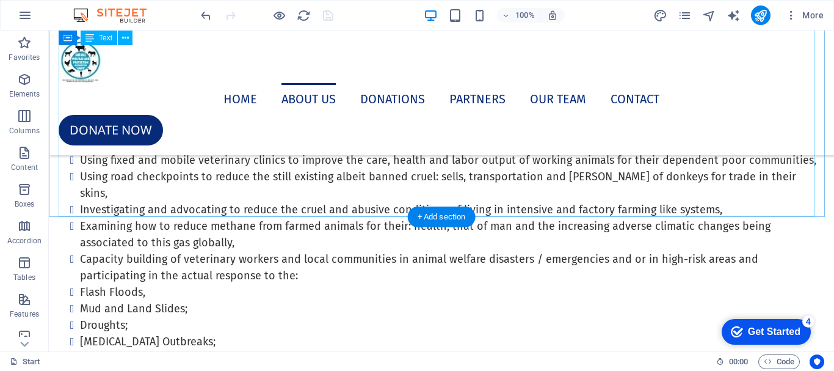
scroll to position [984, 0]
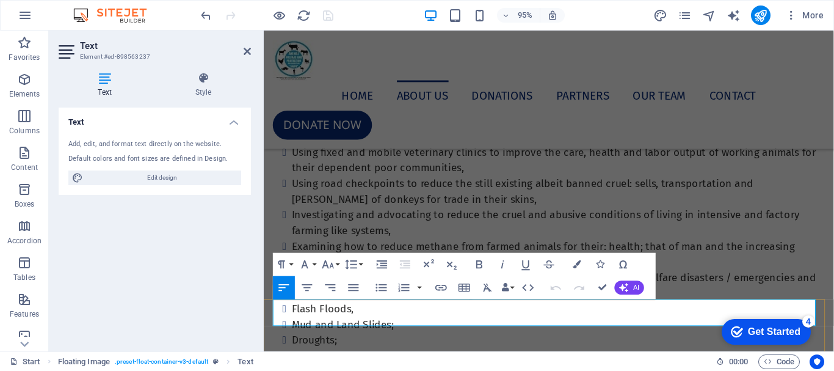
scroll to position [1014, 0]
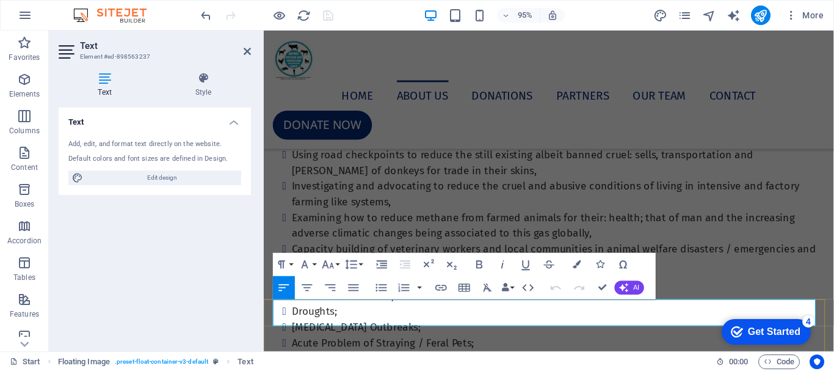
drag, startPoint x: 344, startPoint y: 335, endPoint x: 349, endPoint y: 285, distance: 50.3
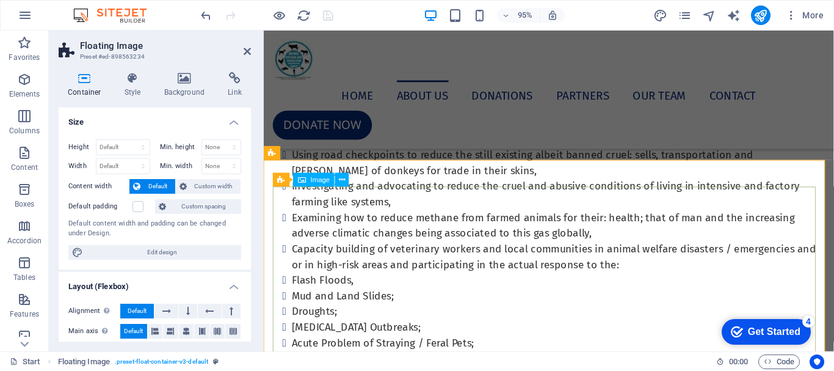
scroll to position [1161, 0]
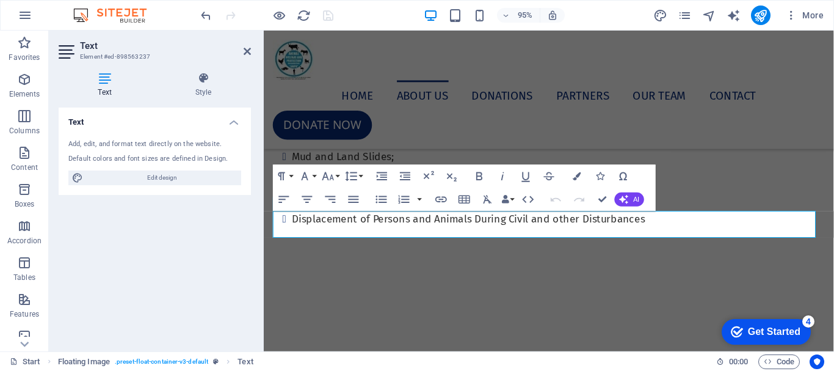
scroll to position [1107, 0]
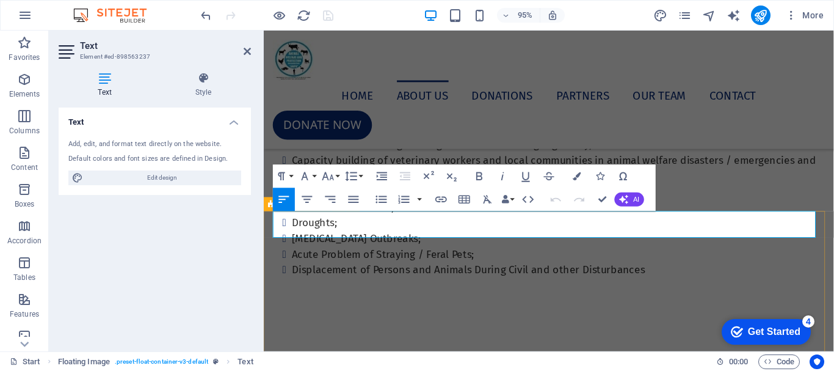
drag, startPoint x: 342, startPoint y: 237, endPoint x: 265, endPoint y: 224, distance: 78.0
click at [358, 175] on button "Line Height" at bounding box center [354, 175] width 22 height 23
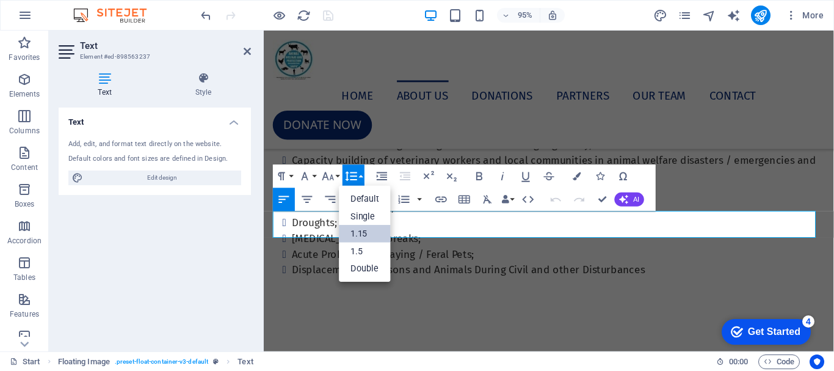
scroll to position [0, 0]
click at [335, 173] on icon "button" at bounding box center [328, 176] width 14 height 14
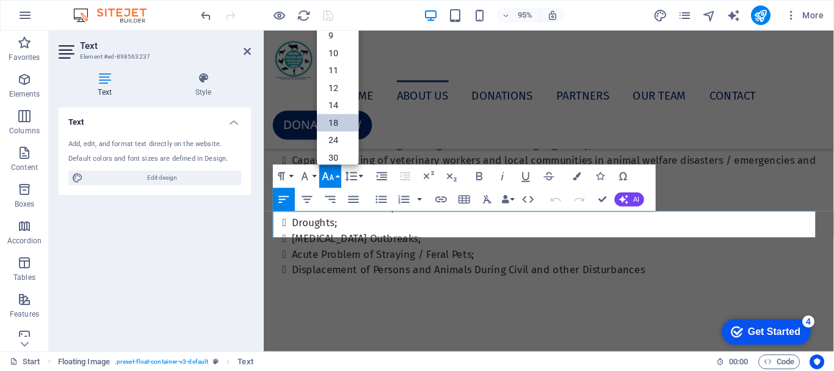
click at [337, 120] on link "18" at bounding box center [338, 123] width 42 height 18
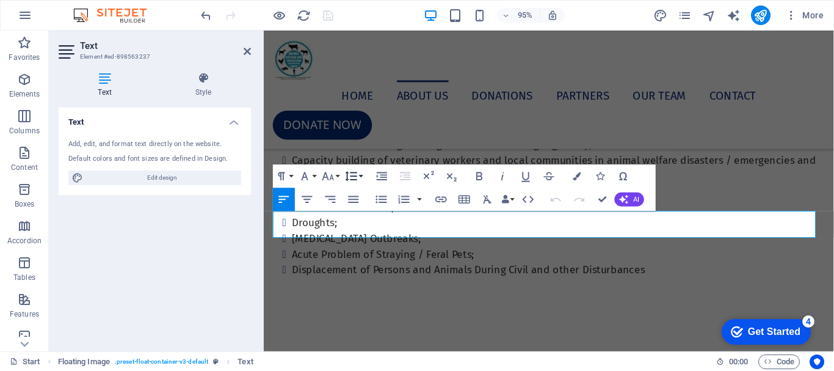
click at [362, 175] on button "Line Height" at bounding box center [354, 175] width 22 height 23
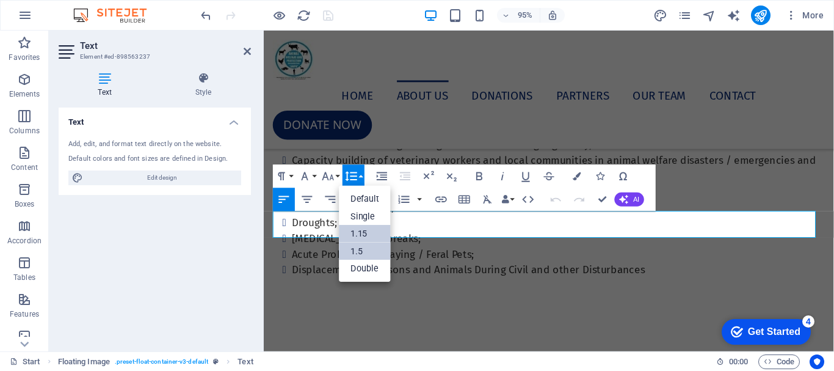
click at [358, 253] on link "1.5" at bounding box center [365, 251] width 52 height 18
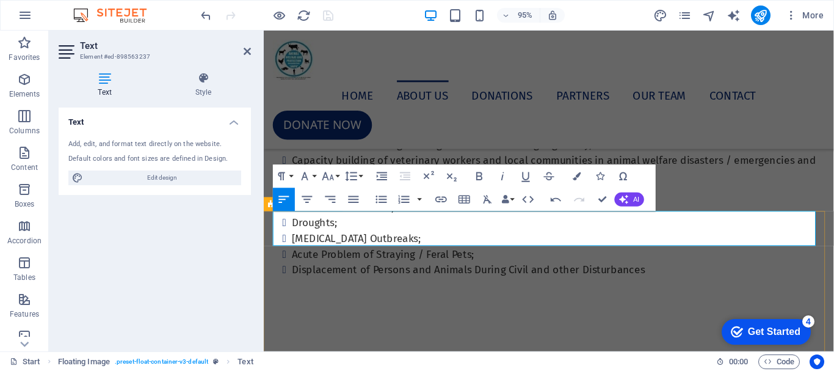
click at [241, 49] on h2 "Text" at bounding box center [165, 45] width 171 height 11
click at [244, 50] on icon at bounding box center [247, 51] width 7 height 10
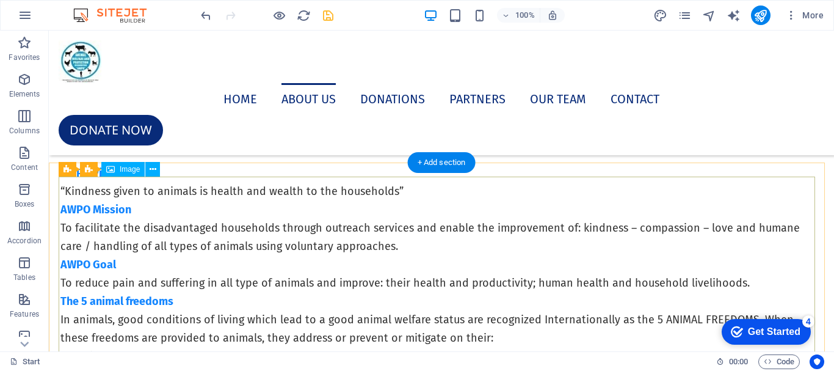
scroll to position [1321, 0]
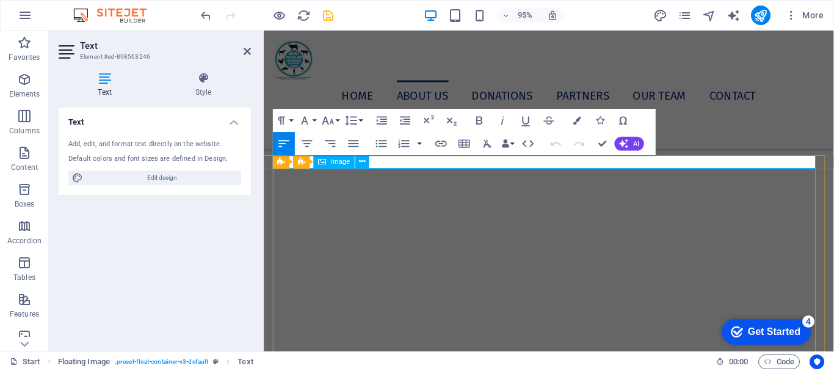
scroll to position [1523, 0]
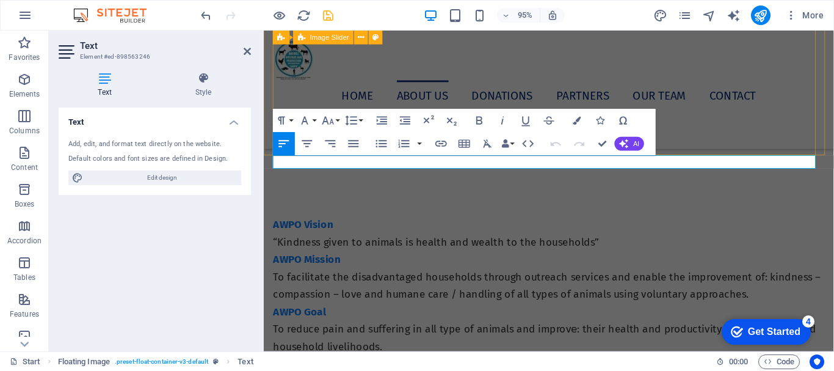
drag, startPoint x: 430, startPoint y: 169, endPoint x: 551, endPoint y: 183, distance: 121.8
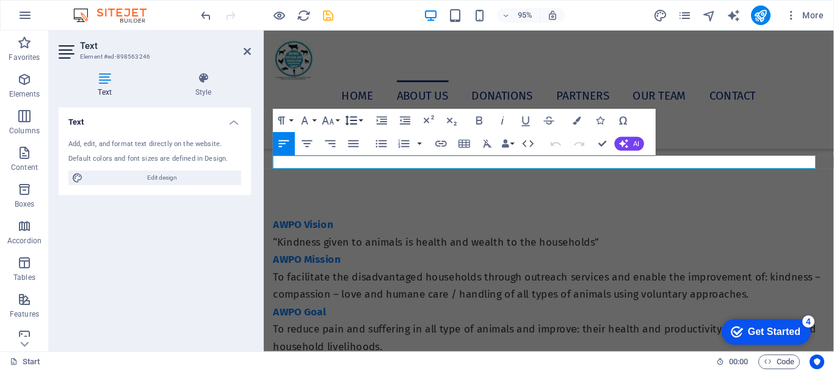
click at [360, 120] on button "Line Height" at bounding box center [354, 120] width 22 height 23
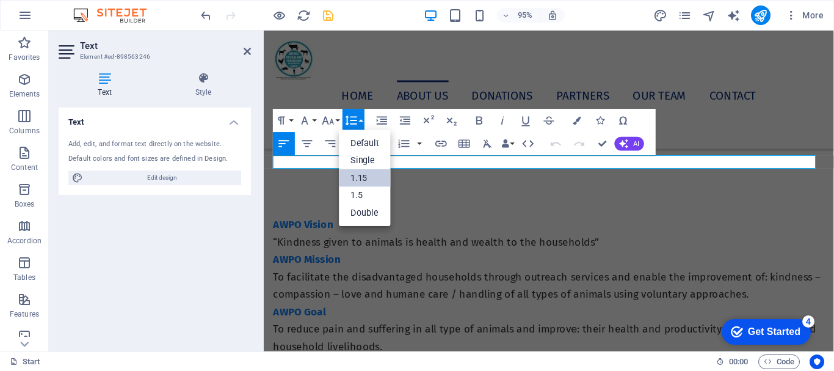
scroll to position [0, 0]
click at [338, 118] on button "Font Size" at bounding box center [330, 120] width 22 height 23
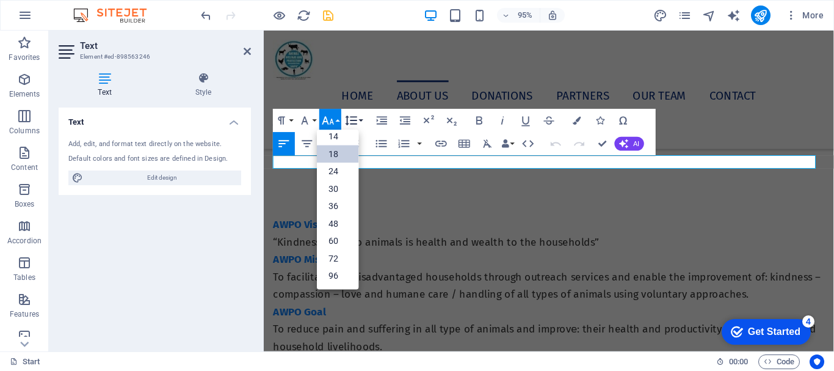
scroll to position [98, 0]
click at [358, 119] on button "Line Height" at bounding box center [354, 120] width 22 height 23
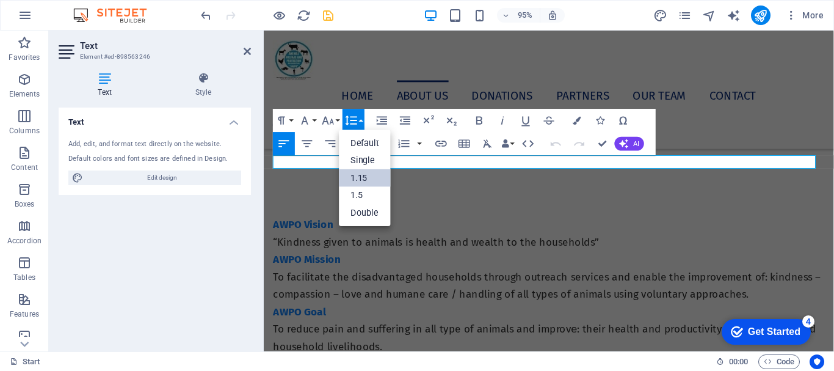
scroll to position [0, 0]
click at [351, 198] on link "1.5" at bounding box center [365, 196] width 52 height 18
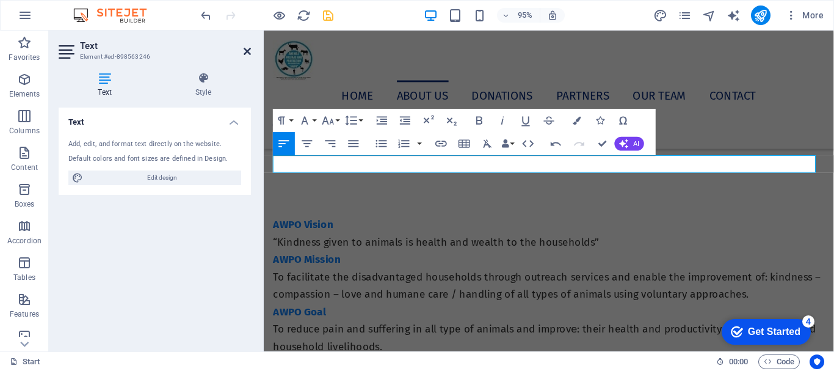
click at [248, 52] on icon at bounding box center [247, 51] width 7 height 10
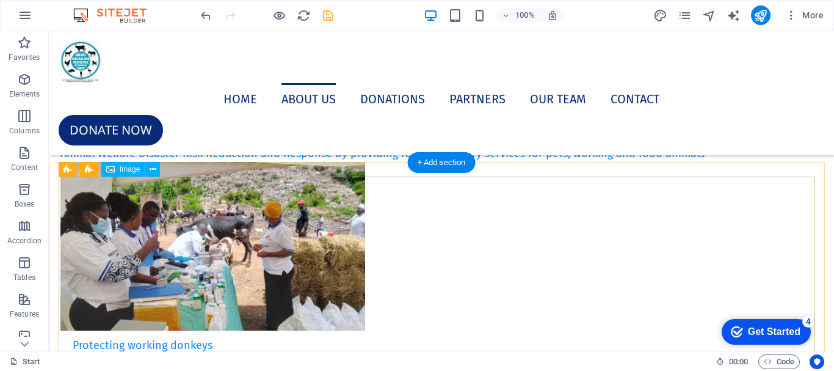
scroll to position [1870, 0]
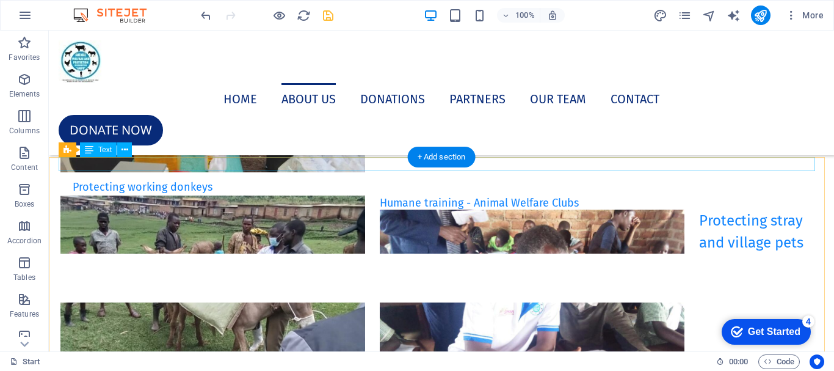
click at [261, 195] on div "Humane training - Animal Welfare Clubs" at bounding box center [441, 202] width 762 height 14
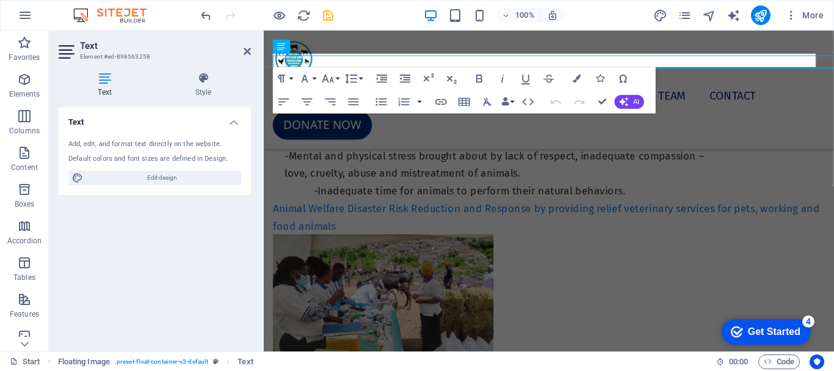
scroll to position [1970, 0]
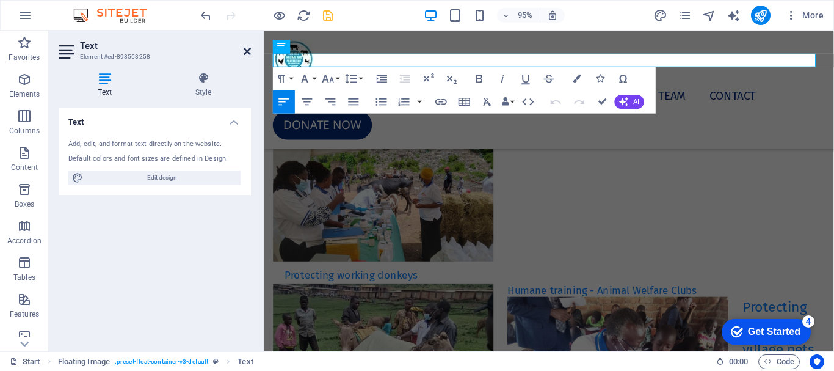
click at [248, 51] on icon at bounding box center [247, 51] width 7 height 10
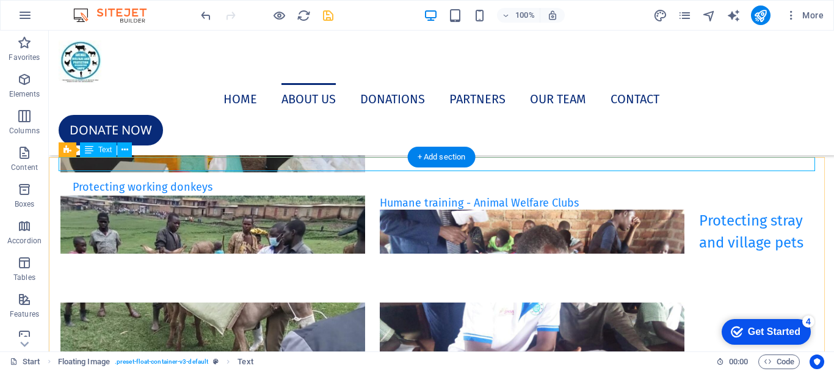
click at [269, 195] on div "Humane training - Animal Welfare Clubs" at bounding box center [441, 202] width 762 height 14
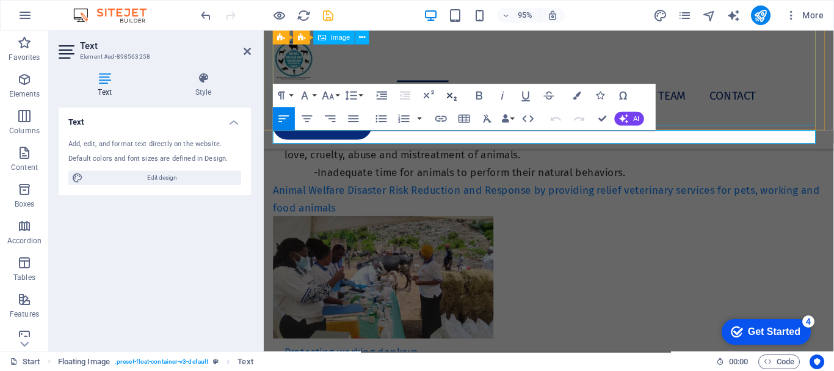
scroll to position [1848, 0]
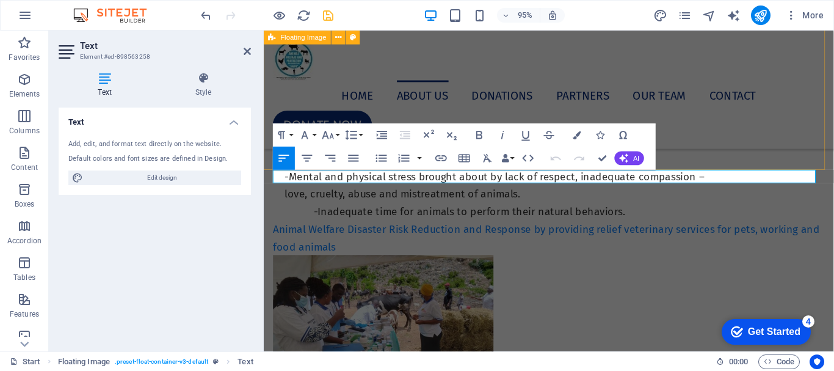
drag, startPoint x: 474, startPoint y: 183, endPoint x: 537, endPoint y: 186, distance: 63.0
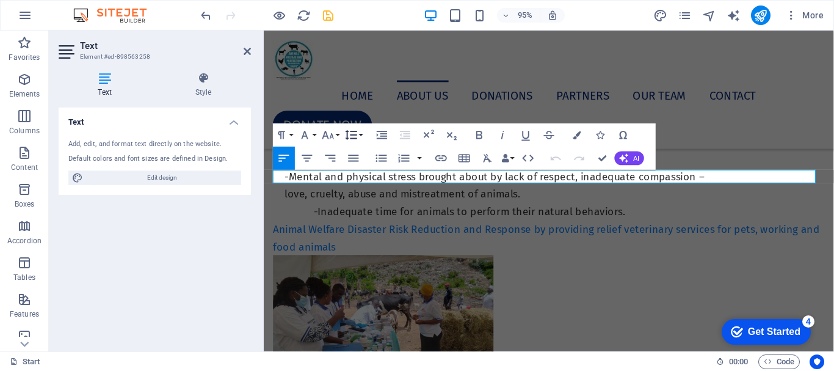
click at [360, 133] on button "Line Height" at bounding box center [354, 134] width 22 height 23
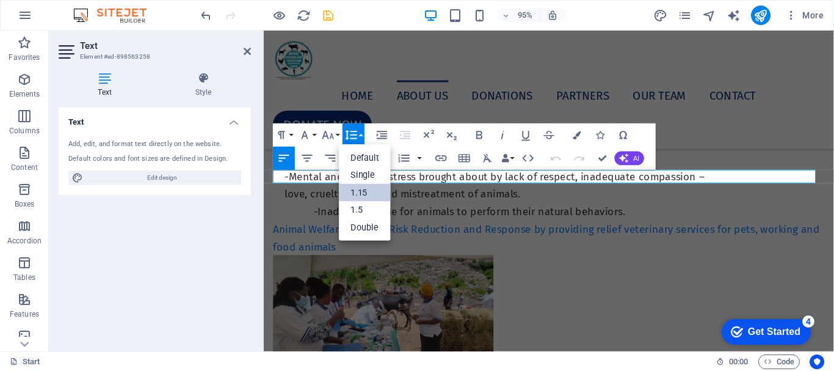
scroll to position [0, 0]
click at [358, 206] on link "1.5" at bounding box center [365, 210] width 52 height 18
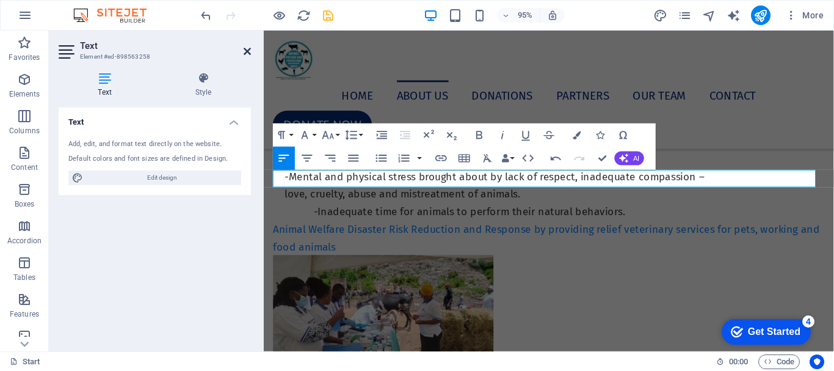
click at [249, 51] on icon at bounding box center [247, 51] width 7 height 10
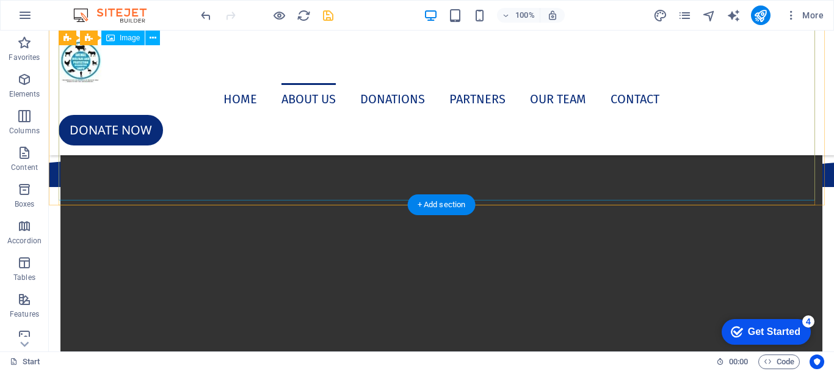
scroll to position [2481, 0]
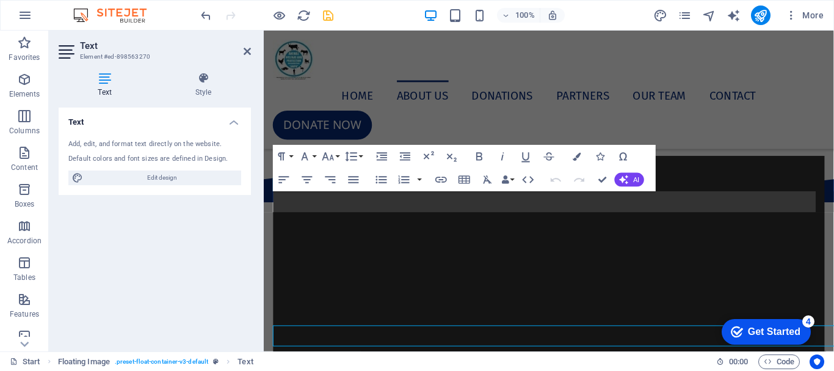
scroll to position [2277, 0]
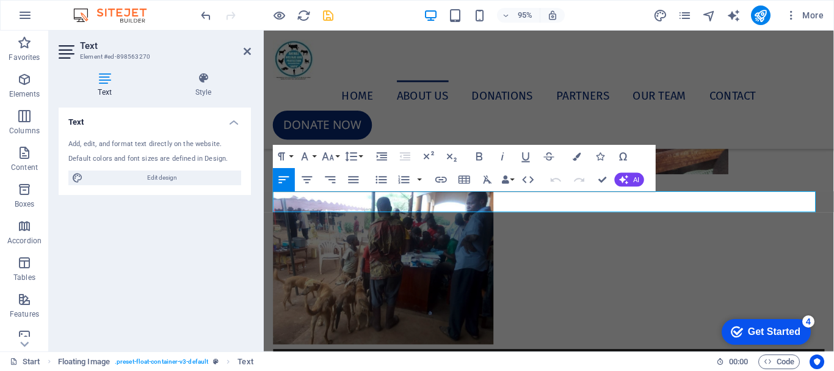
drag, startPoint x: 492, startPoint y: 212, endPoint x: 254, endPoint y: 197, distance: 238.0
click at [341, 156] on div "Paragraph Format Normal Heading 1 Heading 2 Heading 3 Heading 4 Heading 5 Headi…" at bounding box center [319, 156] width 92 height 23
click at [339, 156] on button "Font Size" at bounding box center [330, 156] width 22 height 23
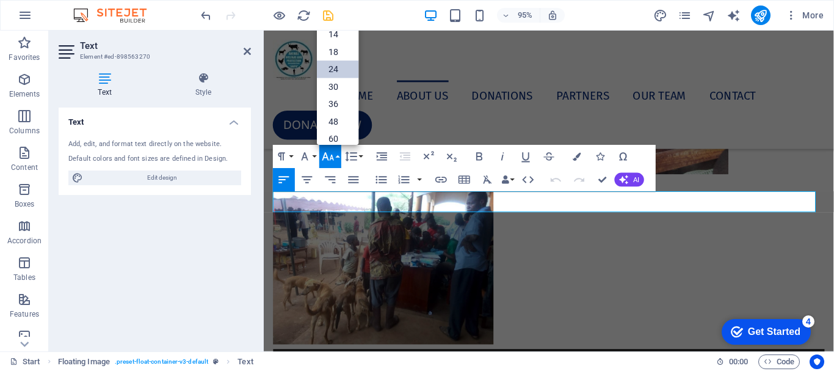
scroll to position [37, 0]
click at [342, 65] on link "18" at bounding box center [338, 68] width 42 height 18
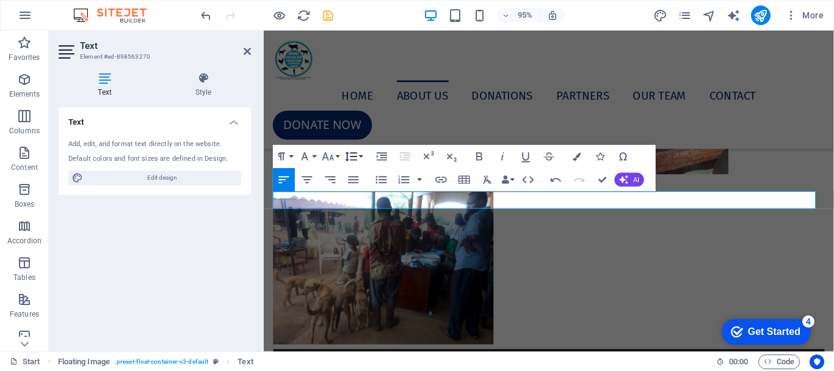
click at [362, 156] on button "Line Height" at bounding box center [354, 156] width 22 height 23
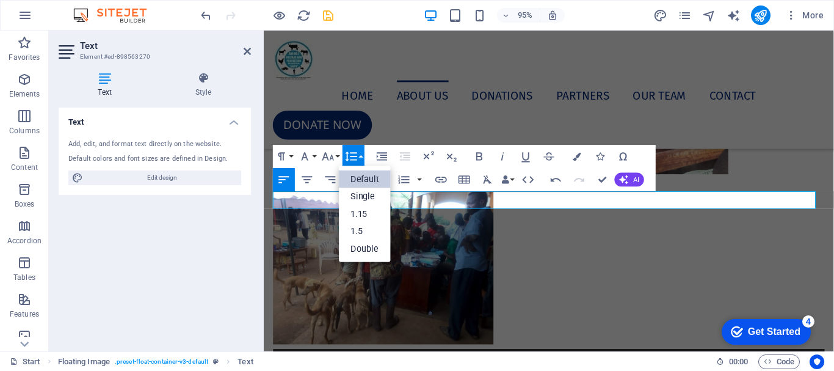
scroll to position [0, 0]
click at [368, 233] on link "1.5" at bounding box center [365, 231] width 52 height 18
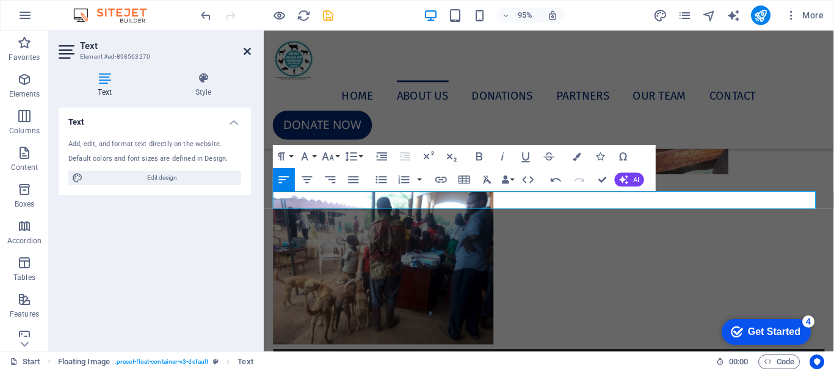
click at [247, 49] on icon at bounding box center [247, 51] width 7 height 10
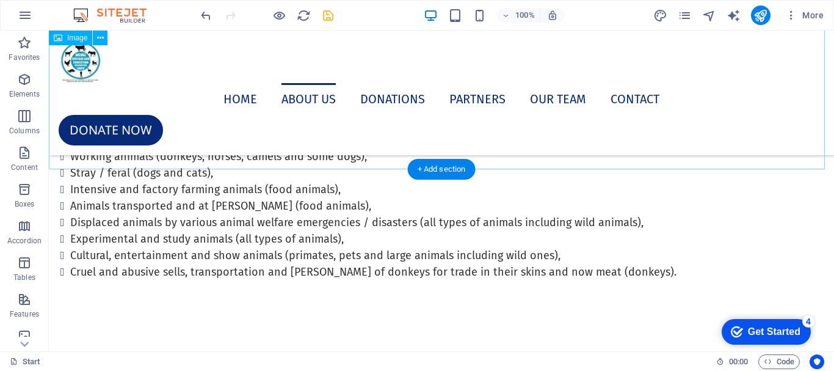
scroll to position [4844, 0]
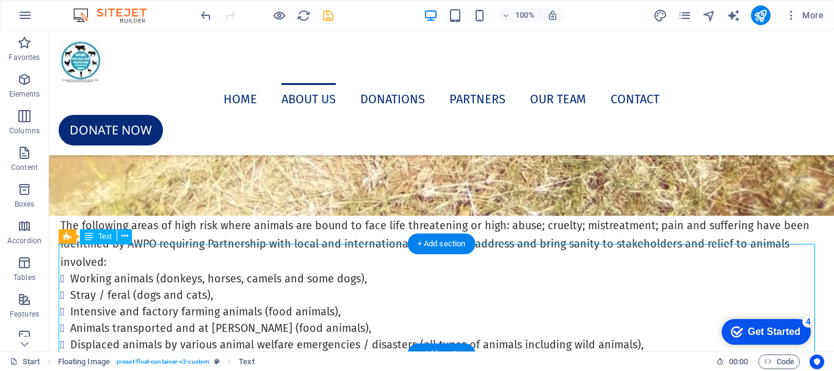
drag, startPoint x: 69, startPoint y: 307, endPoint x: 170, endPoint y: 336, distance: 105.7
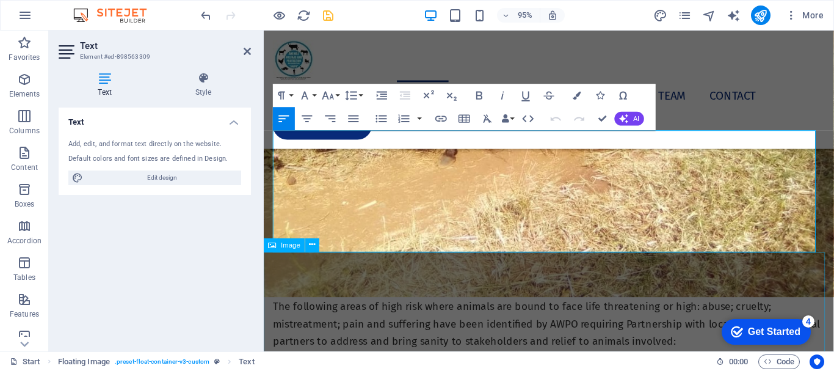
scroll to position [4318, 0]
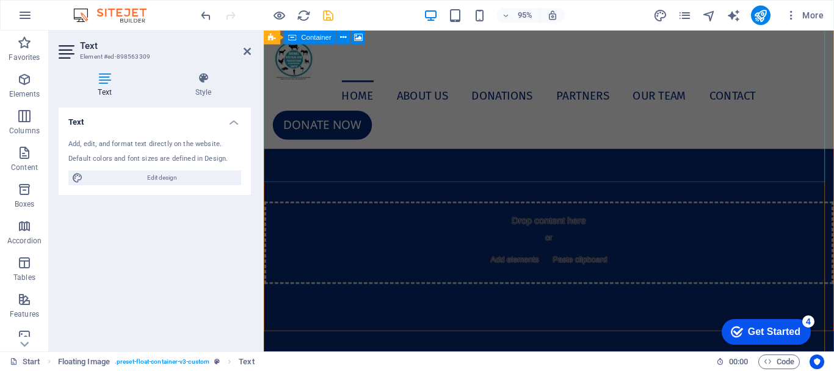
scroll to position [0, 0]
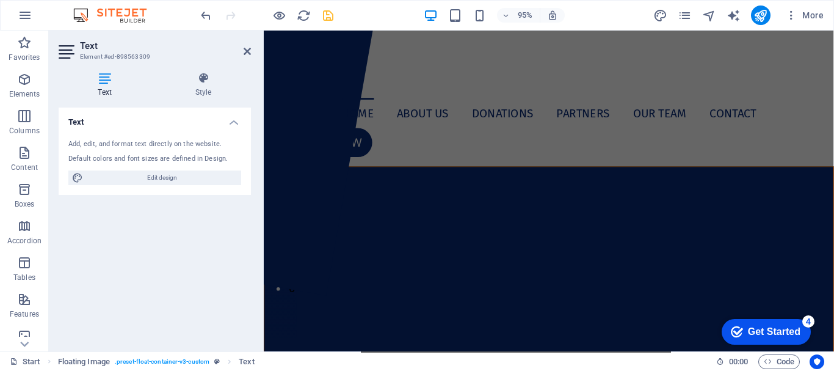
click at [242, 52] on header "Text Element #ed-898563309" at bounding box center [155, 47] width 192 height 32
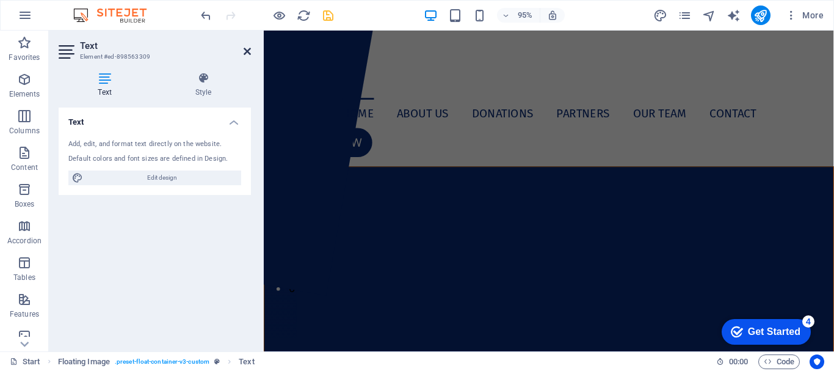
drag, startPoint x: 249, startPoint y: 51, endPoint x: 529, endPoint y: 106, distance: 285.0
click at [249, 51] on icon at bounding box center [247, 51] width 7 height 10
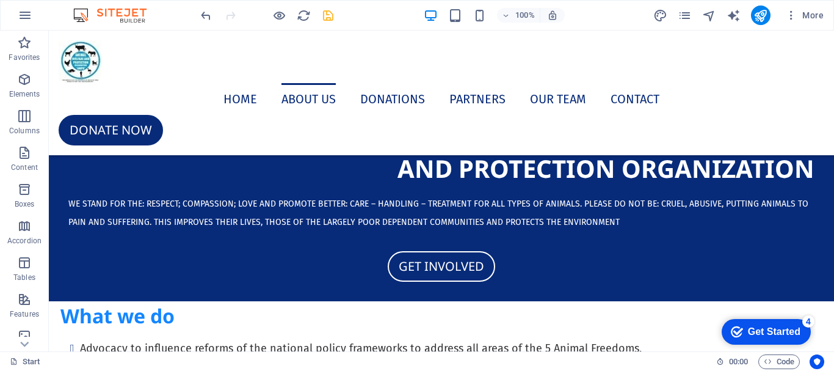
scroll to position [880, 0]
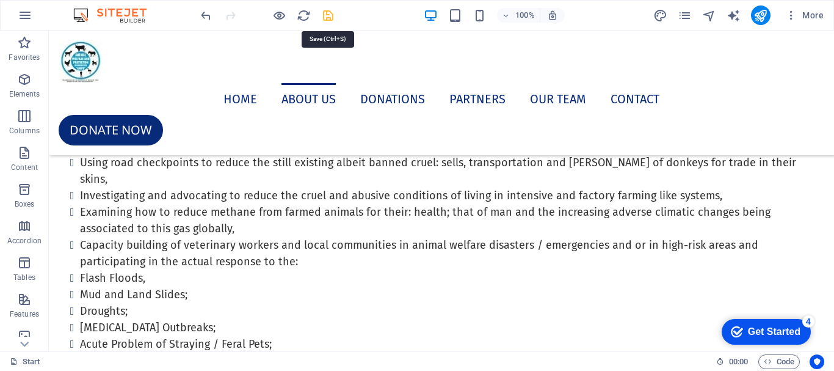
click at [329, 16] on icon "save" at bounding box center [328, 16] width 14 height 14
click at [758, 15] on icon "publish" at bounding box center [760, 16] width 14 height 14
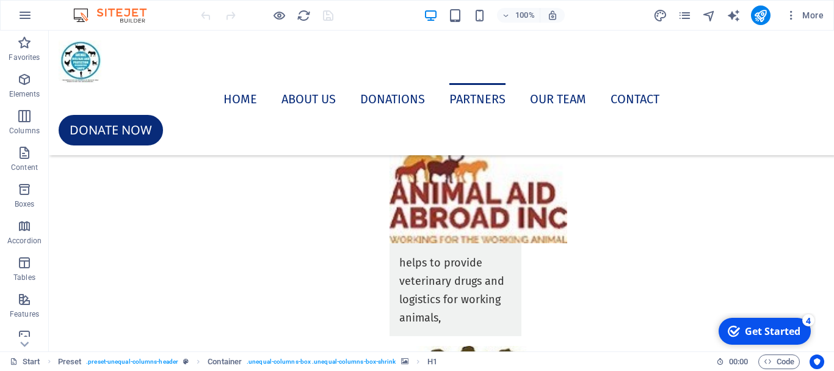
scroll to position [5857, 0]
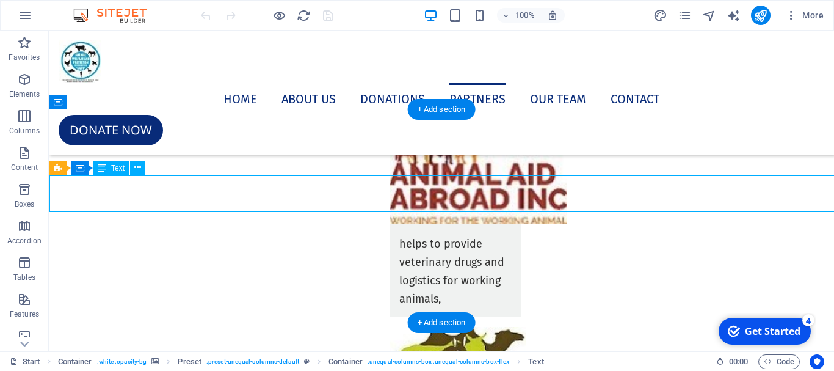
drag, startPoint x: 70, startPoint y: 187, endPoint x: 222, endPoint y: 216, distance: 154.7
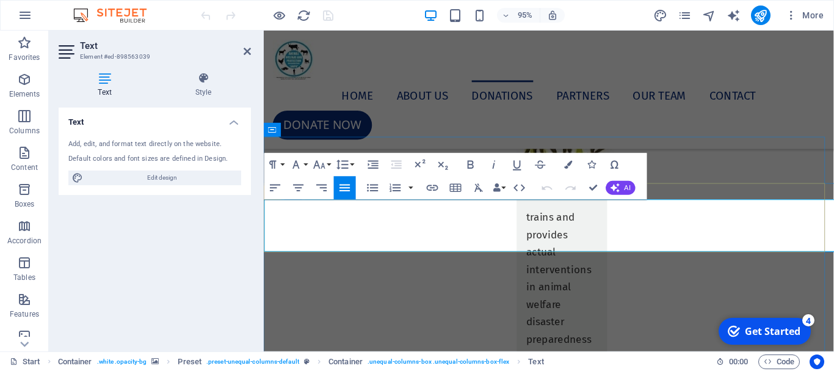
scroll to position [5103, 0]
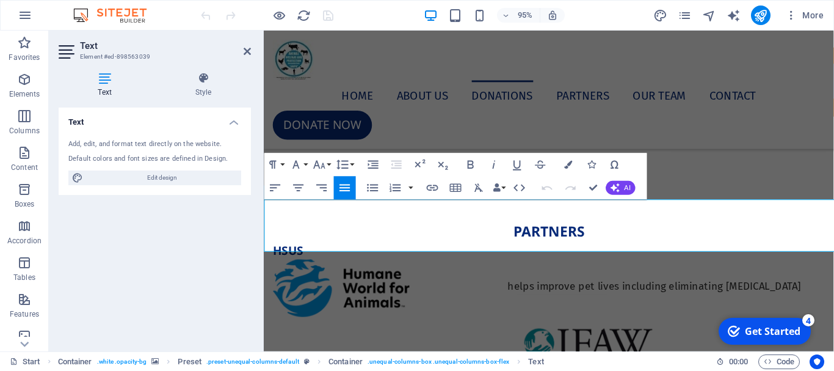
drag, startPoint x: 387, startPoint y: 252, endPoint x: 517, endPoint y: 244, distance: 130.9
click at [275, 189] on icon "button" at bounding box center [276, 188] width 14 height 14
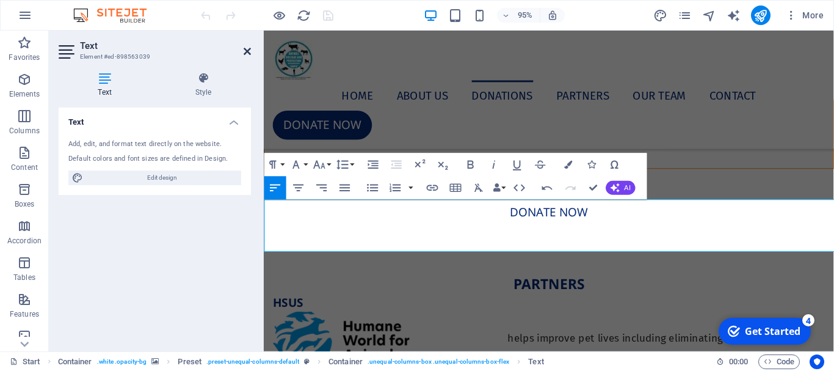
click at [247, 46] on icon at bounding box center [247, 51] width 7 height 10
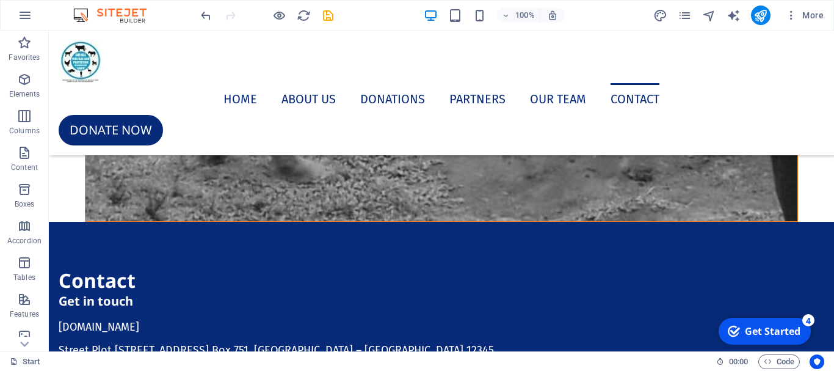
scroll to position [8946, 0]
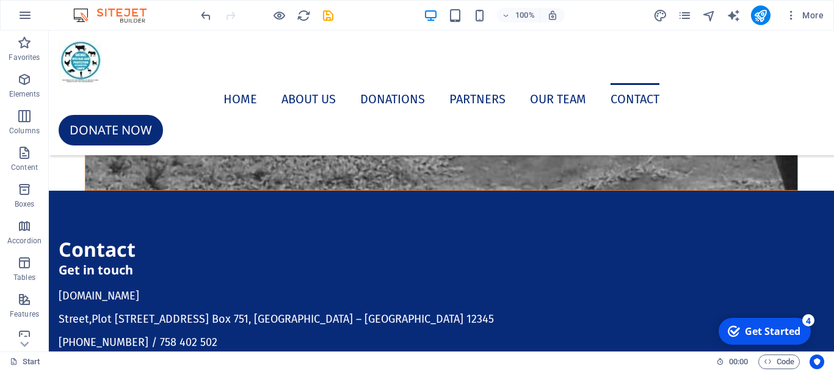
drag, startPoint x: 828, startPoint y: 193, endPoint x: 802, endPoint y: 401, distance: 209.3
select select "px"
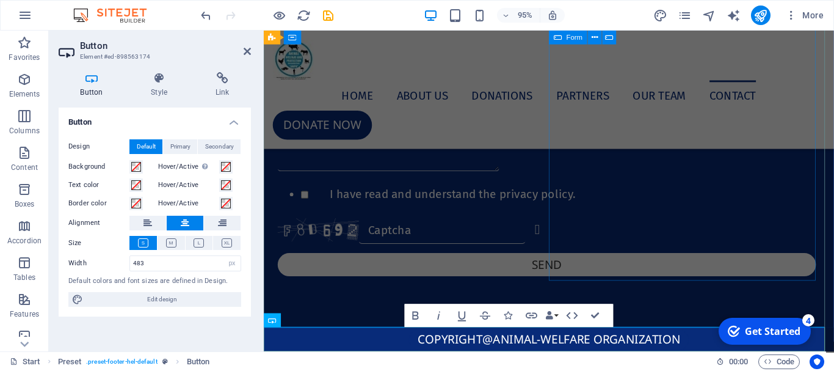
click at [365, 349] on div "copyright@animal-welfare organization" at bounding box center [564, 356] width 600 height 26
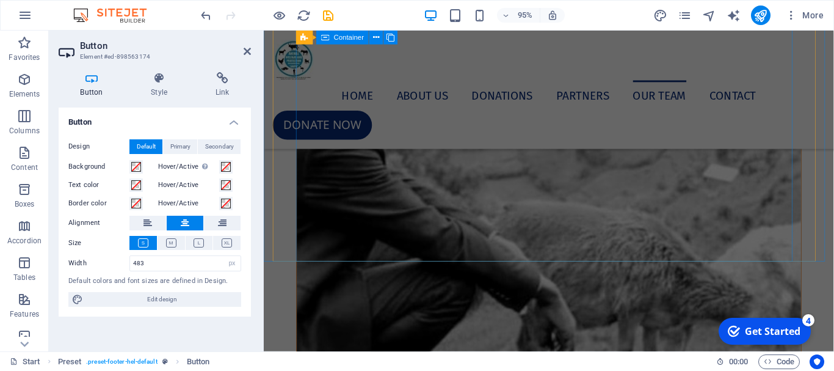
scroll to position [7384, 0]
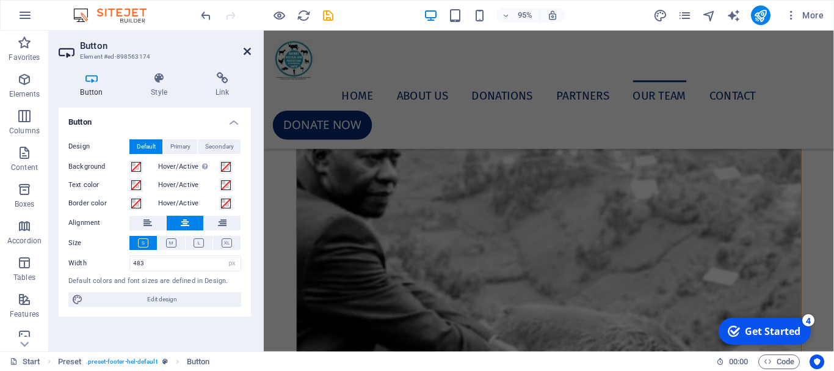
click at [244, 48] on icon at bounding box center [247, 51] width 7 height 10
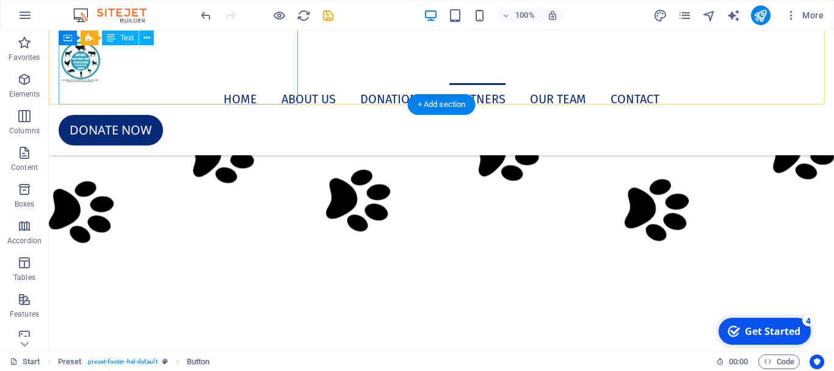
scroll to position [6321, 0]
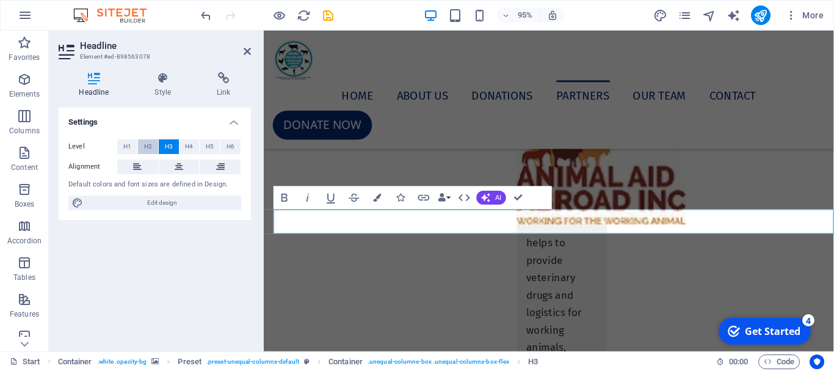
click at [145, 150] on span "H2" at bounding box center [148, 146] width 8 height 15
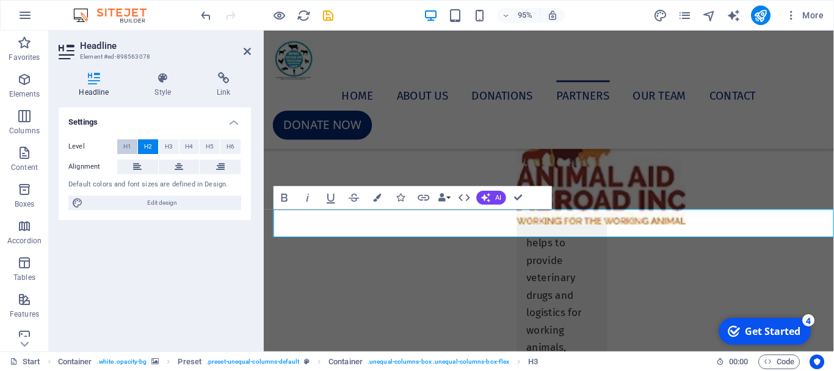
click at [127, 148] on span "H1" at bounding box center [127, 146] width 8 height 15
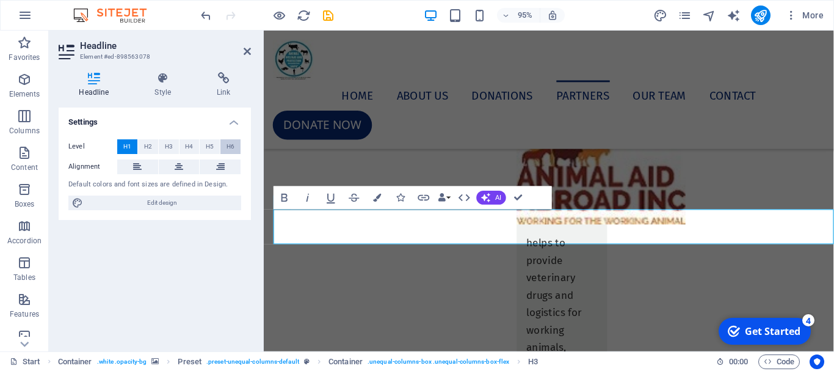
click at [234, 150] on span "H6" at bounding box center [231, 146] width 8 height 15
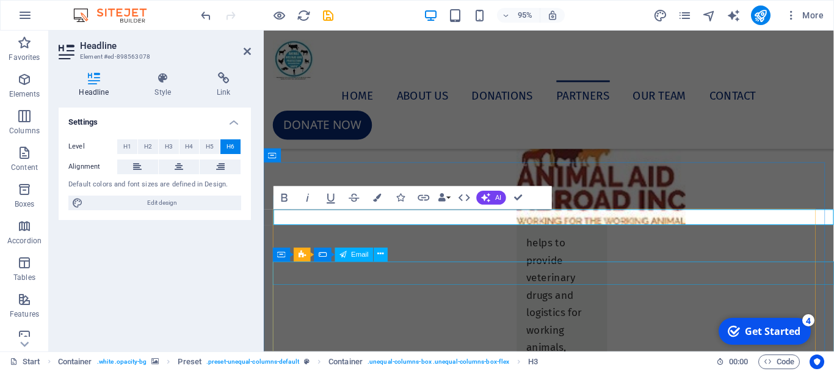
click div
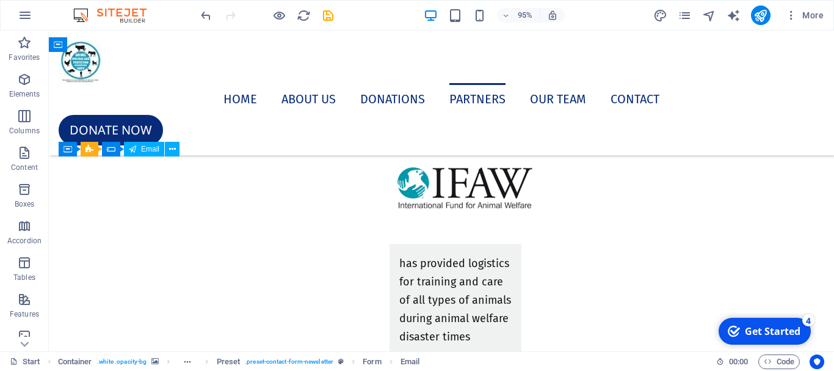
scroll to position [6321, 0]
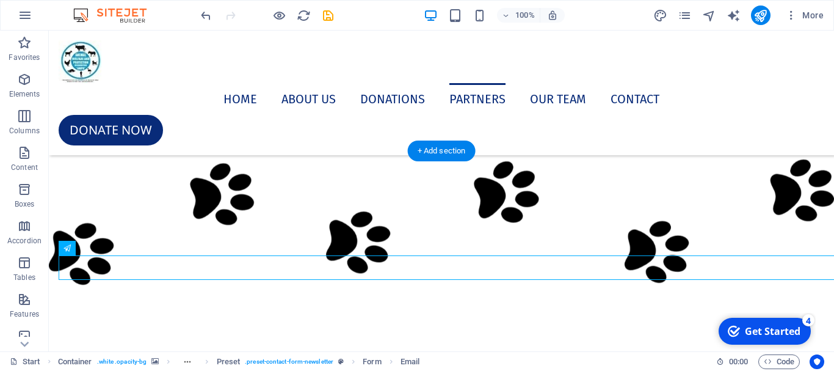
click at [206, 156] on figure at bounding box center [441, 222] width 785 height 278
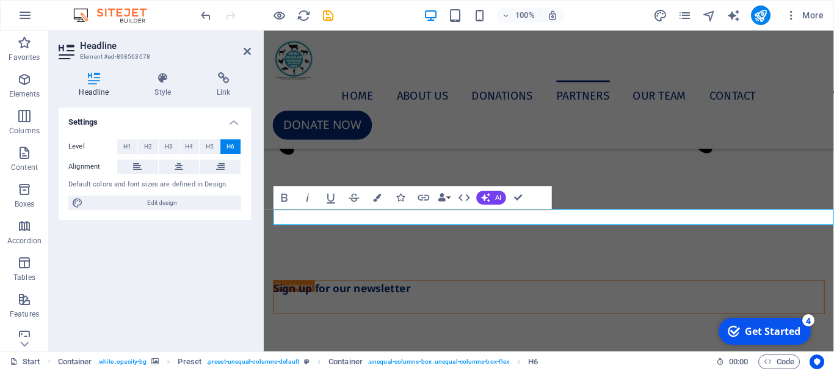
scroll to position [5618, 0]
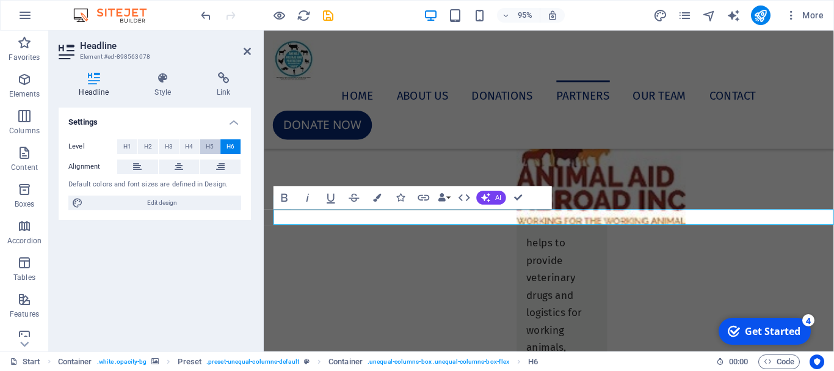
click at [211, 147] on span "H5" at bounding box center [210, 146] width 8 height 15
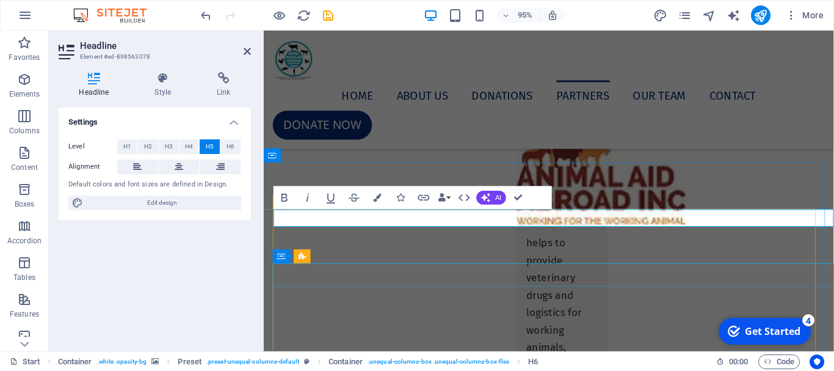
click div
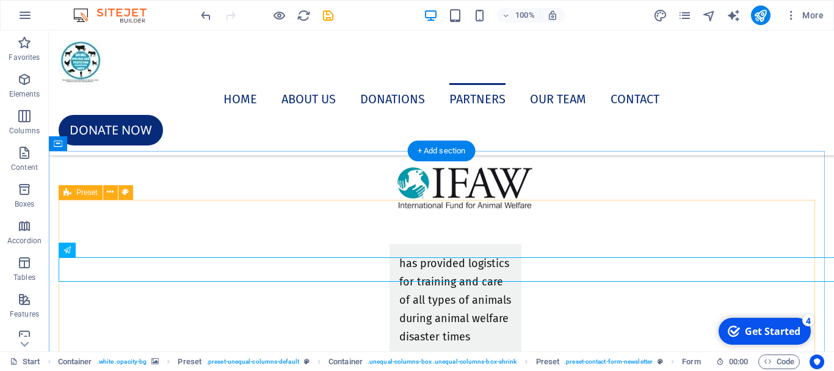
scroll to position [6321, 0]
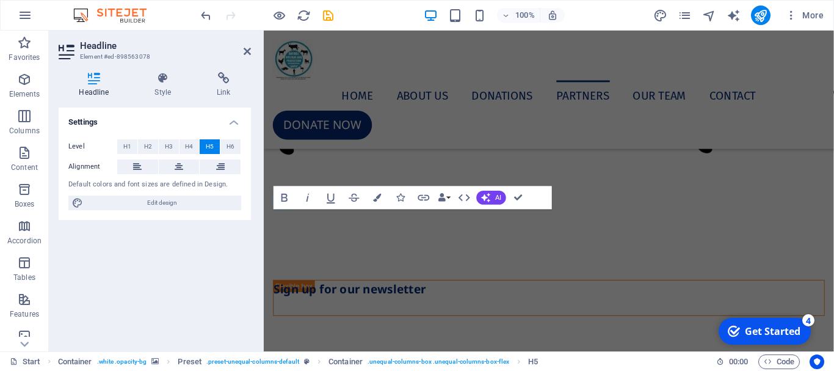
scroll to position [5618, 0]
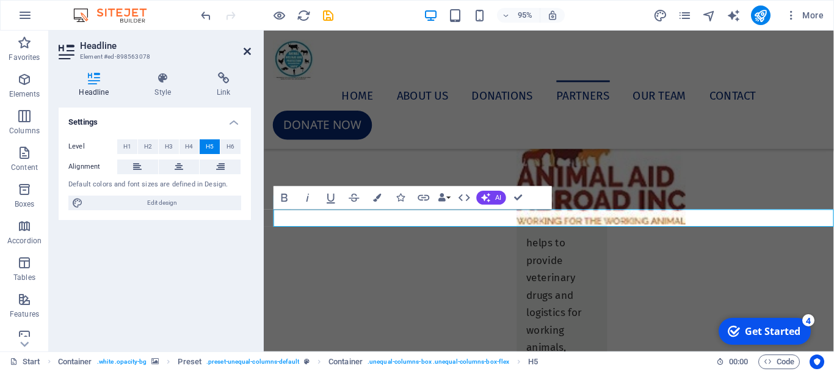
click at [244, 50] on icon at bounding box center [247, 51] width 7 height 10
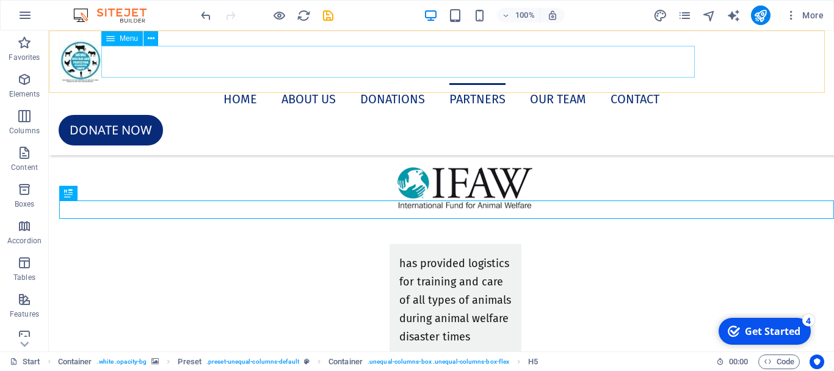
scroll to position [6321, 0]
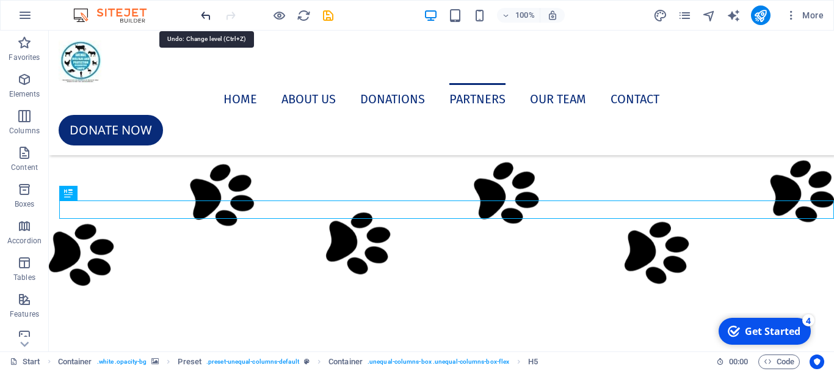
click at [204, 14] on icon "undo" at bounding box center [206, 16] width 14 height 14
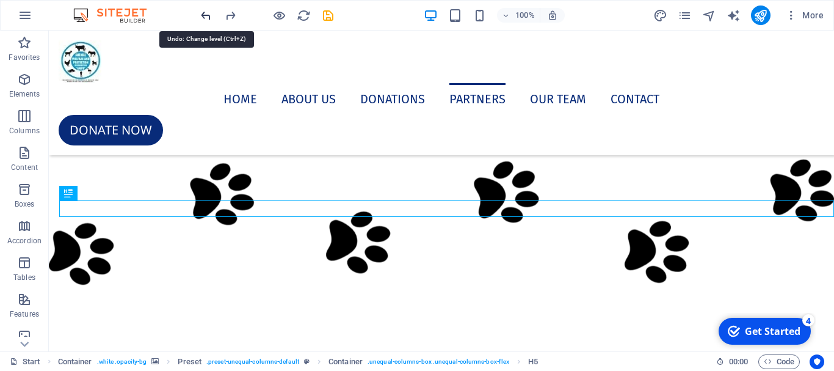
click at [204, 14] on icon "undo" at bounding box center [206, 16] width 14 height 14
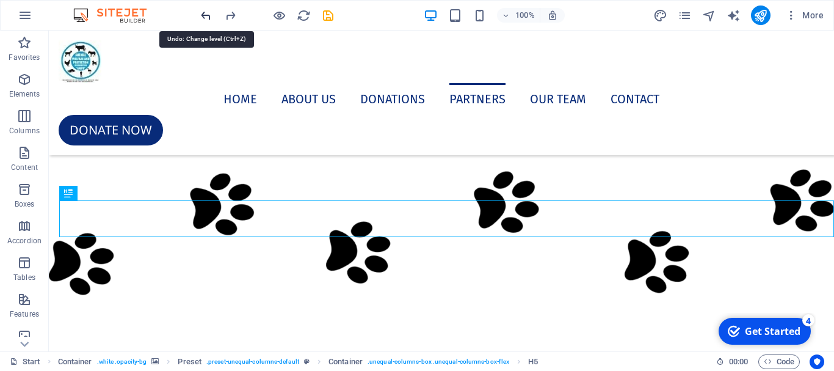
click at [204, 14] on icon "undo" at bounding box center [206, 16] width 14 height 14
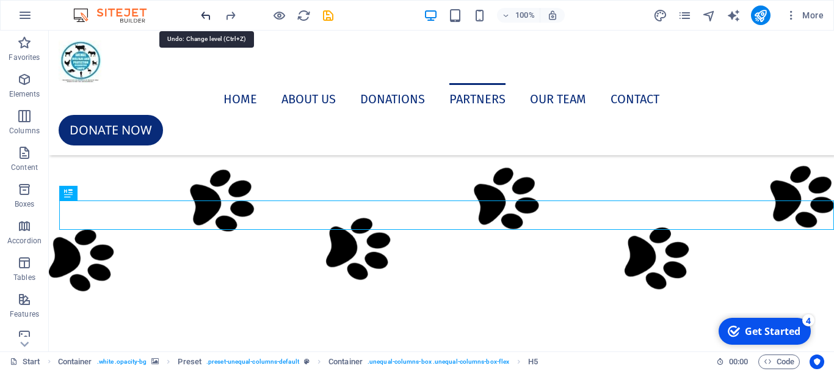
click at [204, 14] on icon "undo" at bounding box center [206, 16] width 14 height 14
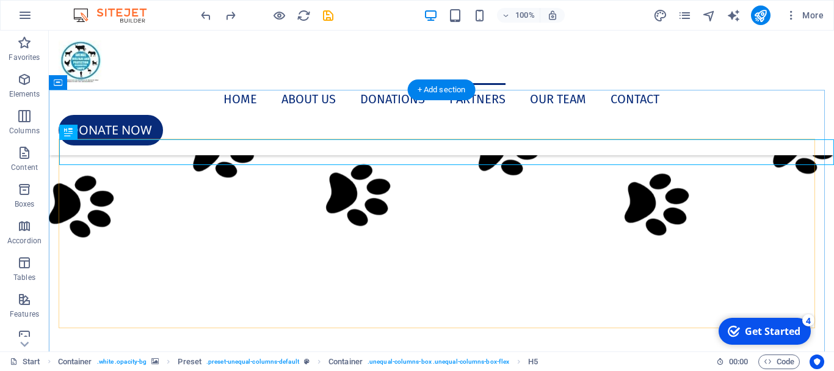
scroll to position [6382, 0]
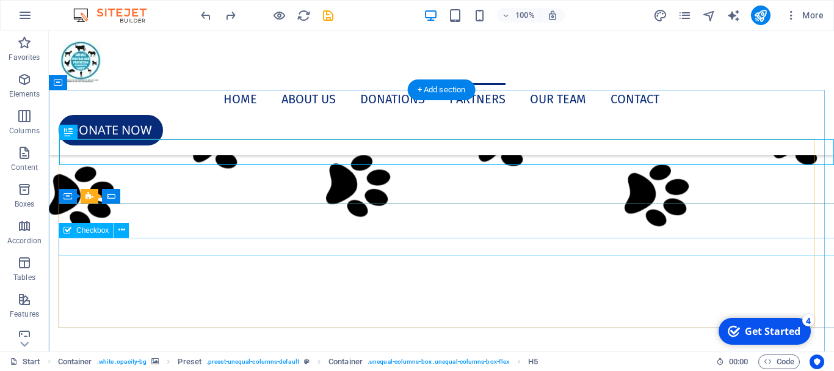
click div "I have read and understand the privacy policy."
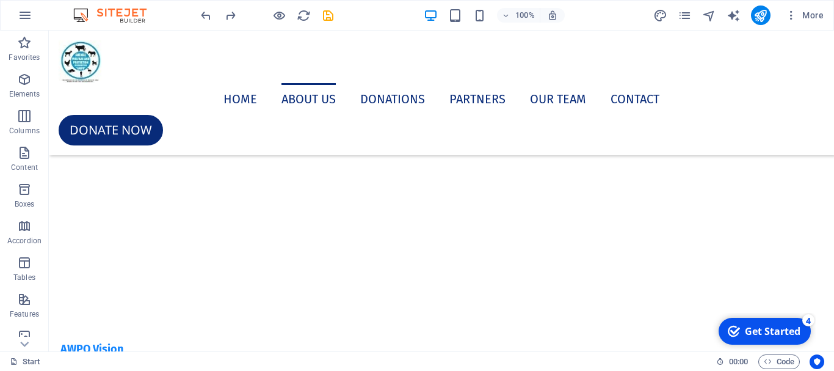
scroll to position [1374, 0]
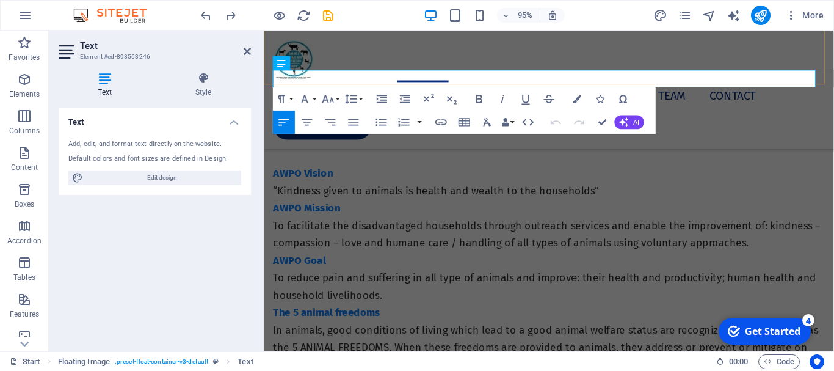
scroll to position [1638, 0]
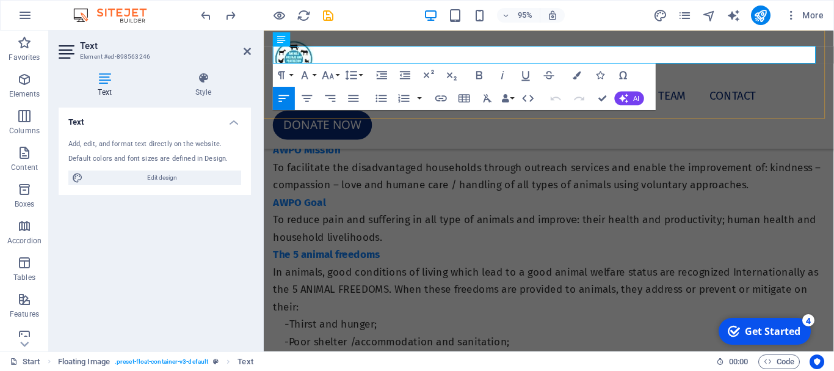
click at [713, 101] on div "Home About us Donations PARTNERS Our Team Contact Donate now" at bounding box center [564, 93] width 600 height 125
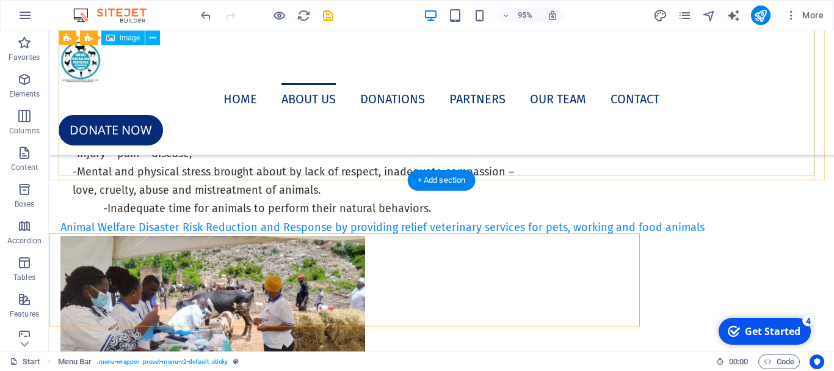
scroll to position [1435, 0]
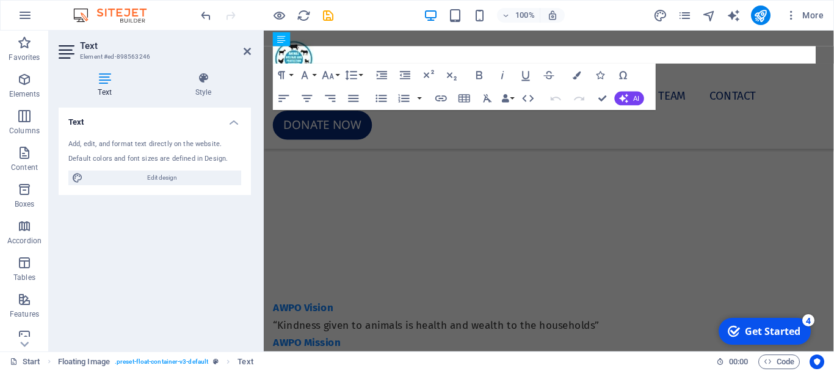
scroll to position [1638, 0]
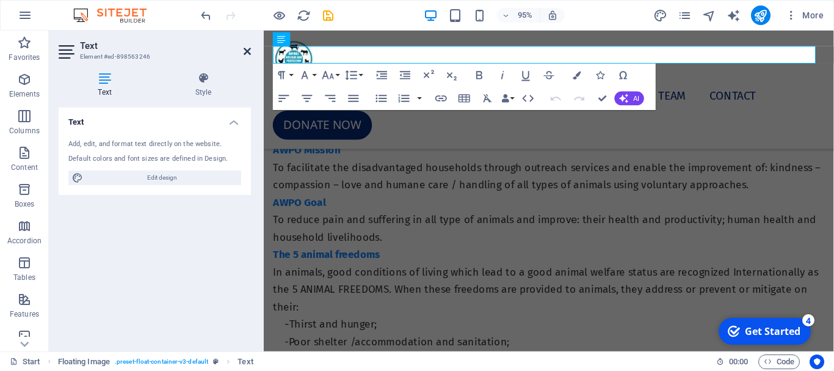
click at [247, 53] on icon at bounding box center [247, 51] width 7 height 10
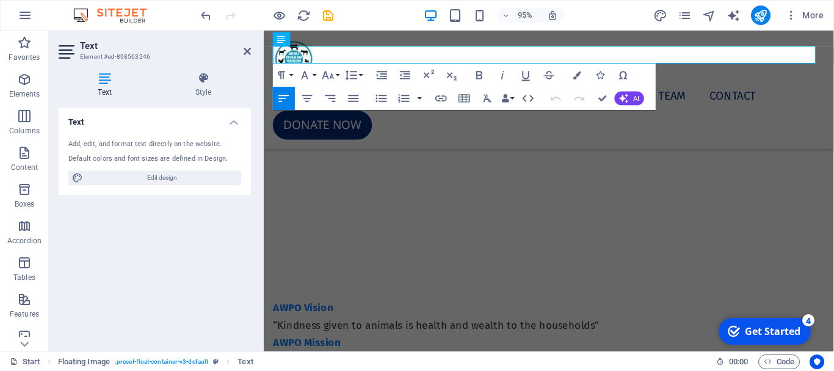
scroll to position [1638, 0]
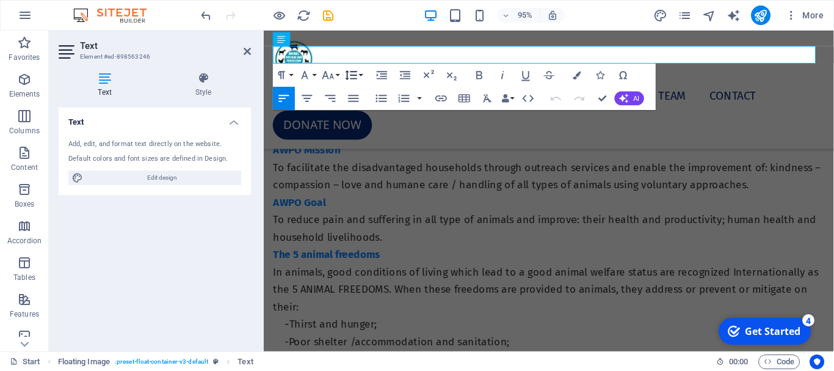
click at [362, 74] on button "Line Height" at bounding box center [354, 75] width 22 height 23
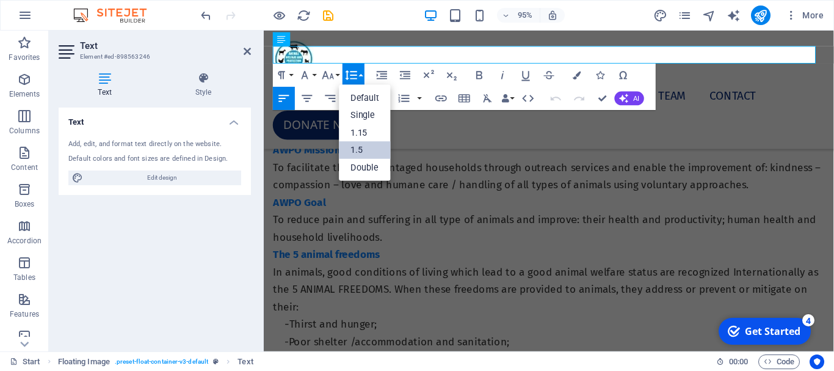
scroll to position [0, 0]
click at [336, 74] on button "Font Size" at bounding box center [330, 75] width 22 height 23
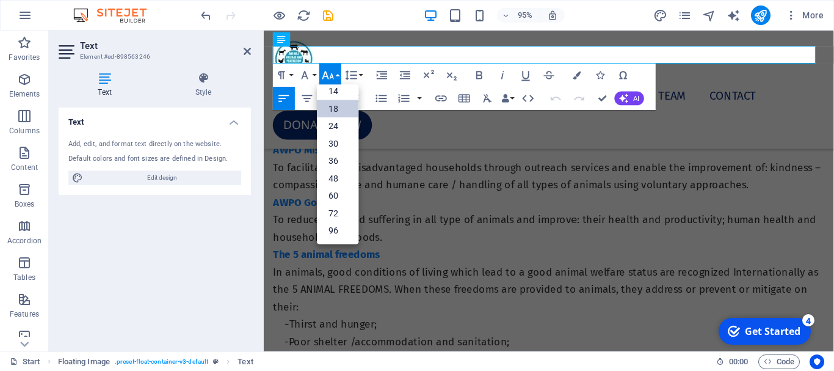
scroll to position [98, 0]
click at [332, 104] on link "18" at bounding box center [338, 109] width 42 height 18
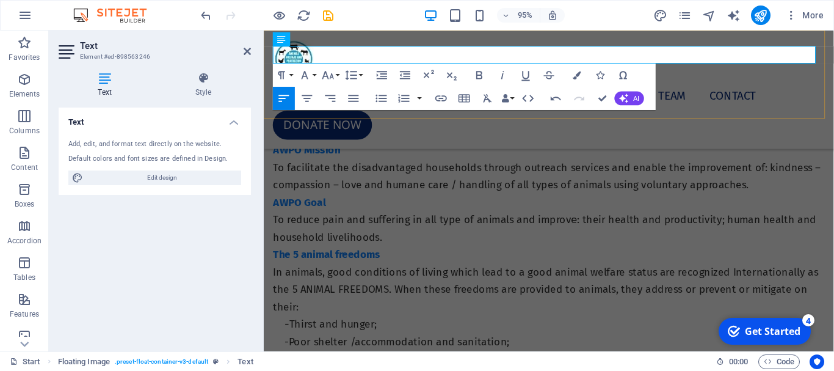
click at [720, 105] on div "Home About us Donations PARTNERS Our Team Contact Donate now" at bounding box center [564, 93] width 600 height 125
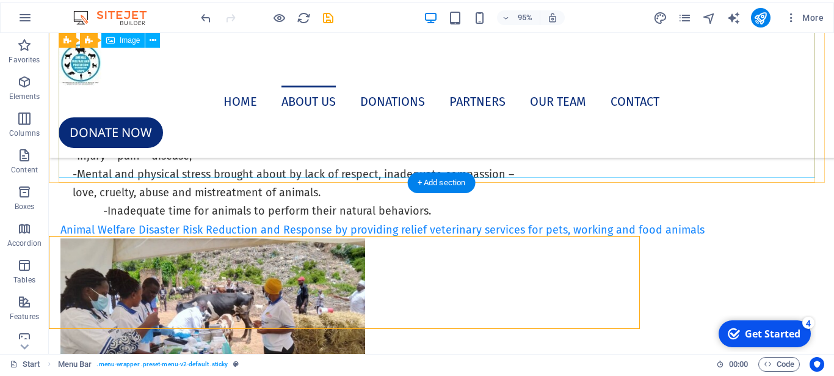
scroll to position [1435, 0]
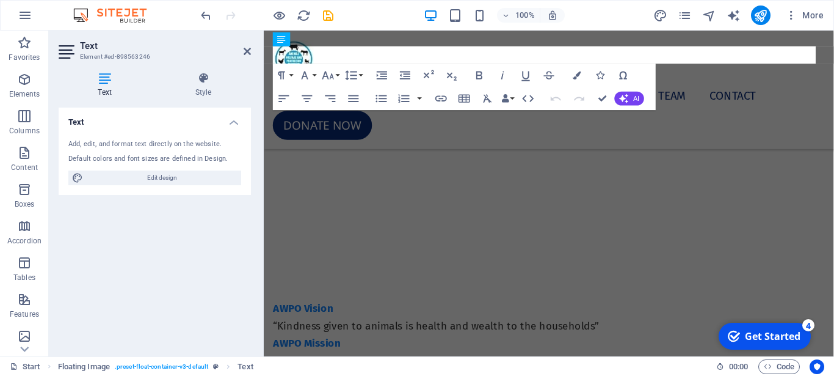
scroll to position [1638, 0]
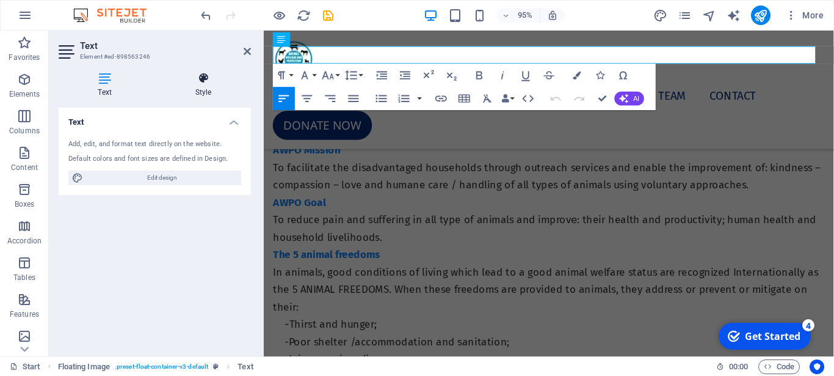
click at [207, 73] on icon at bounding box center [203, 78] width 95 height 12
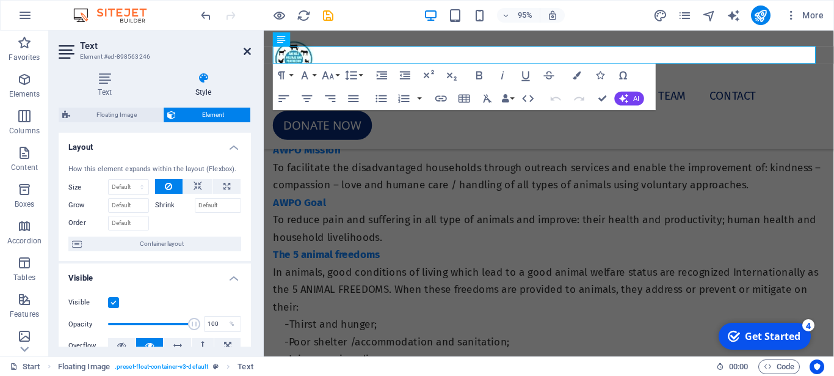
click at [244, 48] on icon at bounding box center [247, 51] width 7 height 10
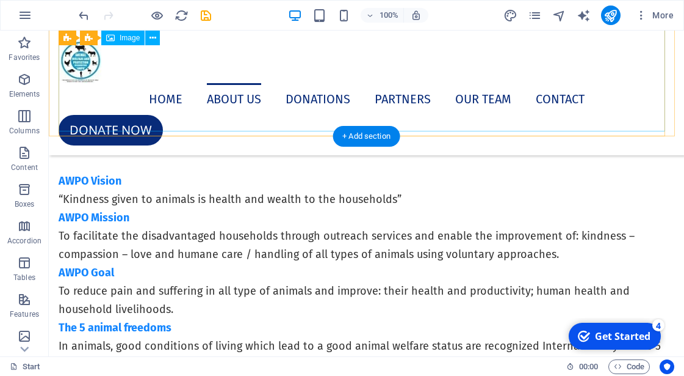
scroll to position [1390, 0]
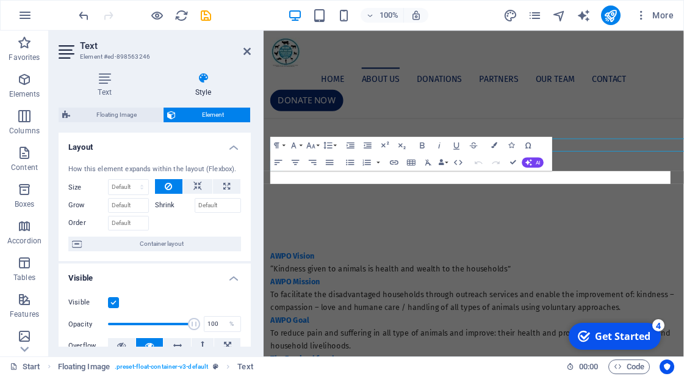
scroll to position [1455, 0]
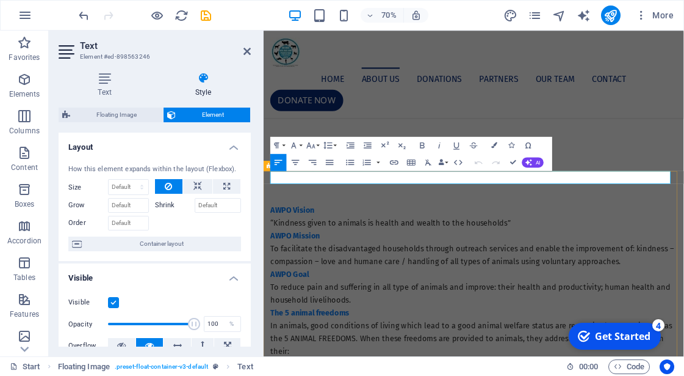
drag, startPoint x: 442, startPoint y: 241, endPoint x: 271, endPoint y: 235, distance: 171.1
click at [318, 147] on button "Font Size" at bounding box center [313, 145] width 16 height 17
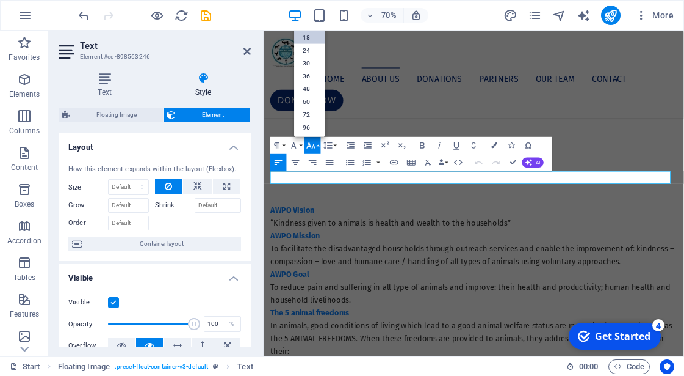
scroll to position [98, 0]
click at [313, 37] on link "18" at bounding box center [309, 37] width 31 height 13
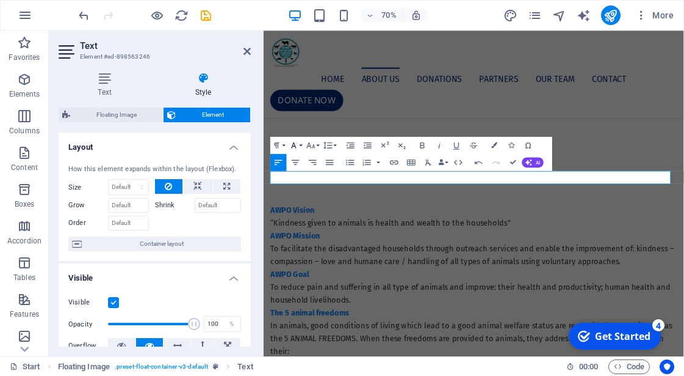
click at [302, 145] on button "Font Family" at bounding box center [296, 145] width 16 height 17
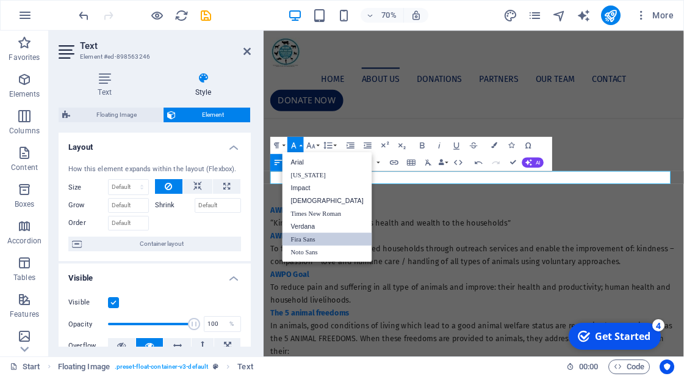
scroll to position [0, 0]
click at [317, 145] on button "Font Size" at bounding box center [313, 145] width 16 height 17
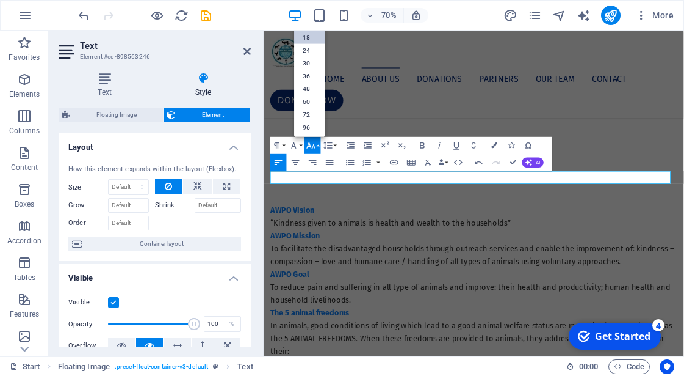
scroll to position [98, 0]
click at [573, 107] on div "Home About us Donations PARTNERS Our Team Contact Donate now" at bounding box center [564, 93] width 601 height 125
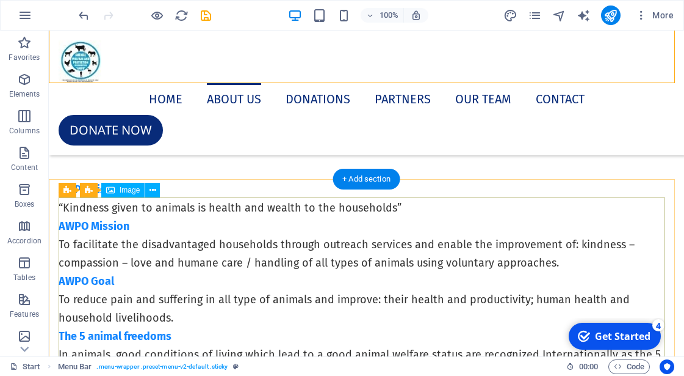
scroll to position [1512, 0]
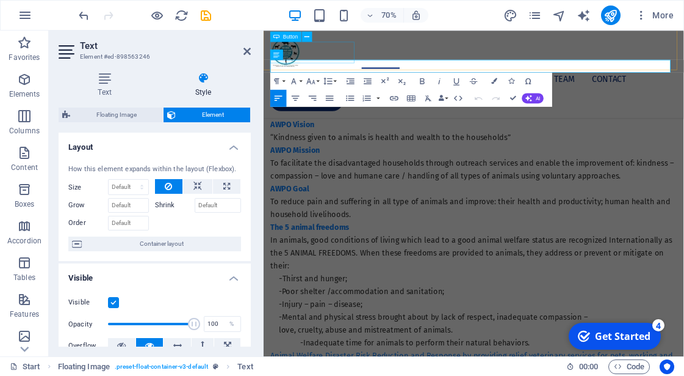
scroll to position [1638, 0]
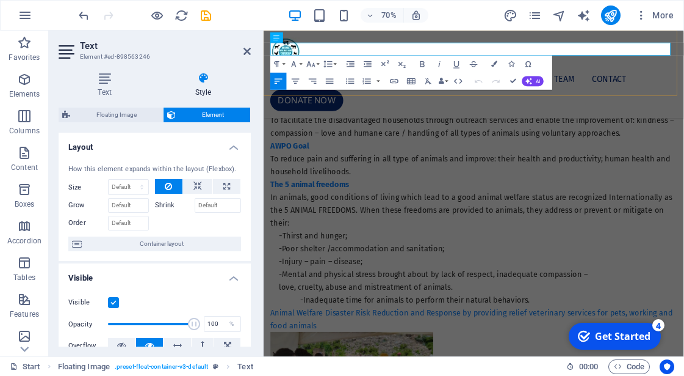
click at [739, 103] on div "Home About us Donations PARTNERS Our Team Contact Donate now" at bounding box center [564, 93] width 601 height 125
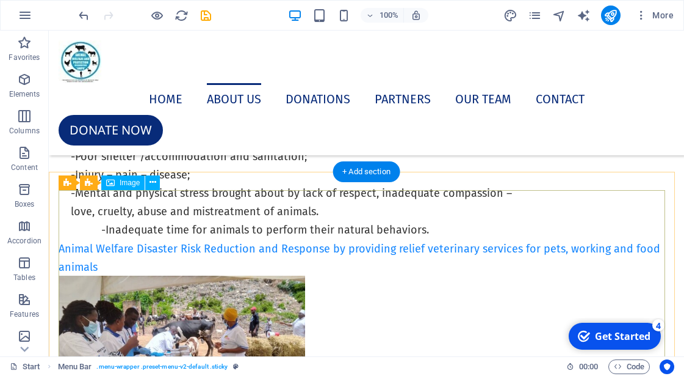
scroll to position [1878, 0]
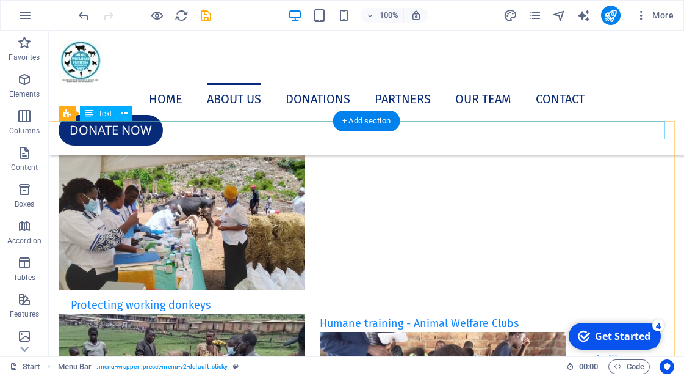
click at [227, 313] on div "Humane training - Animal Welfare Clubs" at bounding box center [367, 322] width 616 height 18
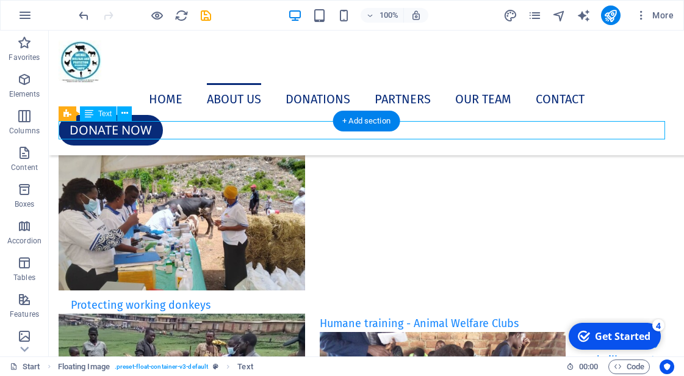
click at [227, 313] on div "Humane training - Animal Welfare Clubs" at bounding box center [367, 322] width 616 height 18
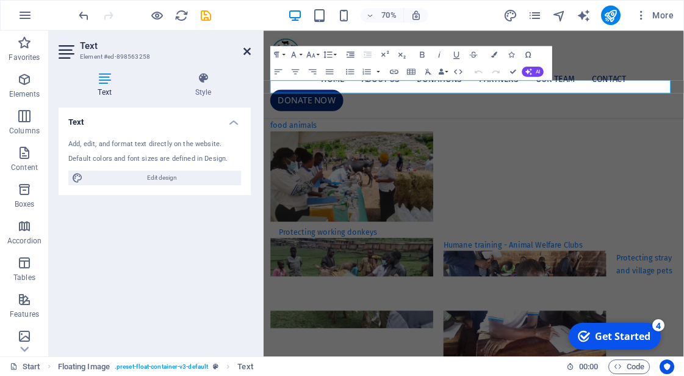
click at [247, 51] on icon at bounding box center [247, 51] width 7 height 10
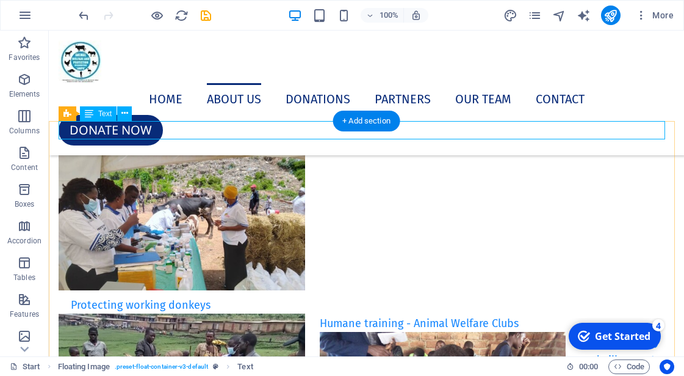
click at [276, 313] on div "Humane training - Animal Welfare Clubs" at bounding box center [367, 322] width 616 height 18
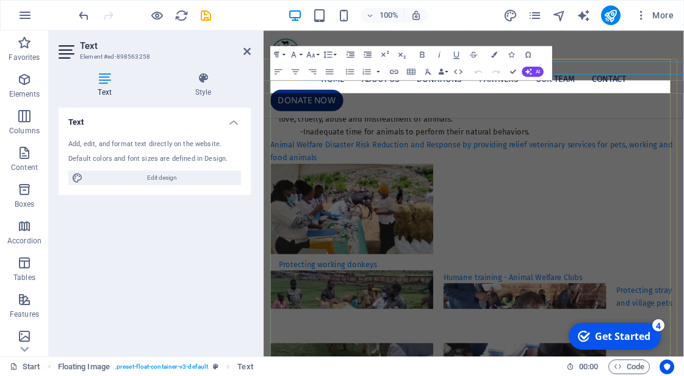
scroll to position [1925, 0]
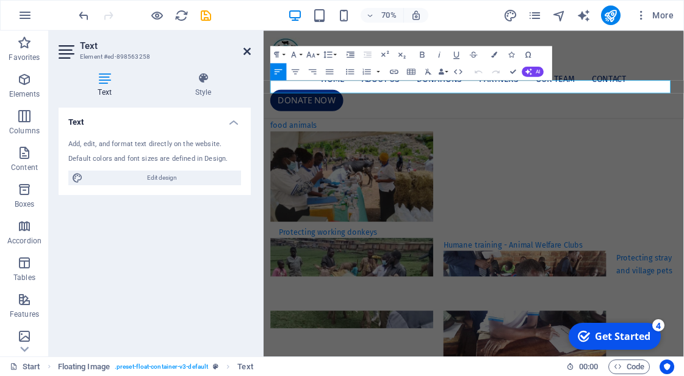
click at [249, 49] on icon at bounding box center [247, 51] width 7 height 10
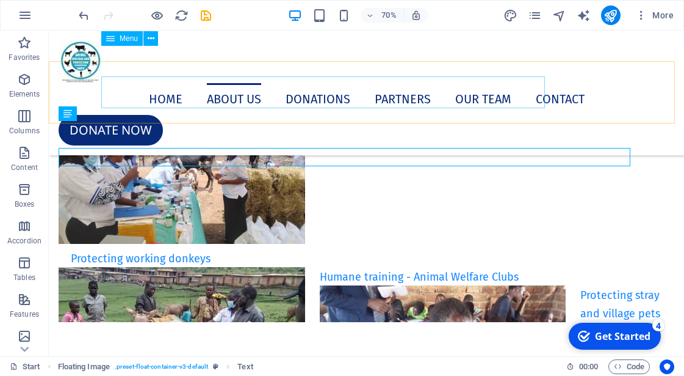
scroll to position [1878, 0]
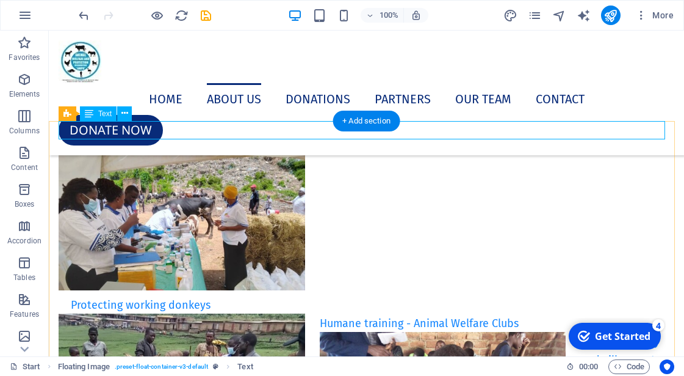
click at [260, 313] on div "Humane training - Animal Welfare Clubs" at bounding box center [367, 322] width 616 height 18
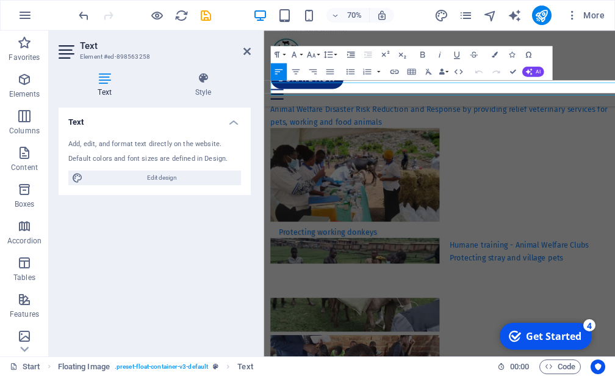
scroll to position [1934, 0]
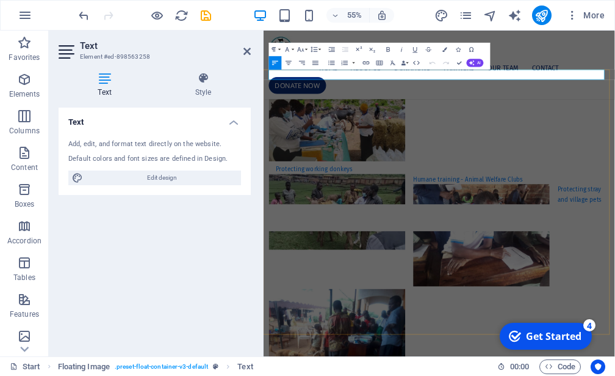
drag, startPoint x: 480, startPoint y: 108, endPoint x: 268, endPoint y: 91, distance: 212.6
click at [308, 50] on button "Font Size" at bounding box center [302, 49] width 13 height 13
click at [307, 50] on button "Font Size" at bounding box center [302, 49] width 13 height 13
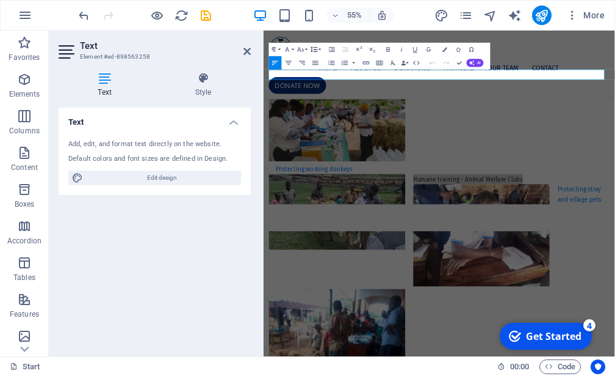
scroll to position [124, 0]
click at [321, 49] on button "Line Height" at bounding box center [316, 49] width 13 height 13
click at [306, 49] on button "Font Size" at bounding box center [302, 49] width 13 height 13
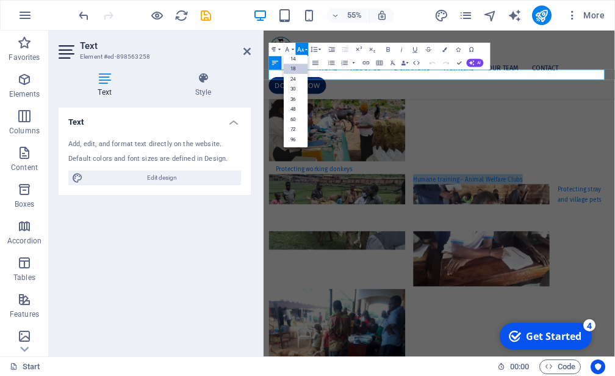
click at [299, 68] on link "18" at bounding box center [296, 69] width 24 height 10
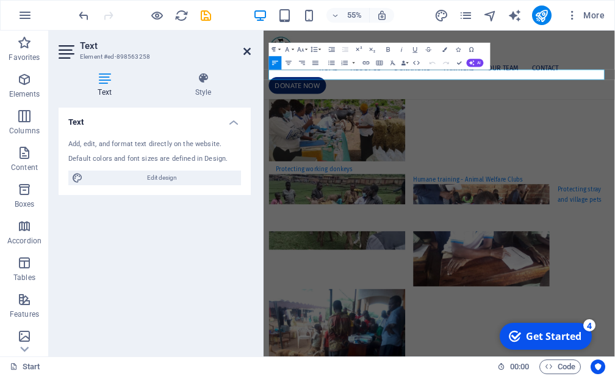
click at [248, 49] on icon at bounding box center [247, 51] width 7 height 10
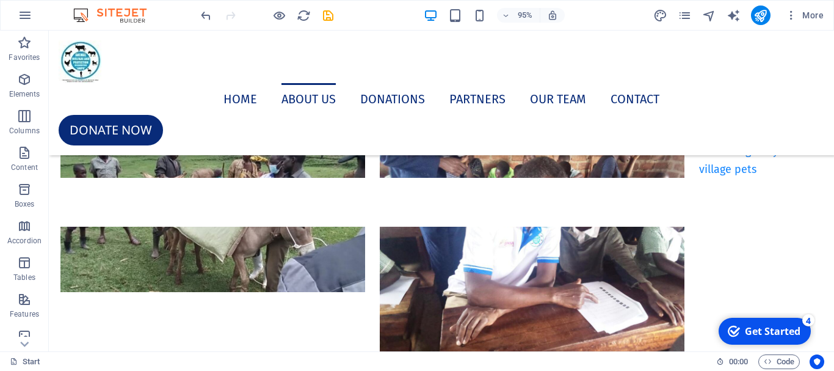
scroll to position [1845, 0]
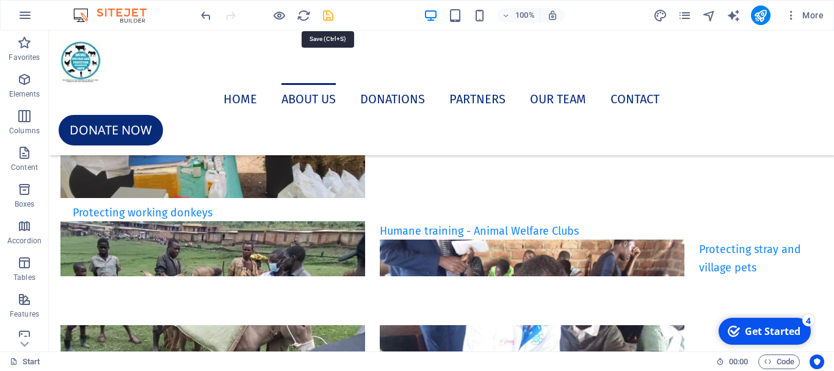
click at [323, 18] on icon "save" at bounding box center [328, 16] width 14 height 14
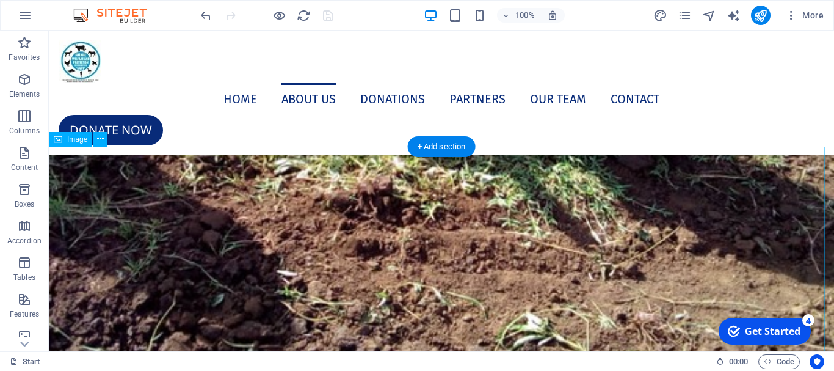
scroll to position [4165, 0]
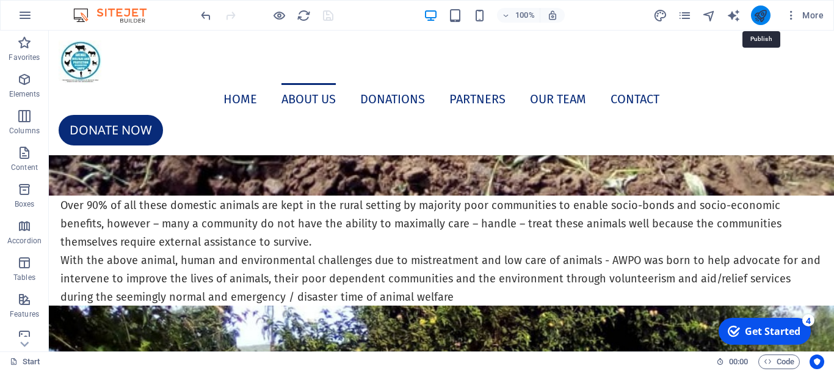
click at [755, 13] on icon "publish" at bounding box center [760, 16] width 14 height 14
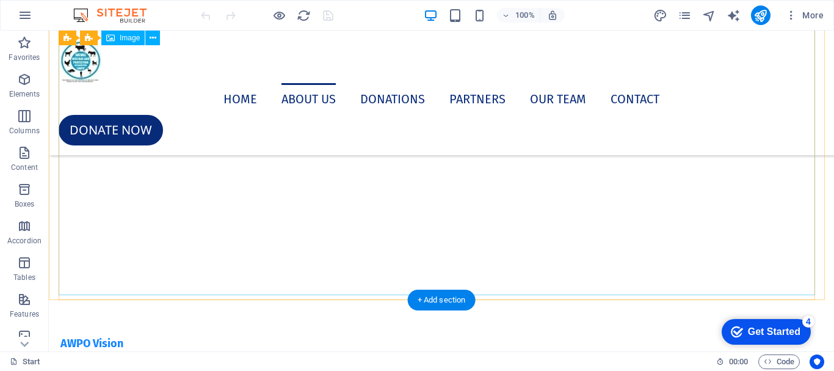
scroll to position [1221, 0]
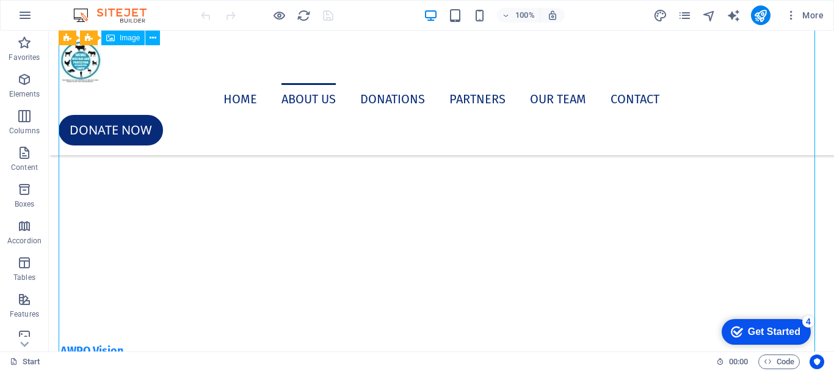
select select "%"
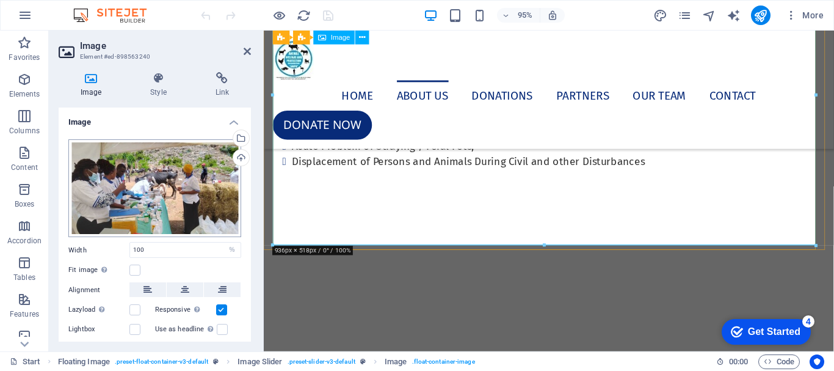
scroll to position [1424, 0]
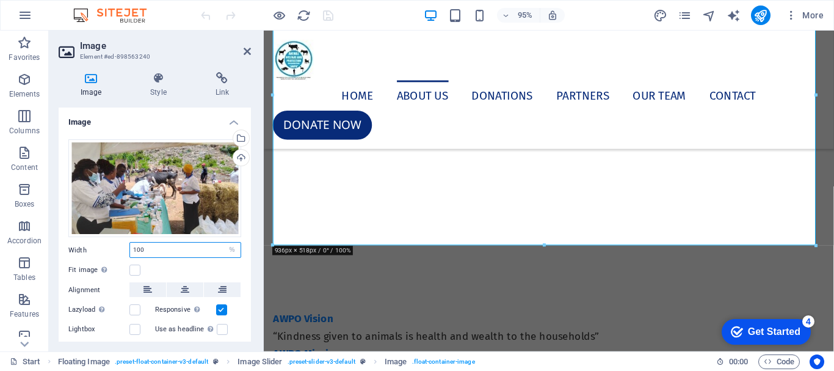
click at [164, 246] on input "100" at bounding box center [185, 249] width 111 height 15
type input "1"
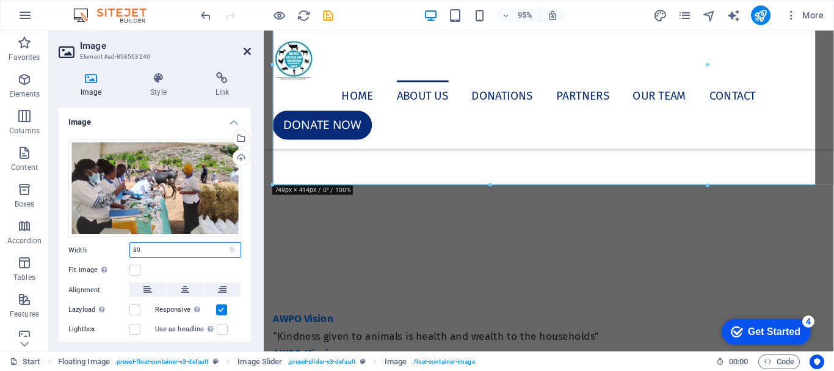
type input "80"
drag, startPoint x: 248, startPoint y: 49, endPoint x: 198, endPoint y: 19, distance: 58.6
click at [248, 49] on icon at bounding box center [247, 51] width 7 height 10
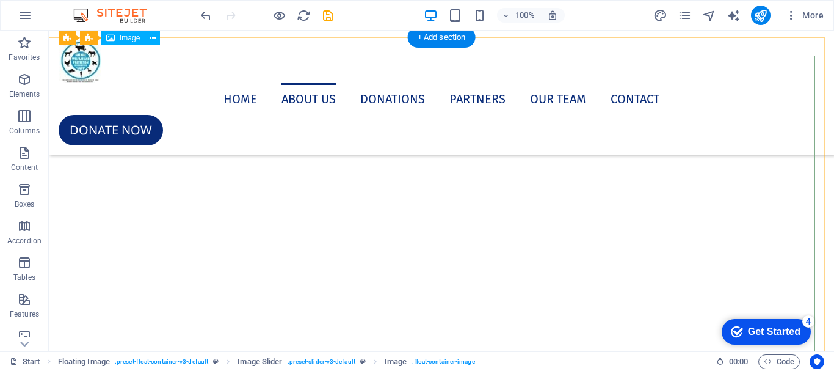
scroll to position [1099, 0]
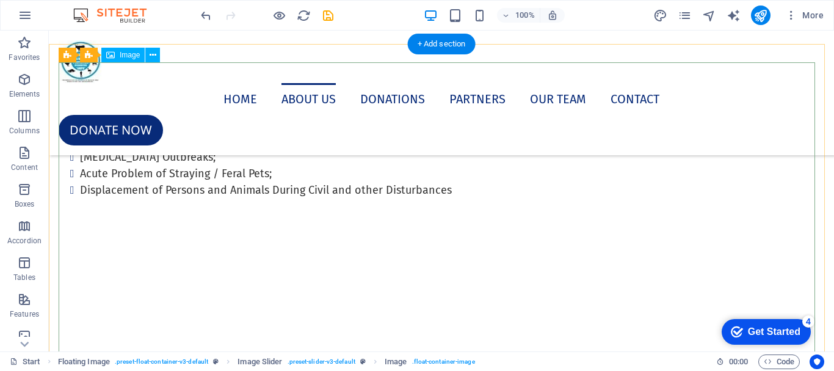
select select "%"
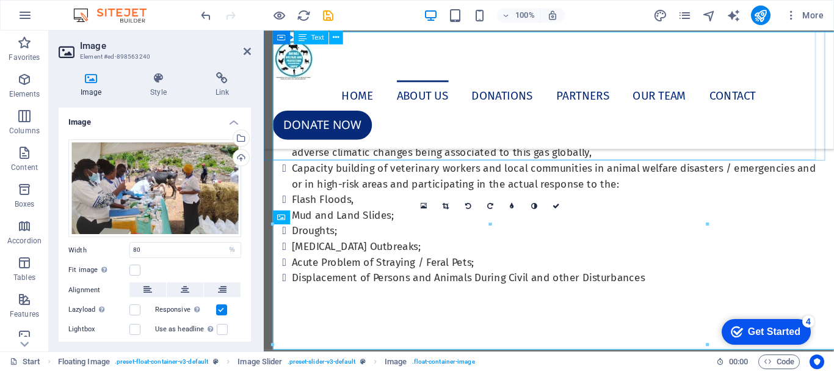
scroll to position [1130, 0]
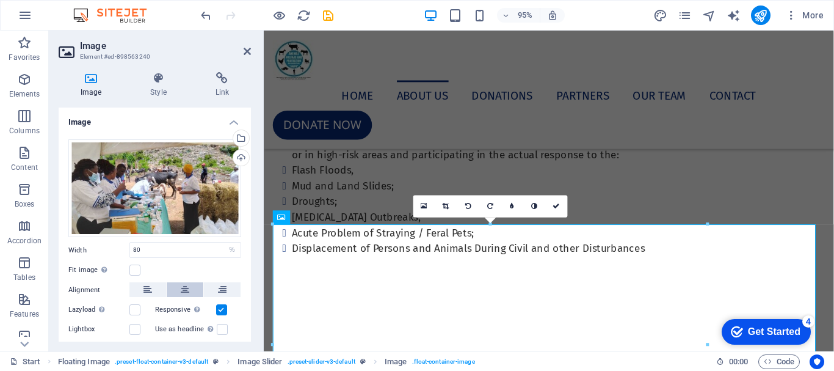
click at [188, 290] on button at bounding box center [185, 289] width 37 height 15
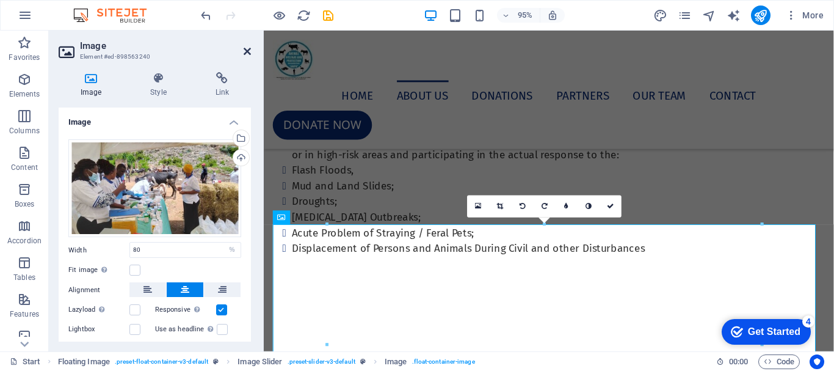
click at [244, 51] on icon at bounding box center [247, 51] width 7 height 10
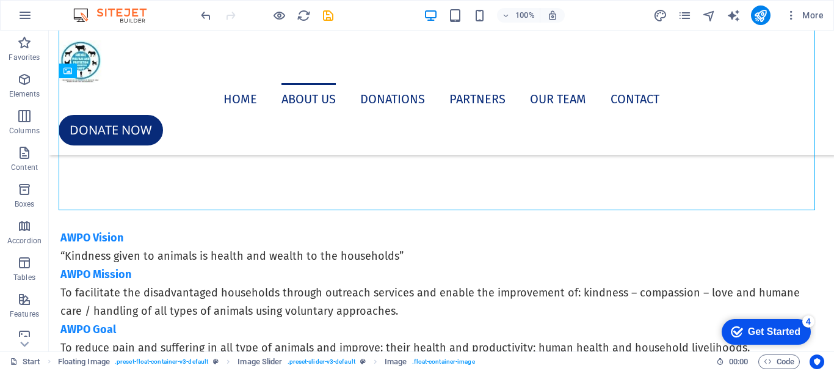
scroll to position [1404, 0]
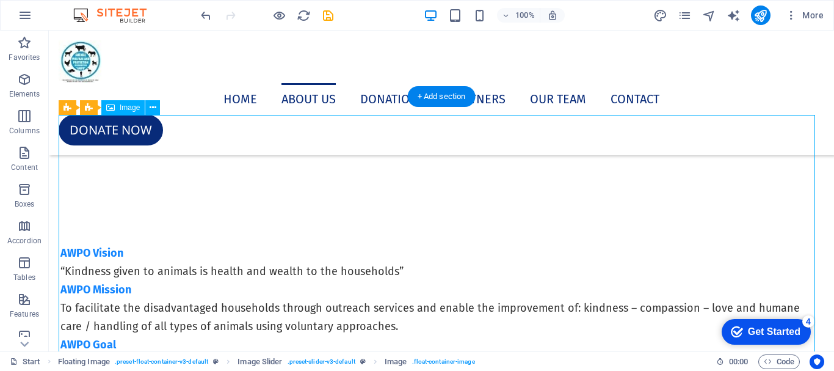
select select "%"
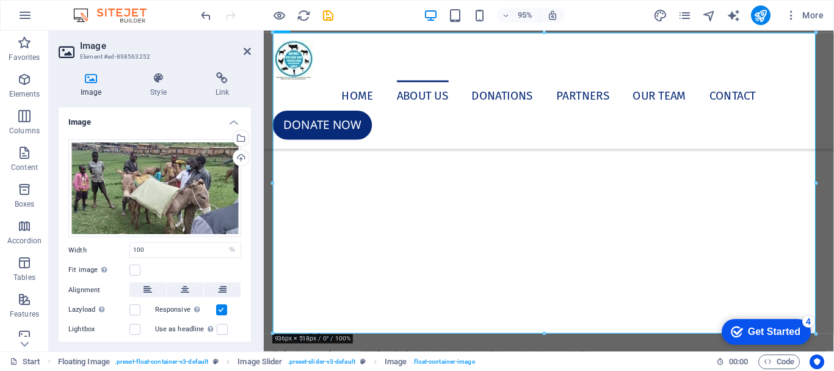
scroll to position [1607, 0]
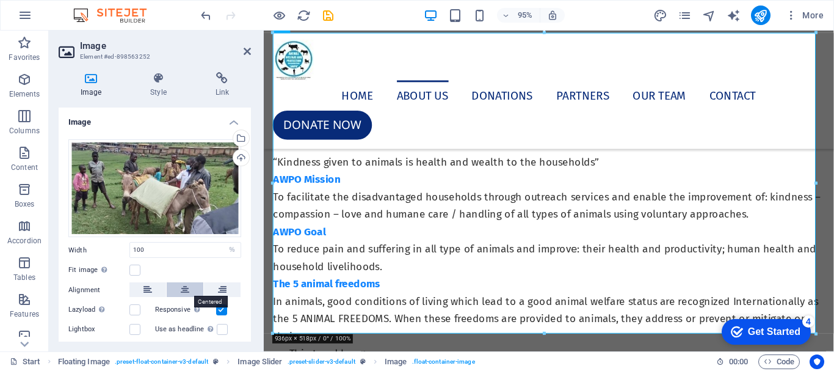
click at [183, 292] on icon at bounding box center [185, 289] width 9 height 15
click at [167, 242] on input "100" at bounding box center [185, 249] width 111 height 15
type input "1"
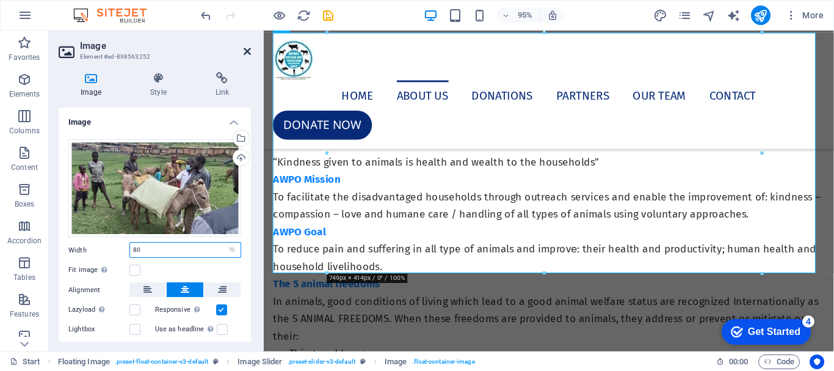
type input "80"
click at [250, 51] on icon at bounding box center [247, 51] width 7 height 10
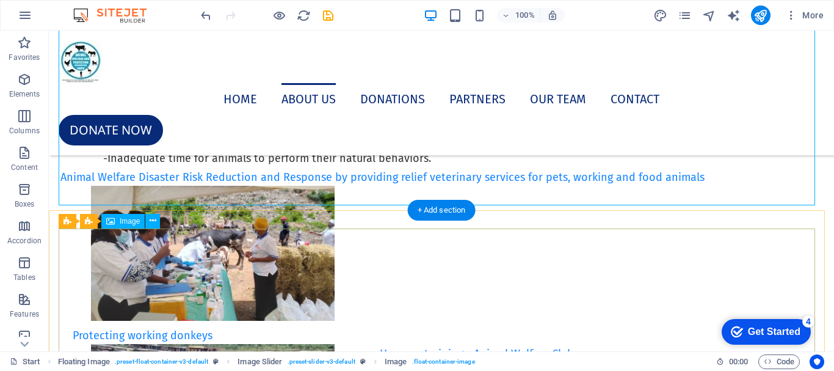
scroll to position [1710, 0]
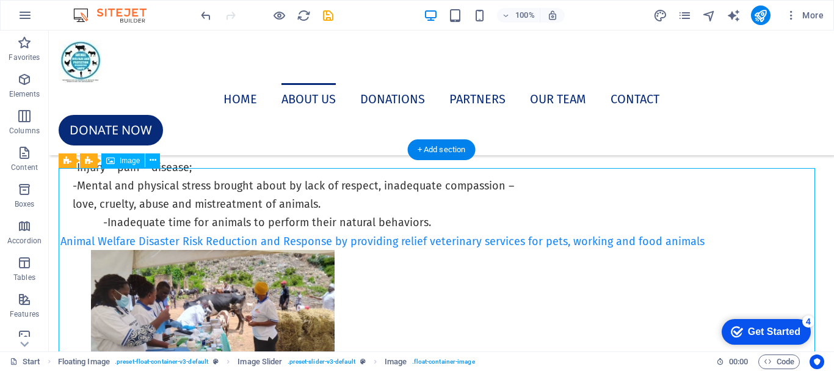
select select "%"
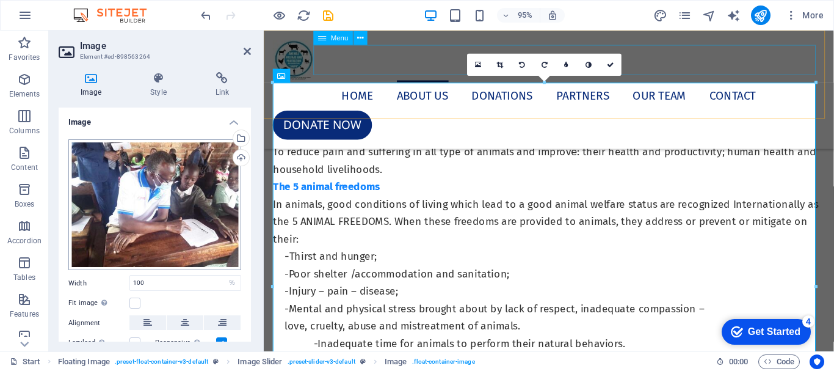
scroll to position [1831, 0]
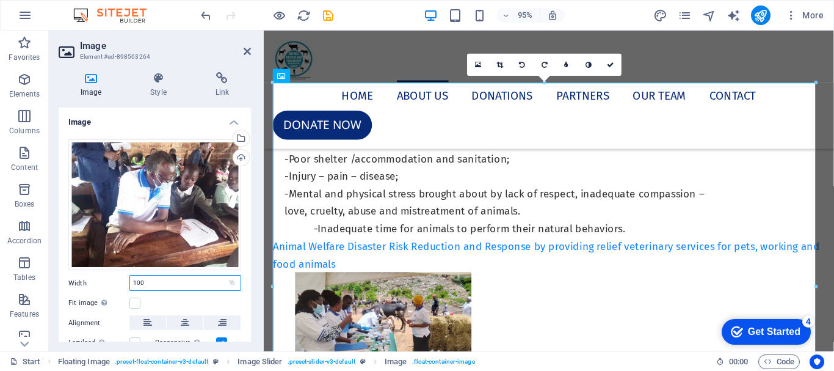
click at [166, 285] on input "100" at bounding box center [185, 282] width 111 height 15
type input "1"
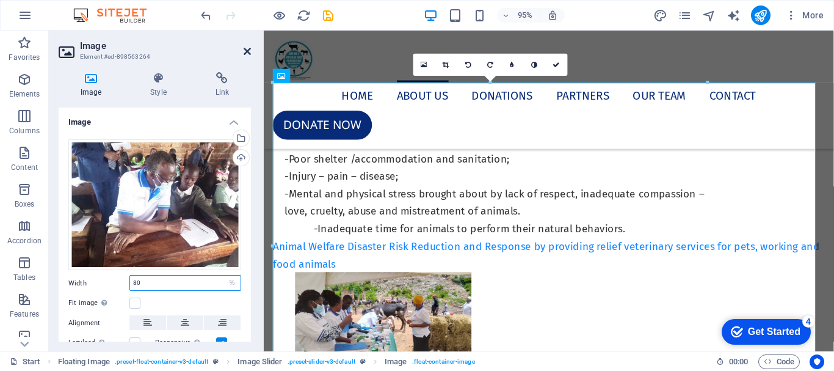
type input "80"
drag, startPoint x: 248, startPoint y: 51, endPoint x: 209, endPoint y: 27, distance: 45.8
click at [248, 51] on icon at bounding box center [247, 51] width 7 height 10
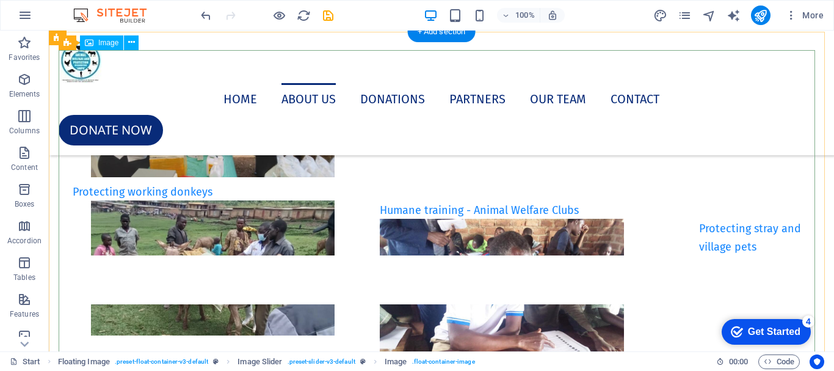
scroll to position [1771, 0]
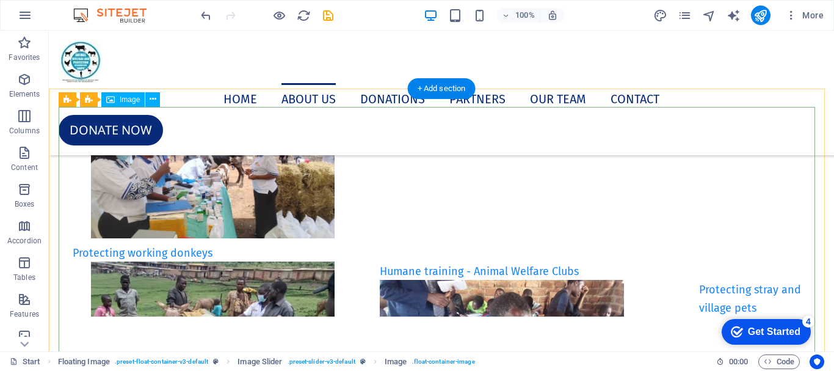
click at [380, 280] on figure "Image Slider" at bounding box center [532, 371] width 305 height 183
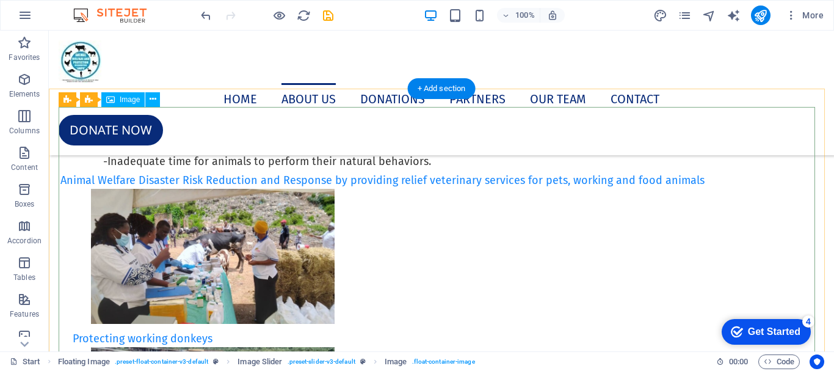
select select "%"
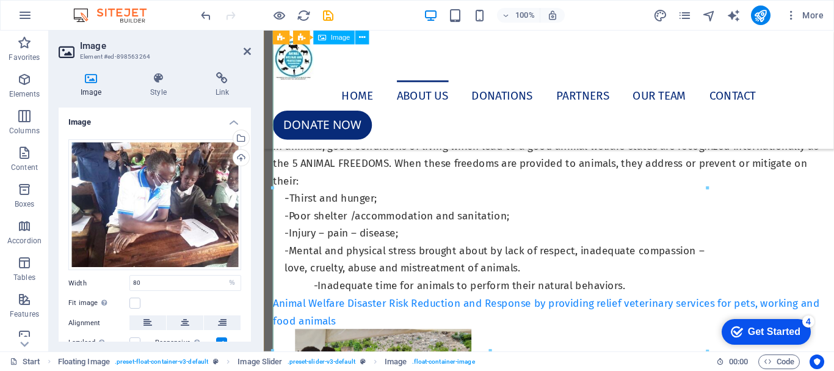
scroll to position [1892, 0]
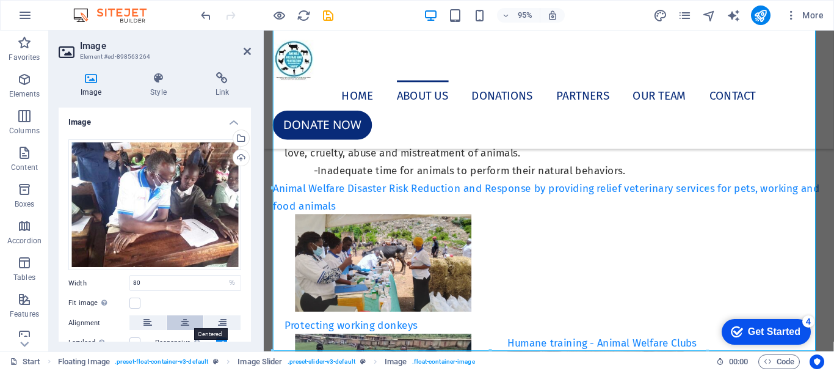
click at [187, 324] on icon at bounding box center [185, 322] width 9 height 15
drag, startPoint x: 250, startPoint y: 51, endPoint x: 260, endPoint y: 46, distance: 11.5
click at [250, 51] on icon at bounding box center [247, 51] width 7 height 10
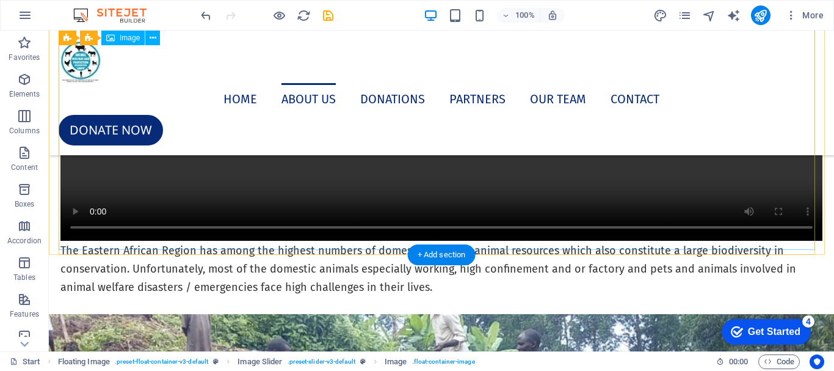
scroll to position [2564, 0]
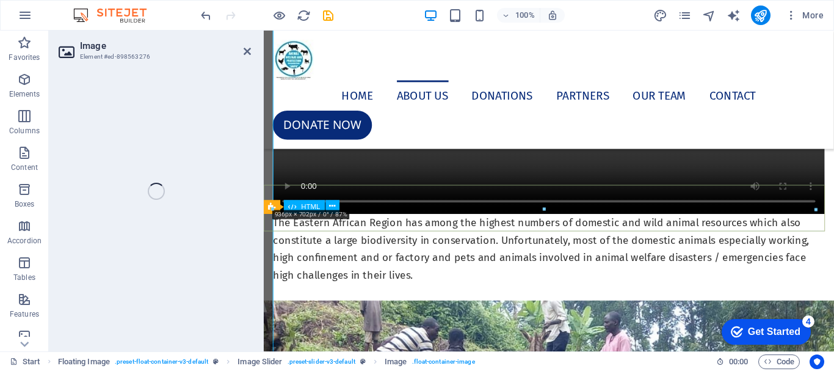
scroll to position [2492, 0]
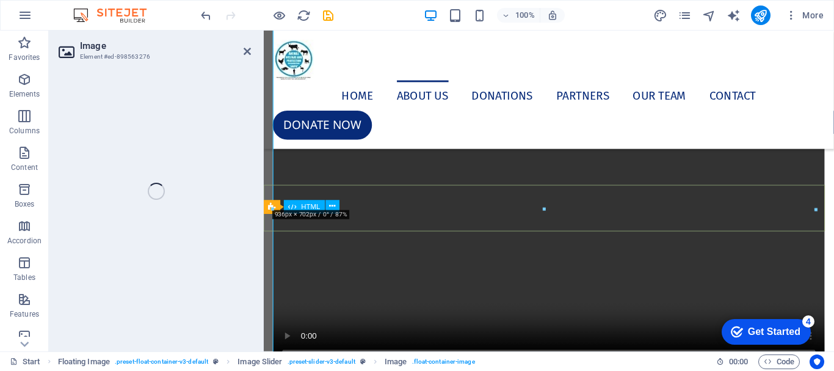
select select "%"
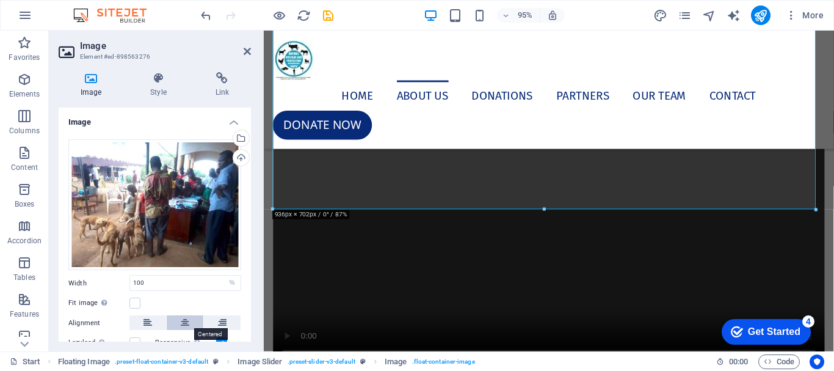
click at [184, 320] on icon at bounding box center [185, 322] width 9 height 15
click at [167, 281] on input "100" at bounding box center [185, 282] width 111 height 15
type input "1"
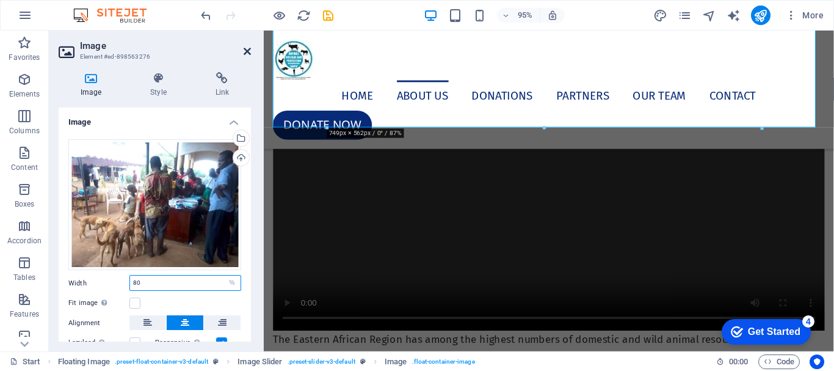
type input "80"
click at [246, 51] on icon at bounding box center [247, 51] width 7 height 10
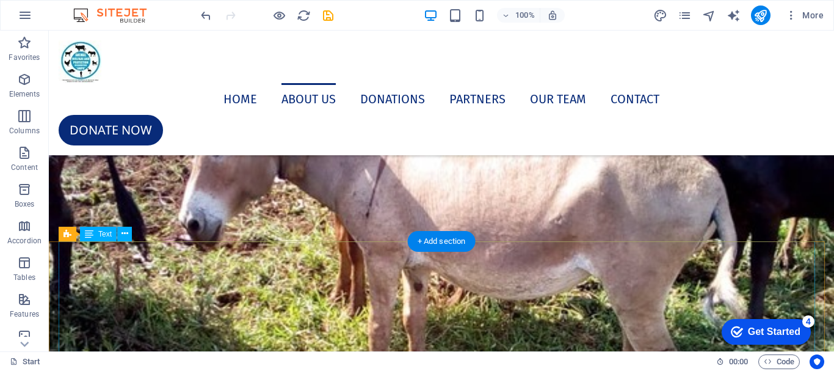
scroll to position [3541, 0]
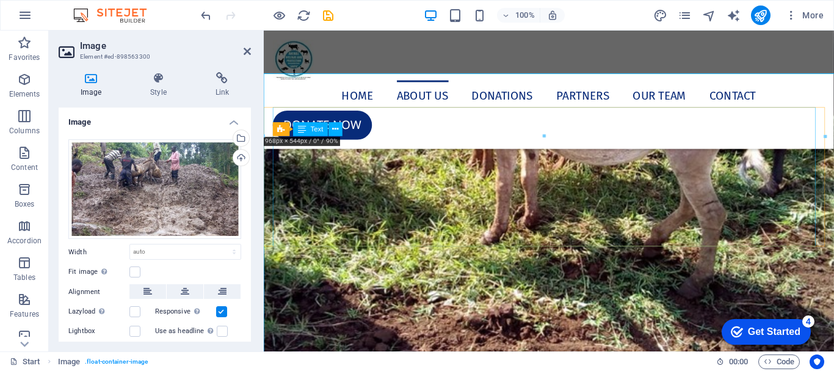
scroll to position [3275, 0]
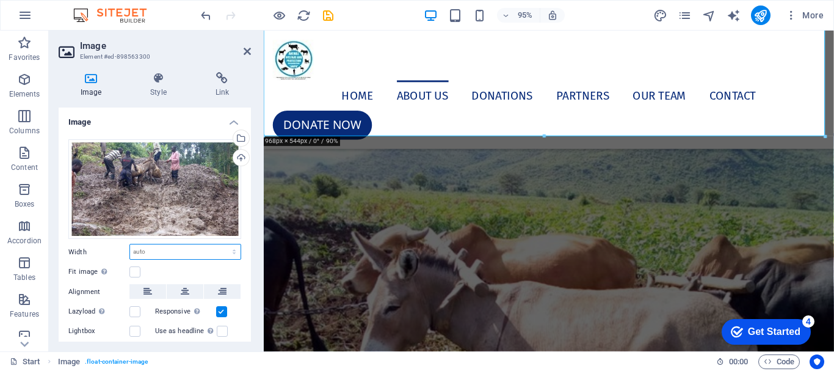
click at [183, 254] on select "Default auto px rem % em vh vw" at bounding box center [185, 251] width 111 height 15
click at [234, 252] on select "Default auto px rem % em vh vw" at bounding box center [185, 251] width 111 height 15
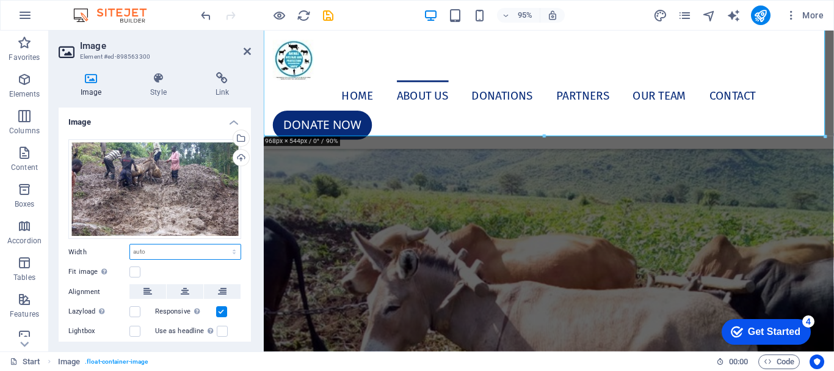
click at [231, 251] on select "Default auto px rem % em vh vw" at bounding box center [185, 251] width 111 height 15
select select "px"
click at [221, 244] on select "Default auto px rem % em vh vw" at bounding box center [185, 251] width 111 height 15
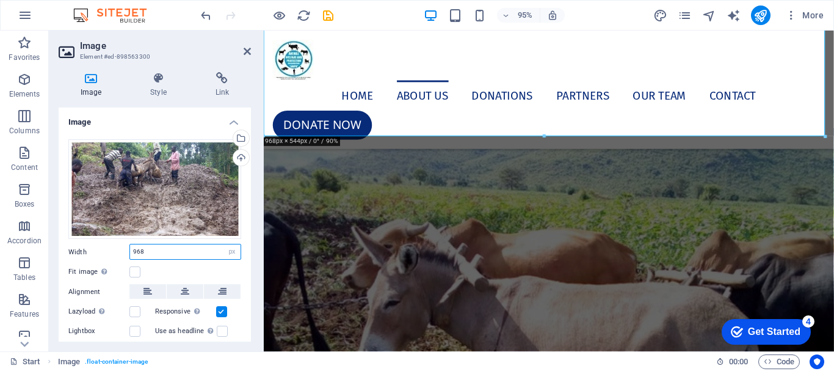
click at [170, 250] on input "968" at bounding box center [185, 251] width 111 height 15
type input "9"
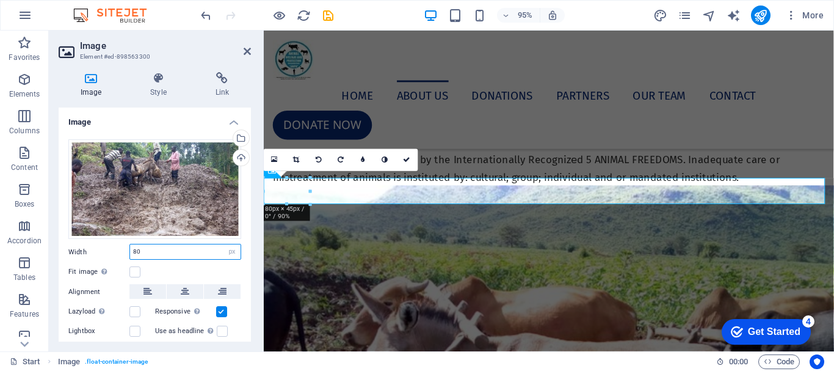
scroll to position [2899, 0]
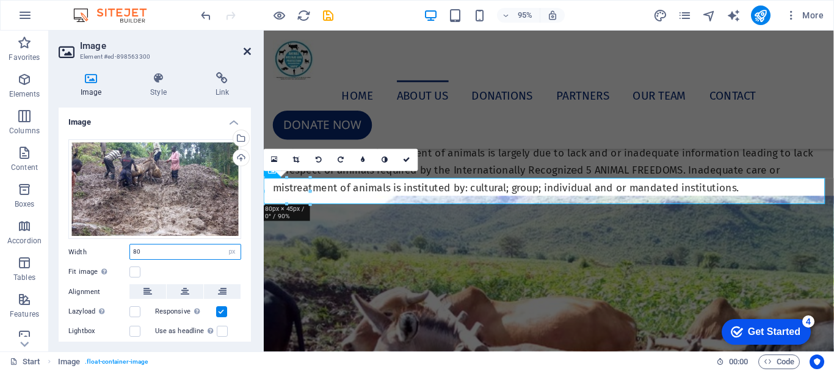
type input "80"
click at [246, 48] on icon at bounding box center [247, 51] width 7 height 10
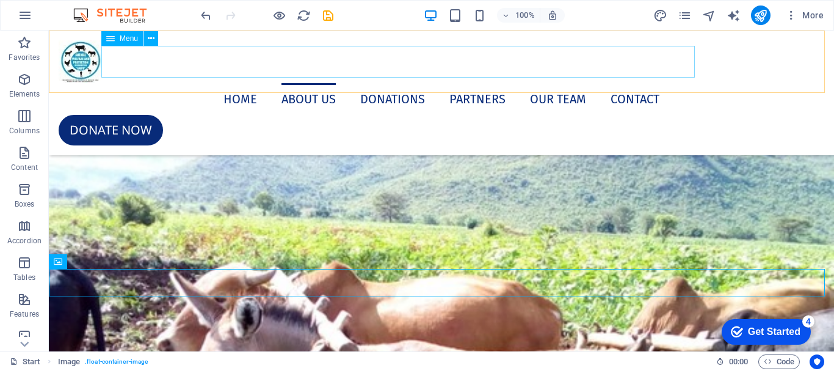
scroll to position [3082, 0]
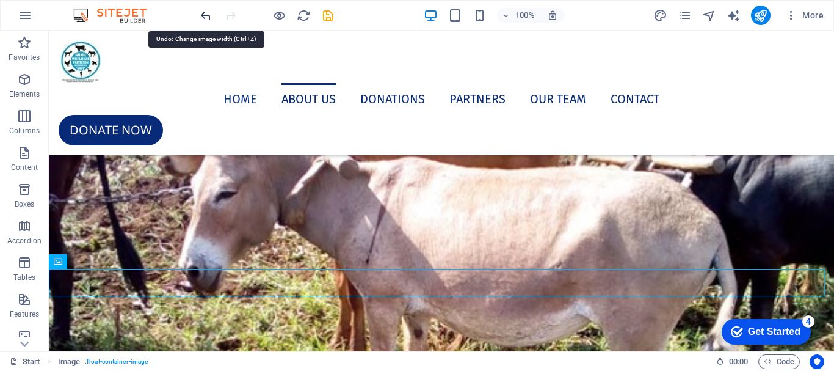
click at [209, 13] on icon "undo" at bounding box center [206, 16] width 14 height 14
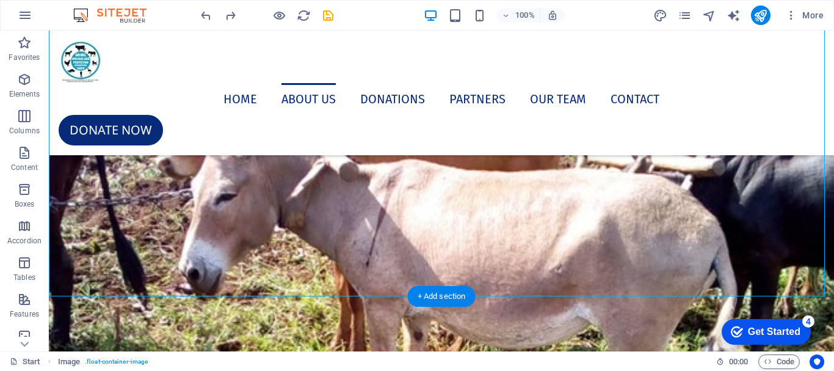
scroll to position [3388, 0]
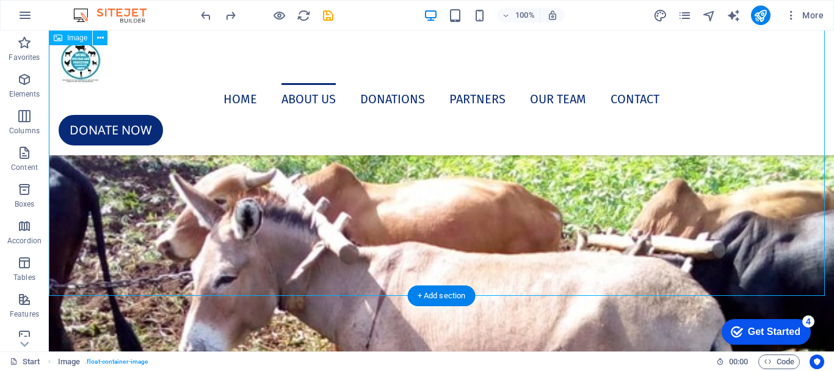
select select "px"
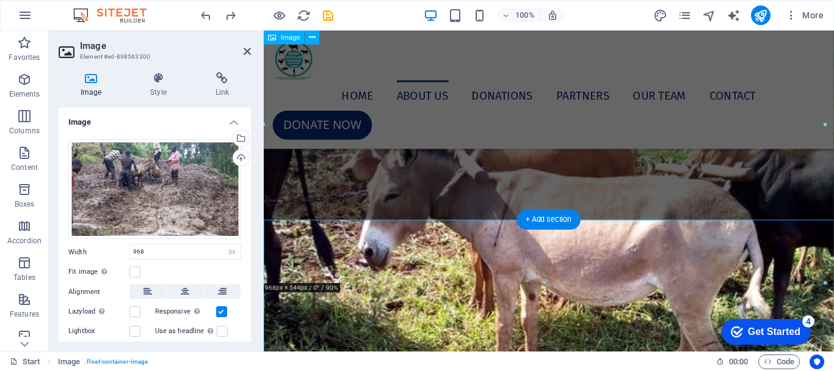
scroll to position [3121, 0]
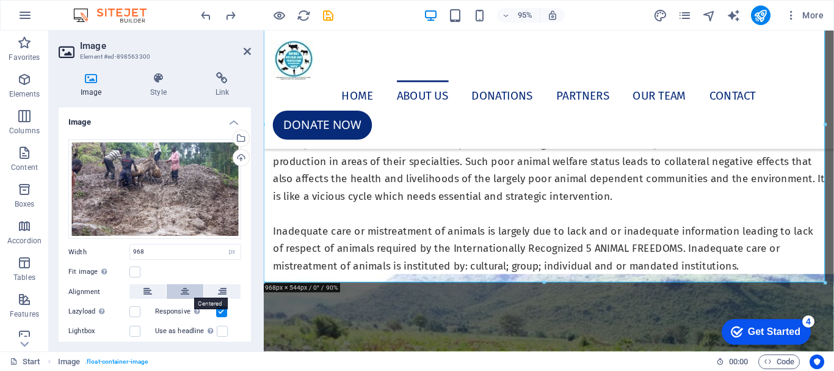
click at [182, 291] on icon at bounding box center [185, 291] width 9 height 15
click at [247, 48] on icon at bounding box center [247, 51] width 7 height 10
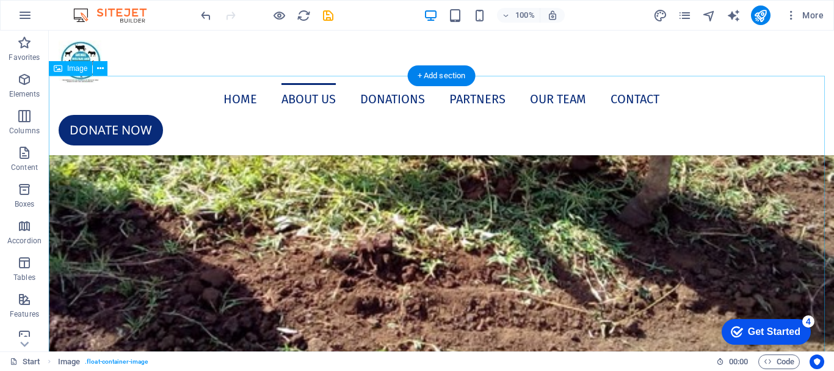
scroll to position [3754, 0]
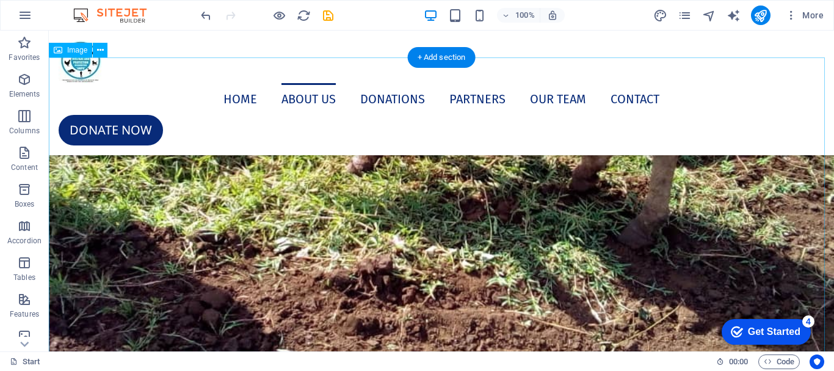
select select "%"
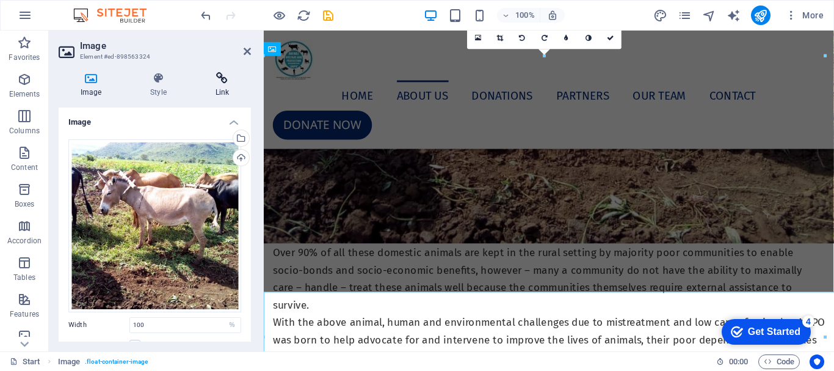
scroll to position [3506, 0]
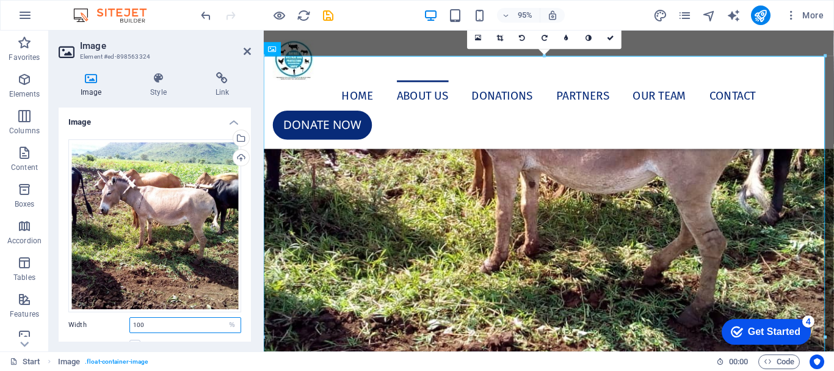
click at [177, 324] on input "100" at bounding box center [185, 325] width 111 height 15
type input "1"
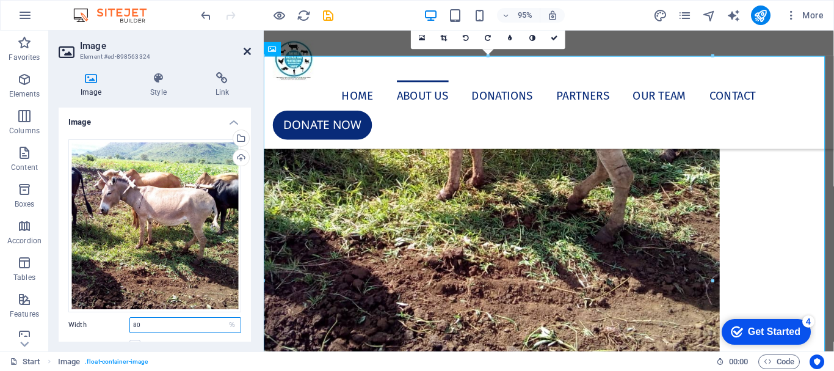
type input "80"
drag, startPoint x: 246, startPoint y: 50, endPoint x: 198, endPoint y: 20, distance: 57.1
click at [246, 50] on icon at bounding box center [247, 51] width 7 height 10
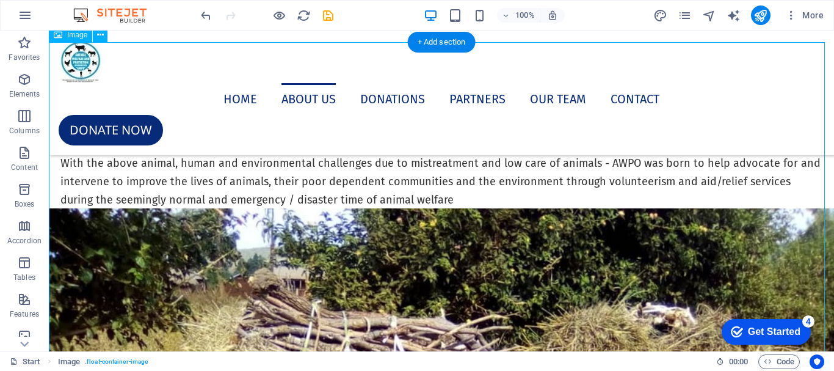
scroll to position [3937, 0]
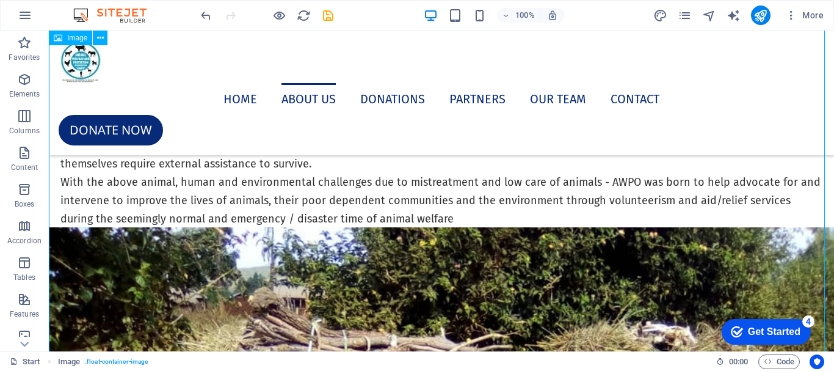
select select "%"
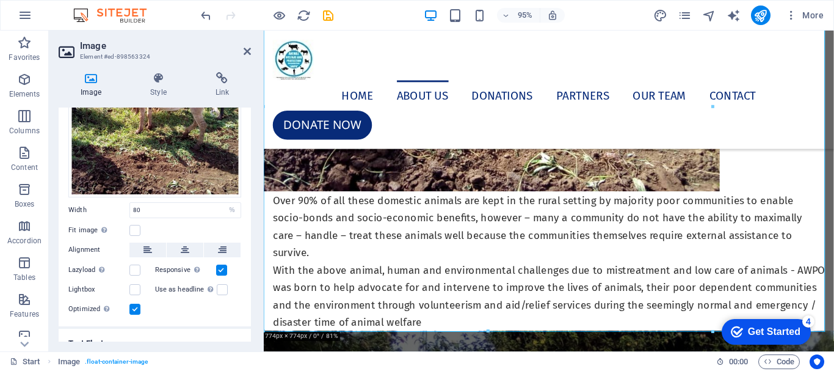
scroll to position [122, 0]
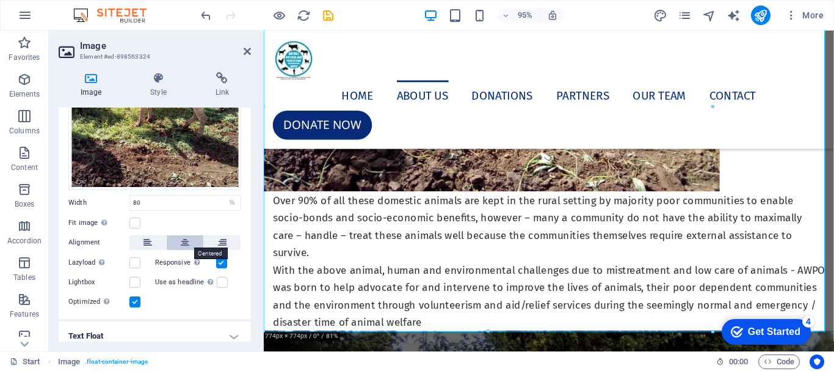
click at [183, 241] on icon at bounding box center [185, 242] width 9 height 15
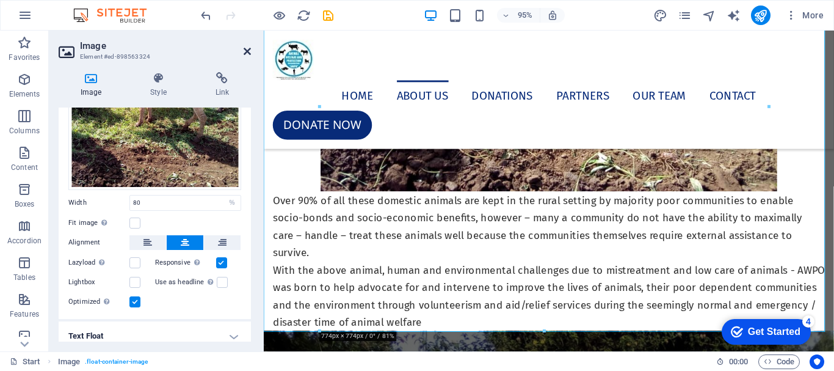
click at [248, 51] on icon at bounding box center [247, 51] width 7 height 10
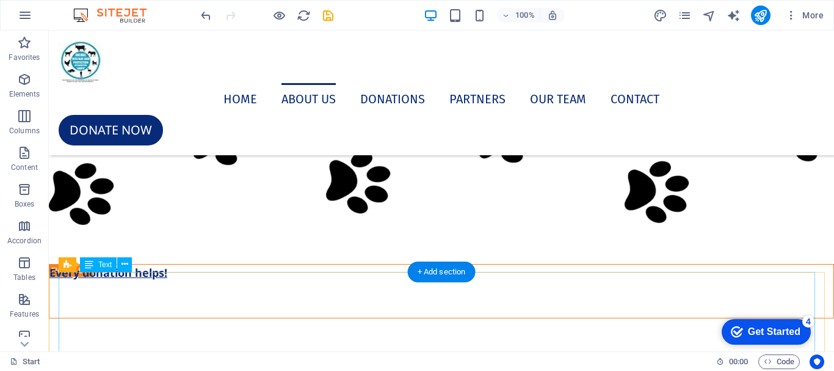
scroll to position [4853, 0]
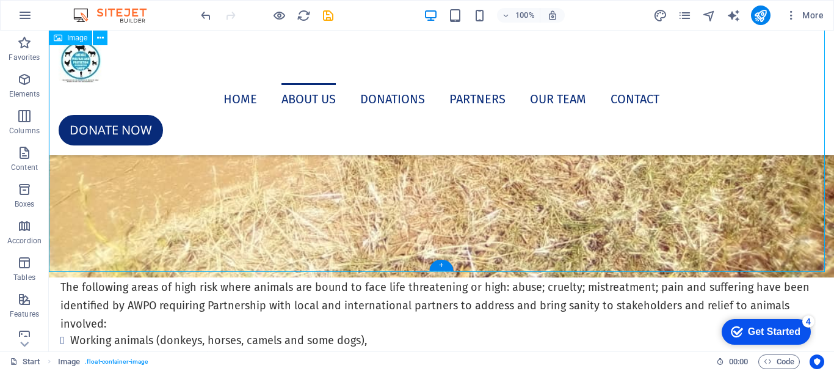
select select "%"
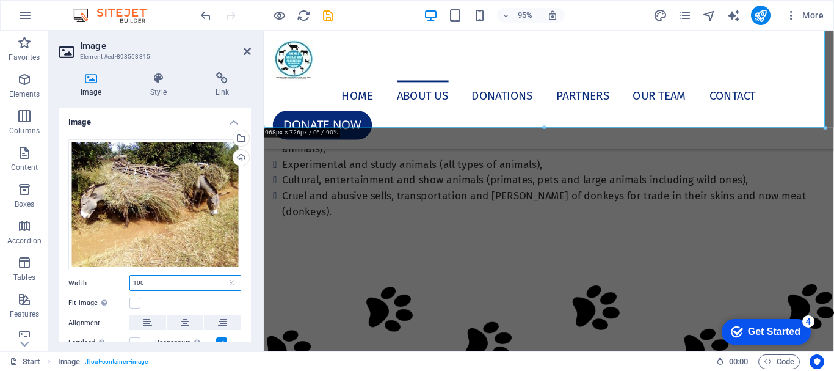
drag, startPoint x: 162, startPoint y: 285, endPoint x: 100, endPoint y: 283, distance: 62.3
click at [100, 283] on div "Width 100 Default auto px rem % em vh vw" at bounding box center [154, 283] width 173 height 16
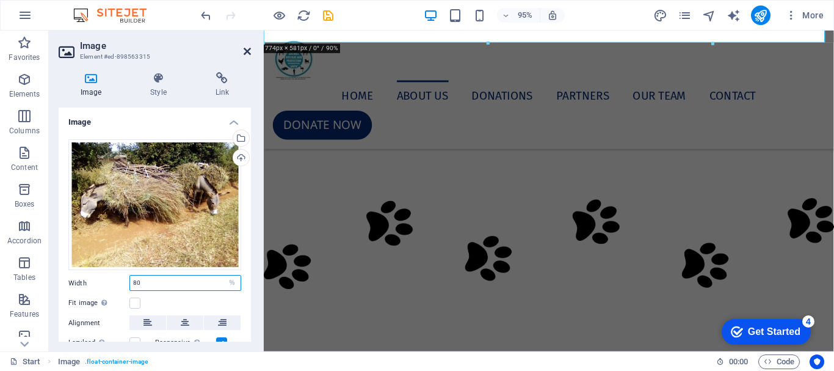
type input "80"
drag, startPoint x: 246, startPoint y: 51, endPoint x: 196, endPoint y: 20, distance: 58.6
click at [246, 51] on icon at bounding box center [247, 51] width 7 height 10
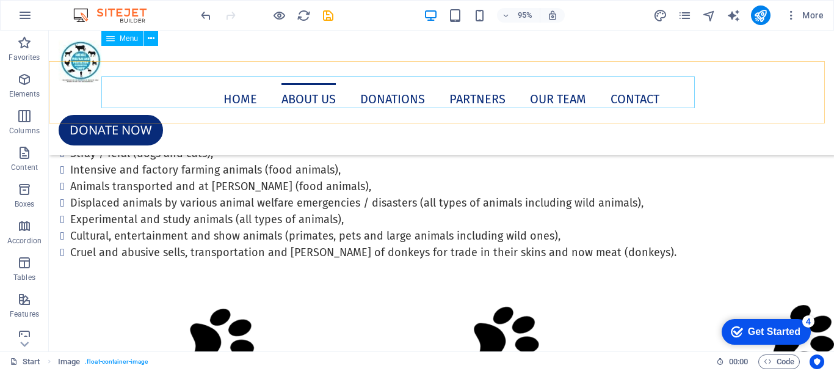
scroll to position [4853, 0]
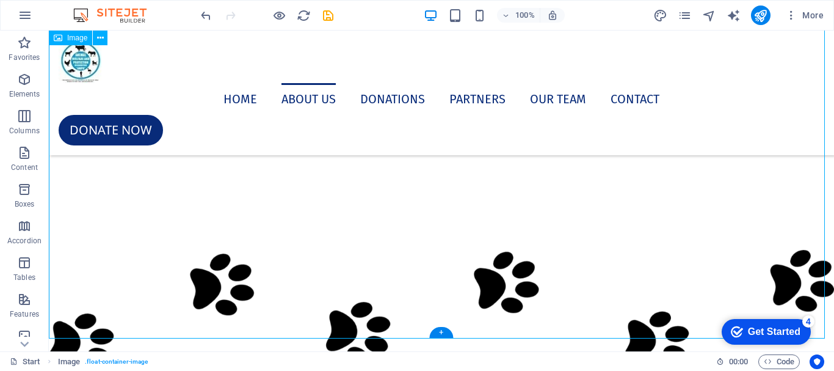
select select "%"
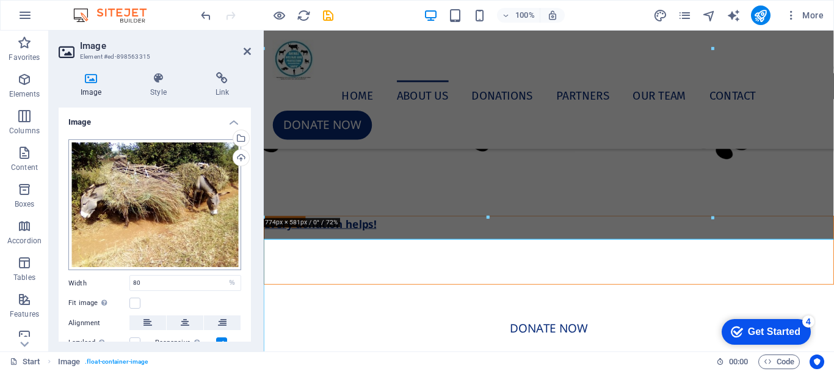
scroll to position [4292, 0]
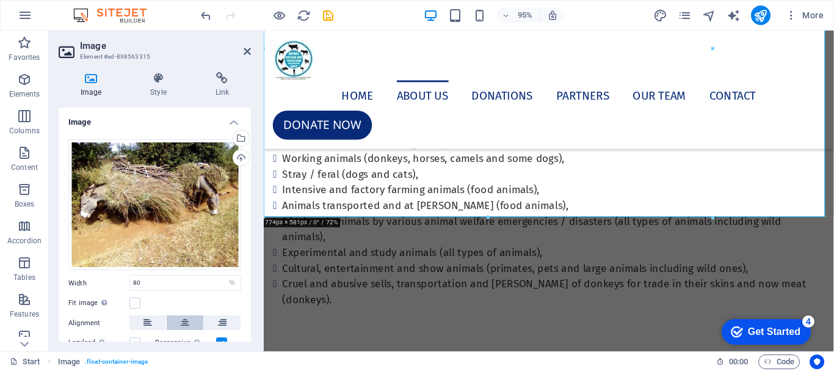
click at [182, 324] on icon at bounding box center [185, 322] width 9 height 15
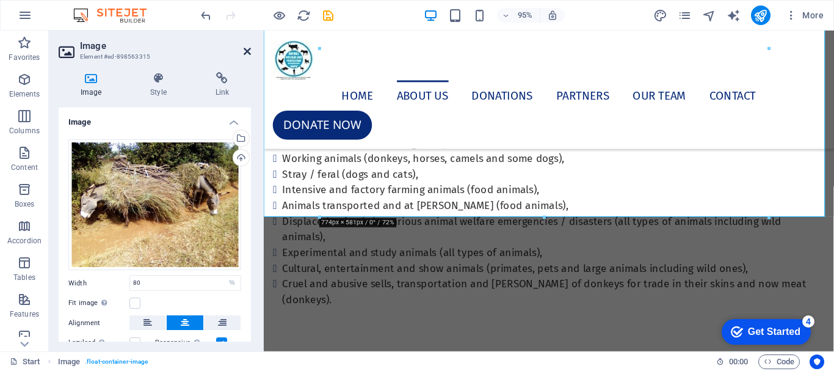
drag, startPoint x: 245, startPoint y: 46, endPoint x: 198, endPoint y: 31, distance: 48.9
click at [245, 46] on icon at bounding box center [247, 51] width 7 height 10
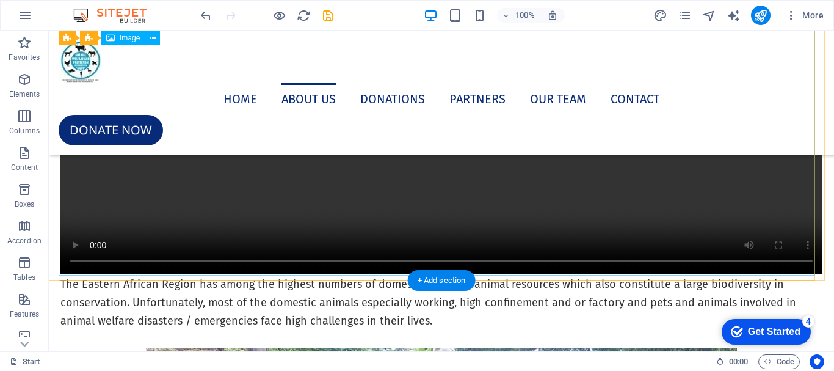
scroll to position [2350, 0]
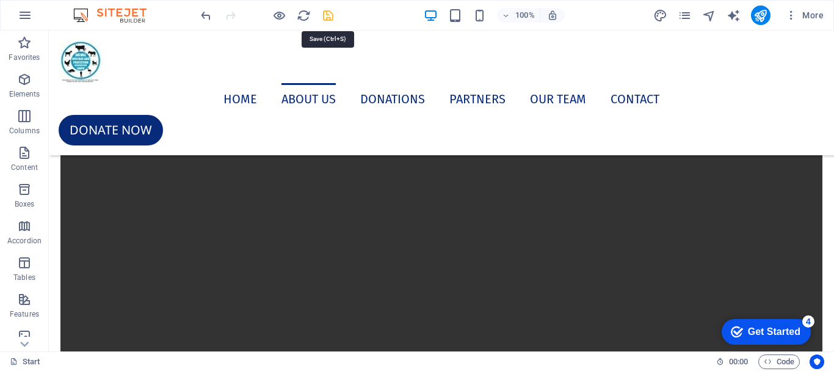
click at [329, 17] on icon "save" at bounding box center [328, 16] width 14 height 14
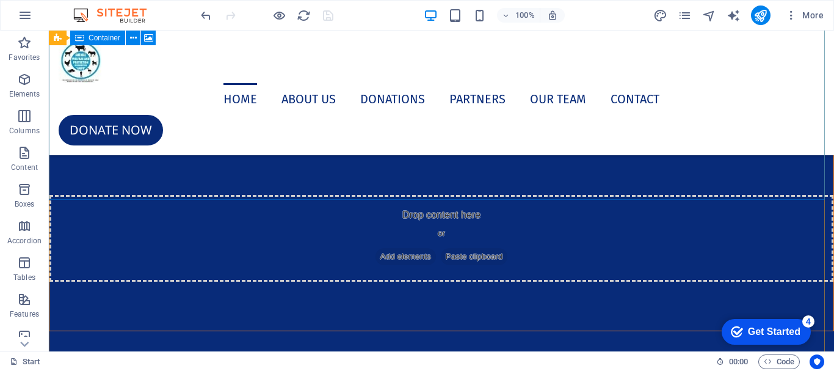
scroll to position [0, 0]
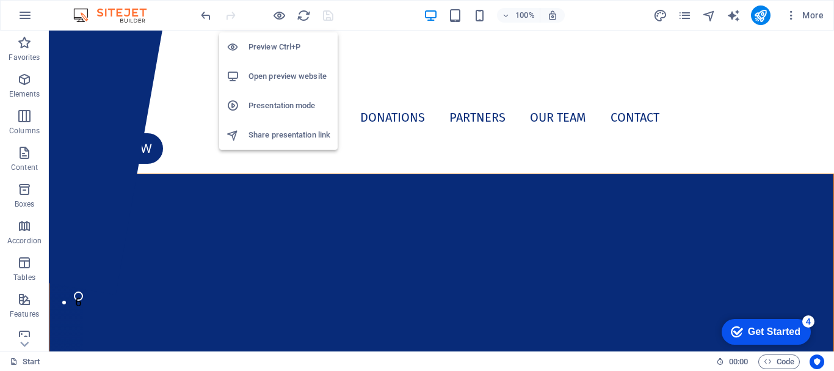
click at [278, 71] on h6 "Open preview website" at bounding box center [290, 76] width 82 height 15
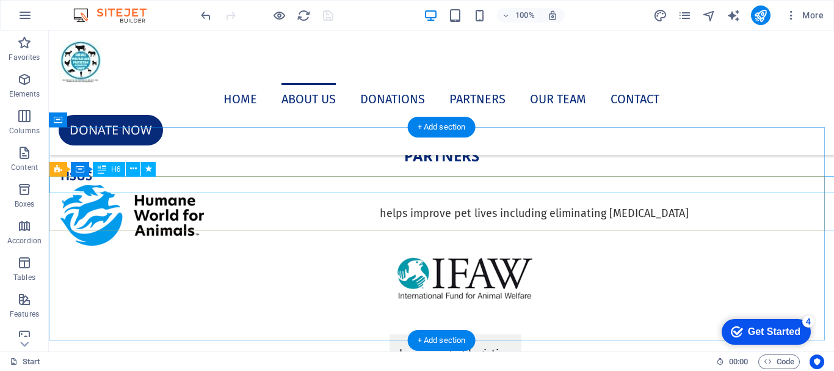
scroll to position [5068, 0]
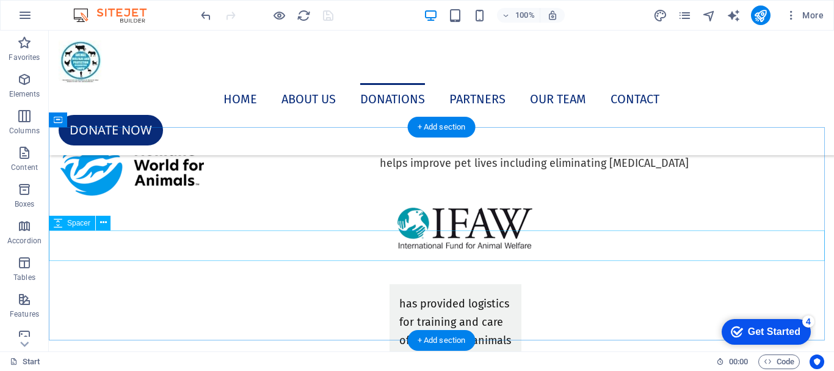
click at [230, 15] on div at bounding box center [441, 0] width 785 height 31
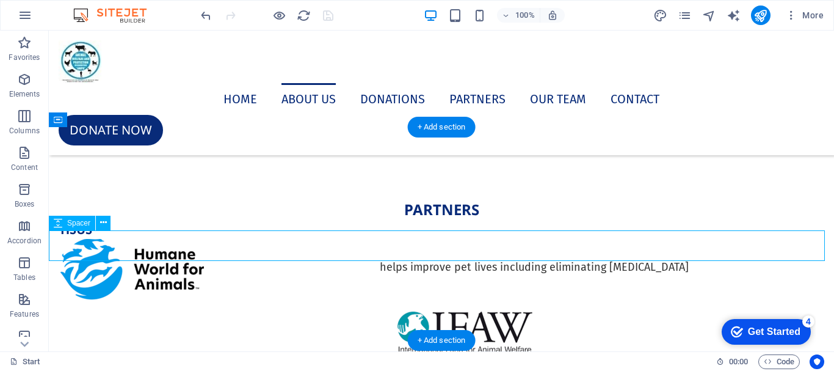
select select "px"
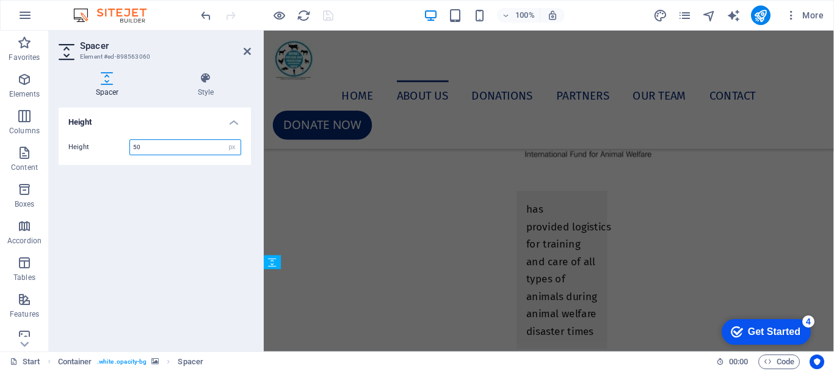
scroll to position [4579, 0]
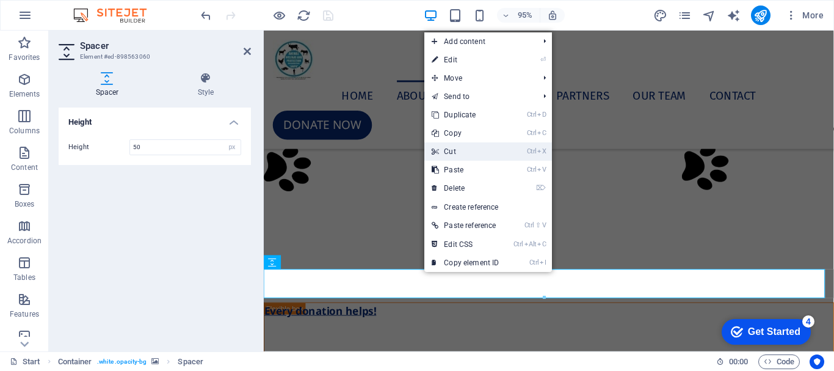
click at [451, 150] on link "Ctrl X Cut" at bounding box center [465, 151] width 82 height 18
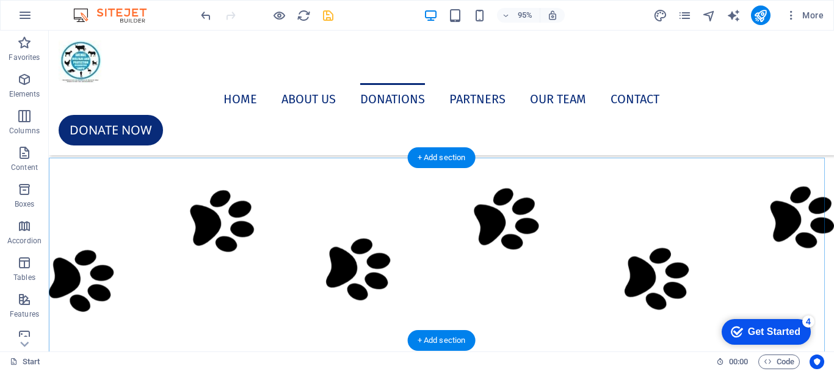
scroll to position [5068, 0]
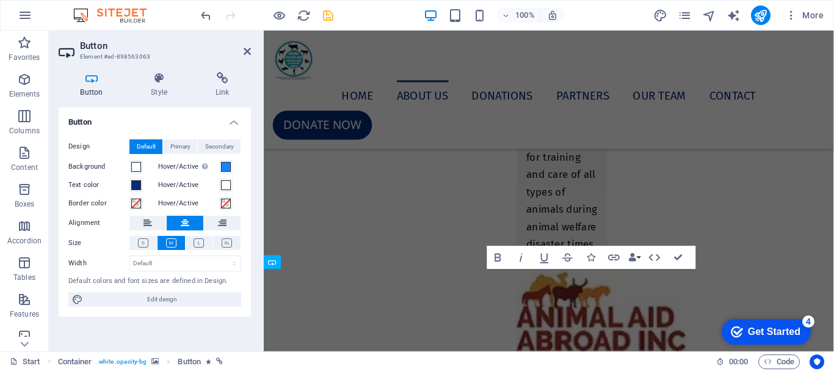
scroll to position [4579, 0]
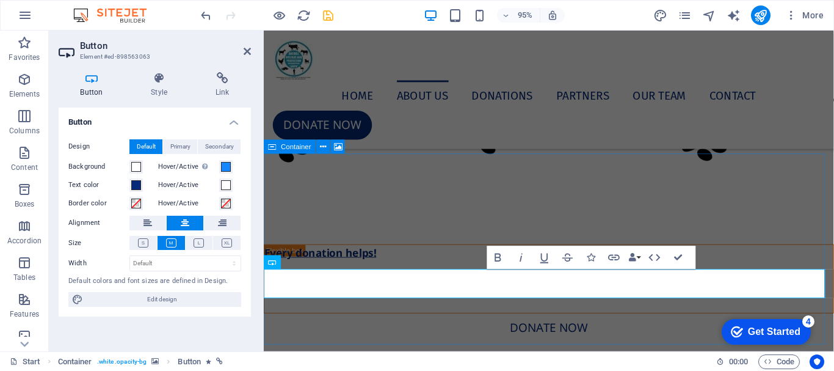
click at [445, 332] on div "Every donation helps! WE STAND FOR THE: RESPECT; COMPASSION; LOVE AND PROMOTE B…" at bounding box center [564, 221] width 600 height 371
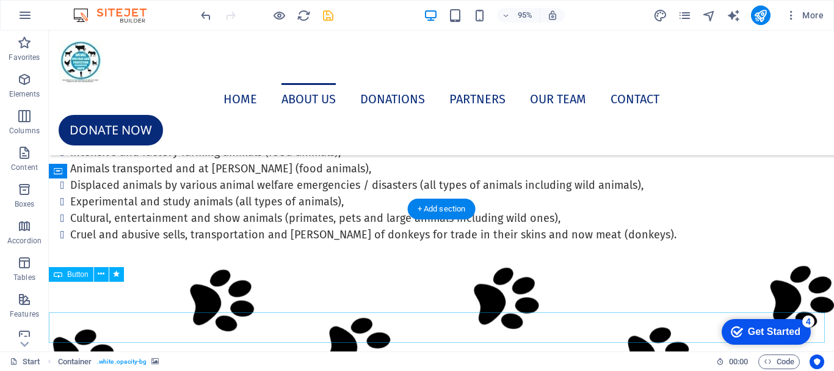
scroll to position [5017, 0]
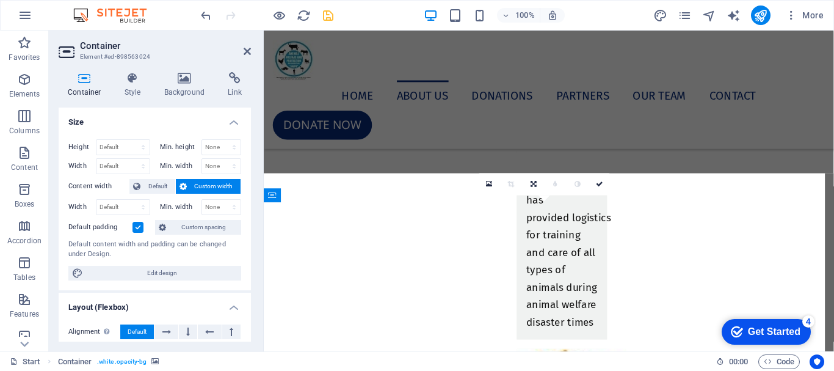
scroll to position [4527, 0]
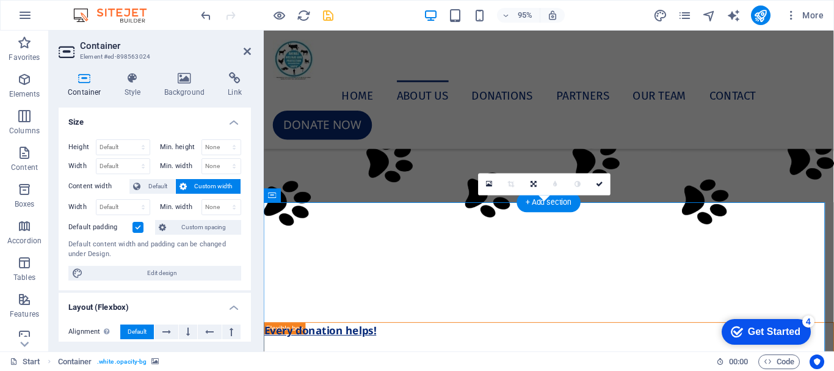
click at [327, 241] on figure at bounding box center [564, 187] width 600 height 201
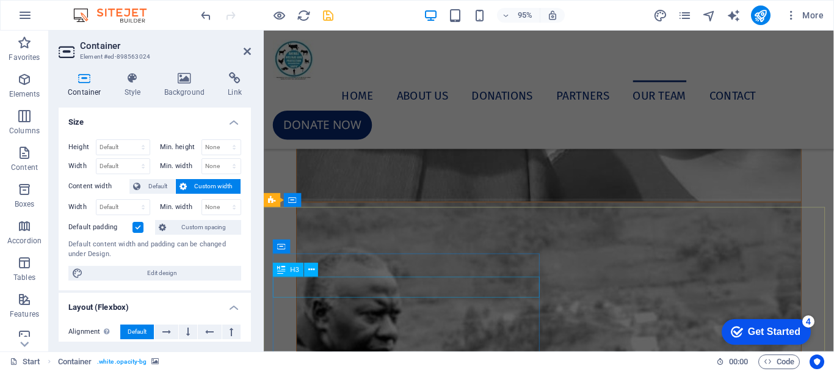
scroll to position [7092, 0]
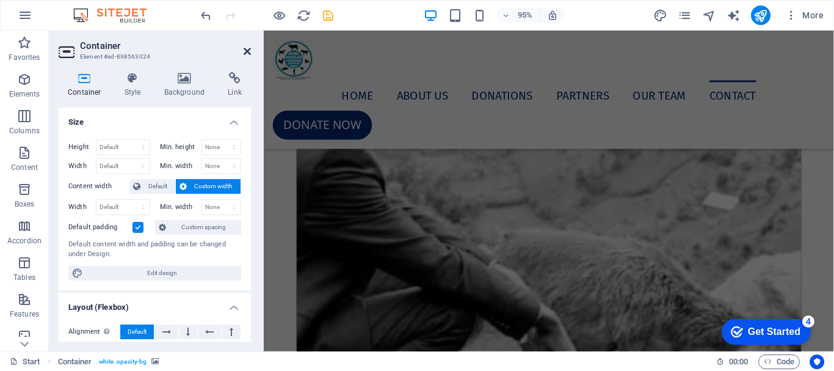
click at [245, 51] on icon at bounding box center [247, 51] width 7 height 10
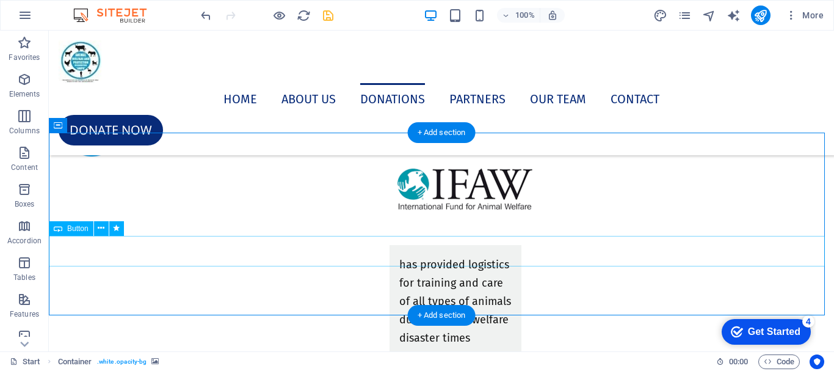
scroll to position [5034, 0]
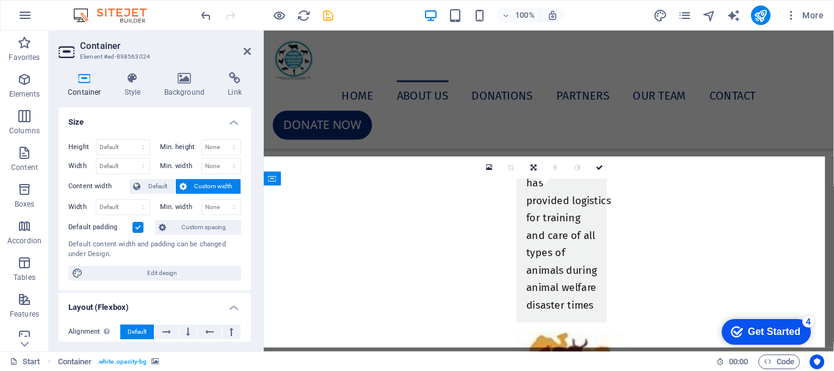
scroll to position [4545, 0]
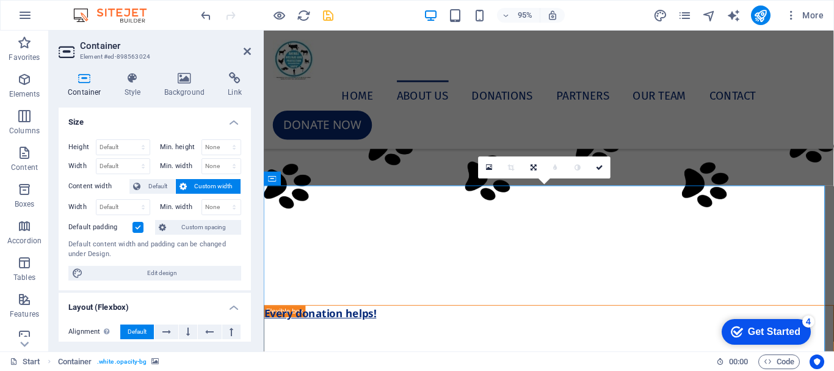
click at [212, 186] on span "Custom width" at bounding box center [214, 186] width 47 height 15
click at [213, 208] on select "None px rem % vh vw" at bounding box center [221, 207] width 39 height 15
select select "px"
click at [221, 200] on select "None px rem % vh vw" at bounding box center [221, 207] width 39 height 15
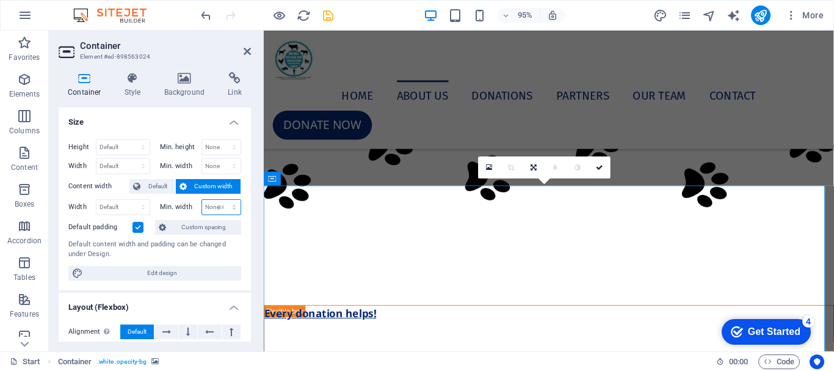
type input "0"
type input "50"
click at [249, 51] on icon at bounding box center [247, 51] width 7 height 10
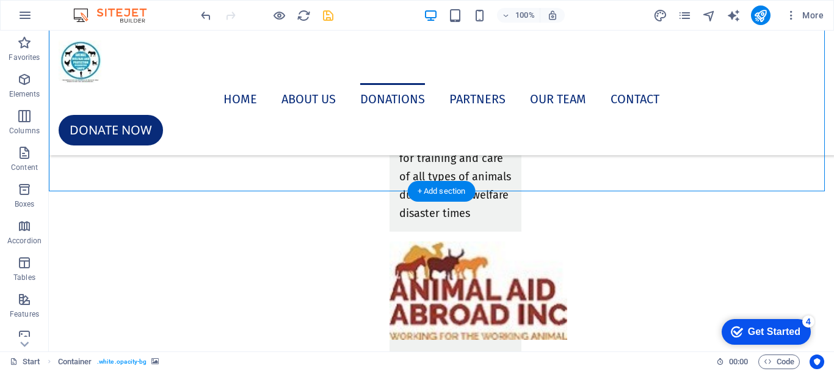
scroll to position [5095, 0]
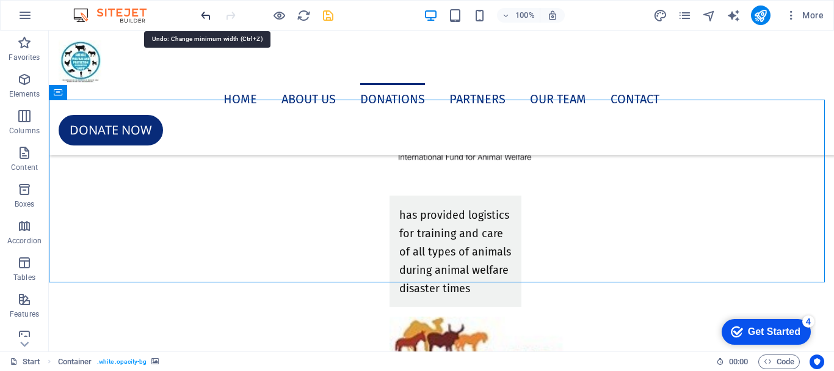
click at [207, 13] on icon "undo" at bounding box center [206, 16] width 14 height 14
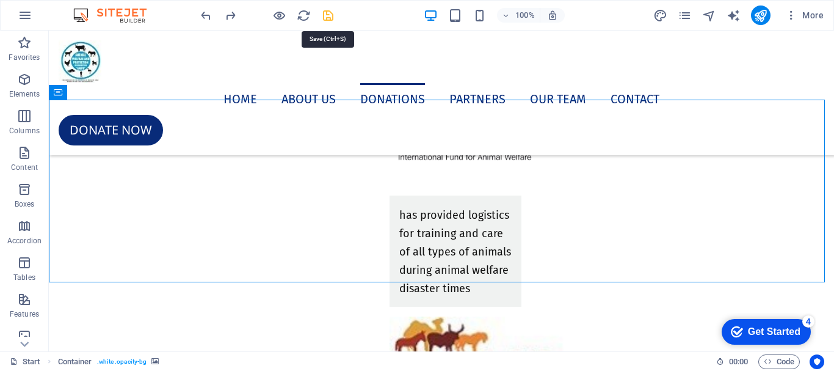
click at [325, 14] on icon "save" at bounding box center [328, 16] width 14 height 14
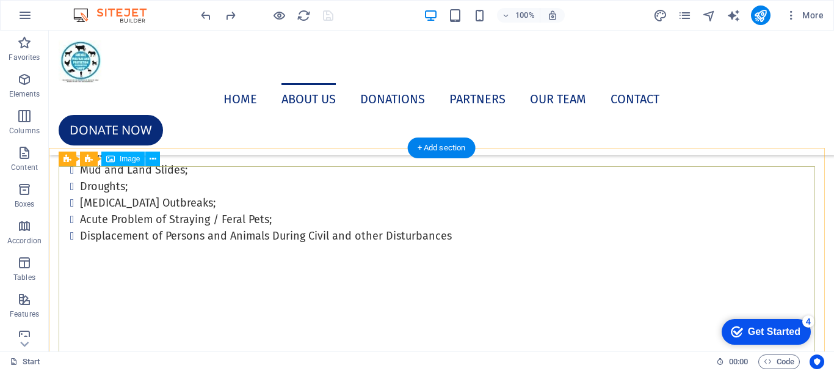
scroll to position [882, 0]
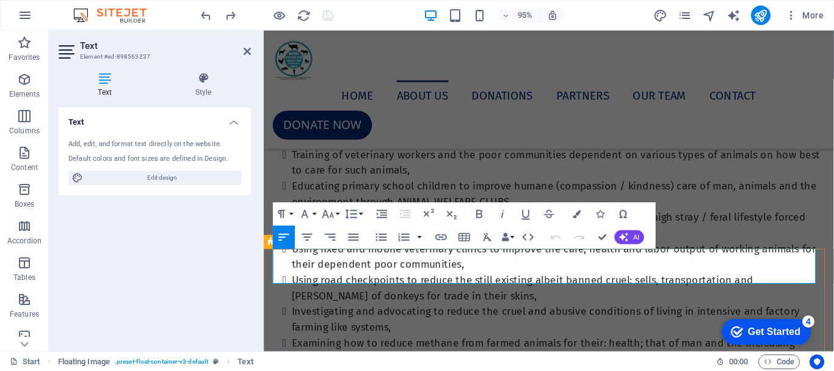
scroll to position [1067, 0]
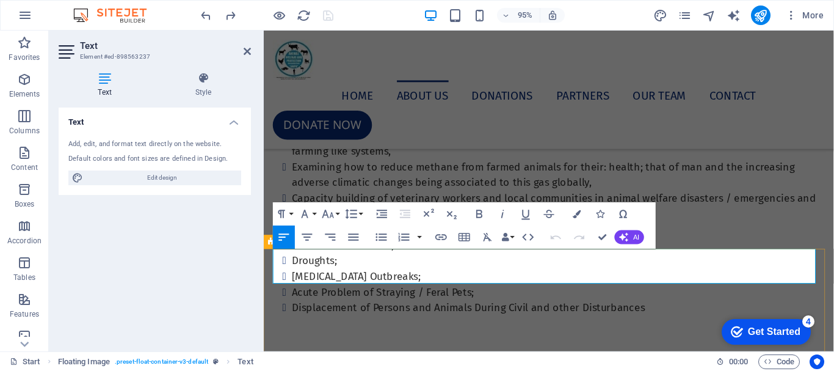
drag, startPoint x: 346, startPoint y: 280, endPoint x: 277, endPoint y: 272, distance: 68.9
click at [302, 237] on icon "button" at bounding box center [307, 237] width 14 height 14
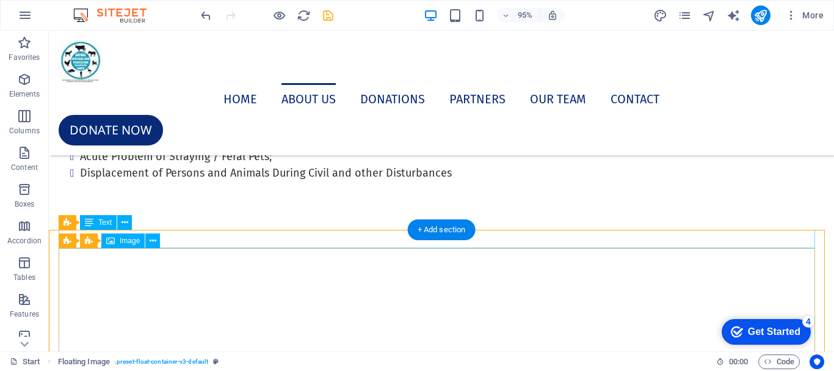
scroll to position [913, 0]
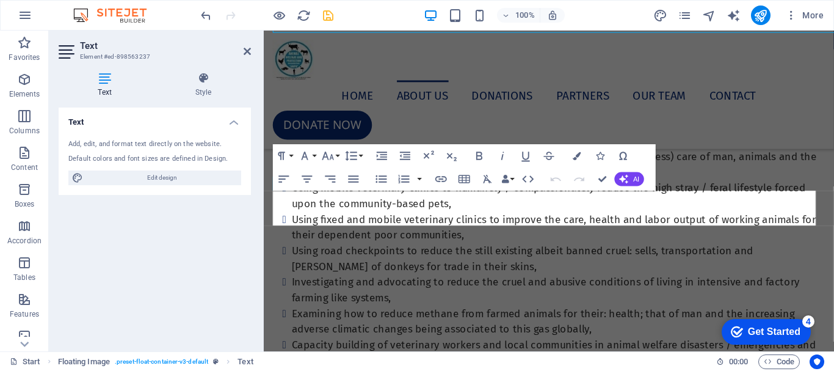
scroll to position [1128, 0]
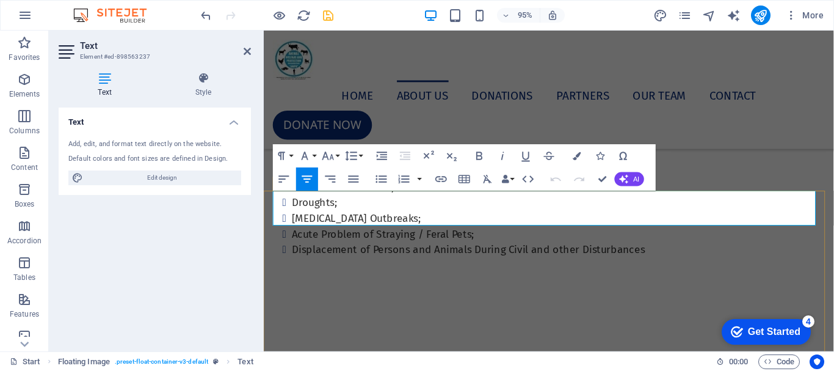
drag, startPoint x: 278, startPoint y: 206, endPoint x: 625, endPoint y: 223, distance: 347.8
click at [280, 174] on icon "button" at bounding box center [284, 179] width 14 height 14
click at [249, 46] on h2 "Text" at bounding box center [165, 45] width 171 height 11
click at [314, 155] on button "Font Family" at bounding box center [307, 155] width 22 height 23
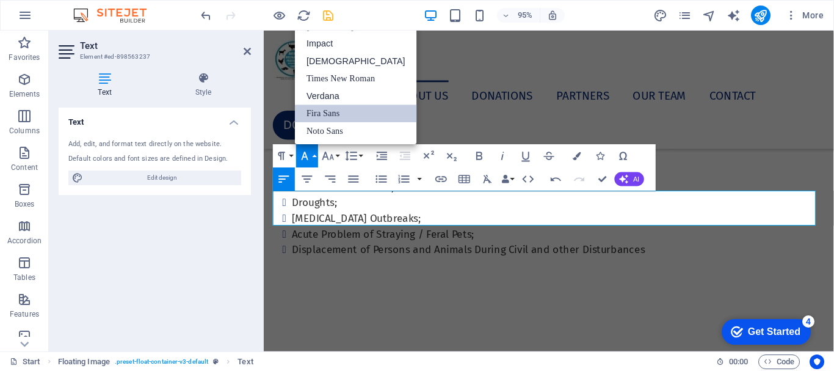
scroll to position [0, 0]
click at [361, 157] on button "Line Height" at bounding box center [354, 155] width 22 height 23
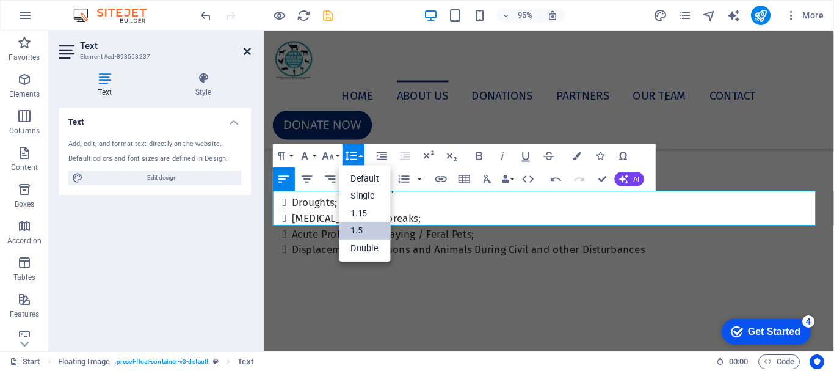
click at [250, 53] on icon at bounding box center [247, 51] width 7 height 10
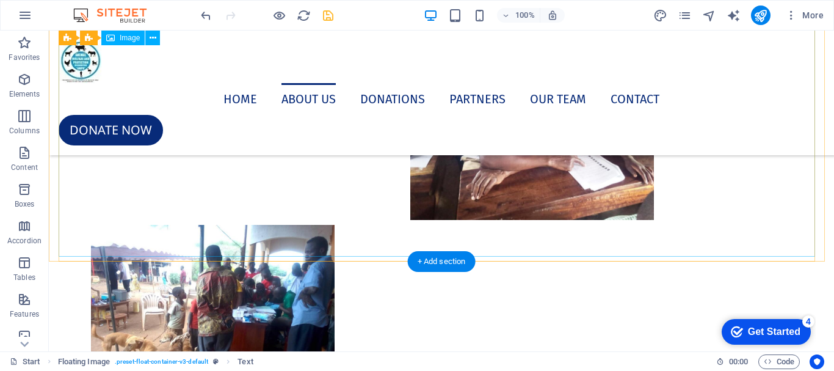
scroll to position [2075, 0]
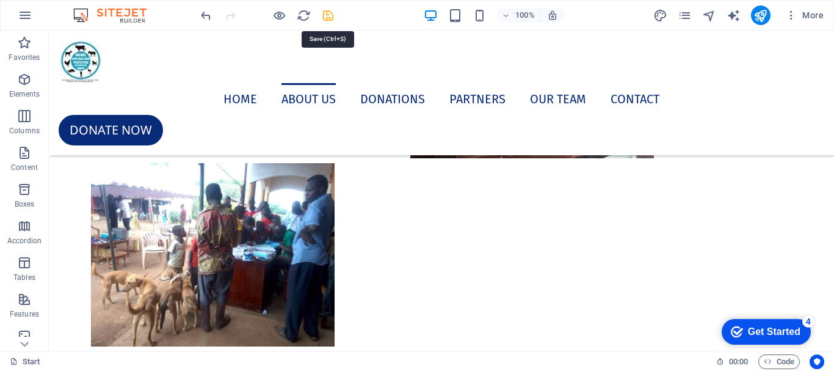
click at [327, 10] on icon "save" at bounding box center [328, 16] width 14 height 14
click at [757, 15] on icon "publish" at bounding box center [760, 16] width 14 height 14
